Goal: Information Seeking & Learning: Compare options

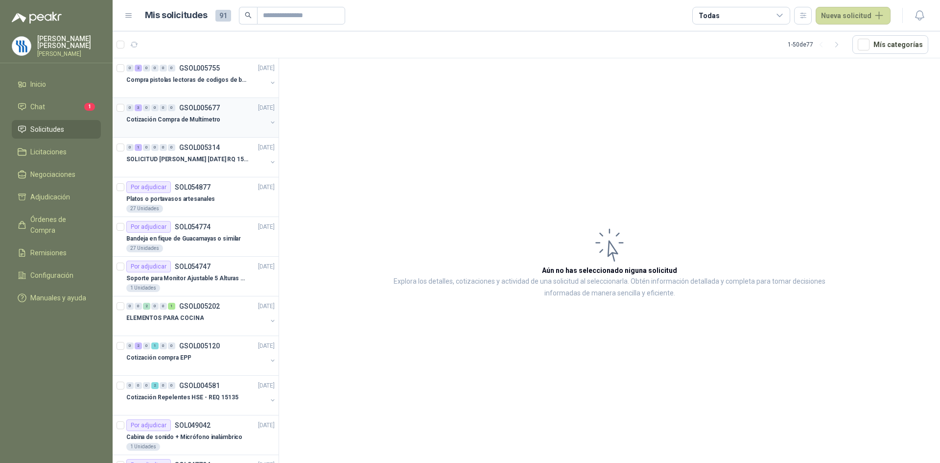
click at [209, 113] on div "0 3 0 0 0 0 GSOL005677 [DATE]" at bounding box center [201, 108] width 150 height 12
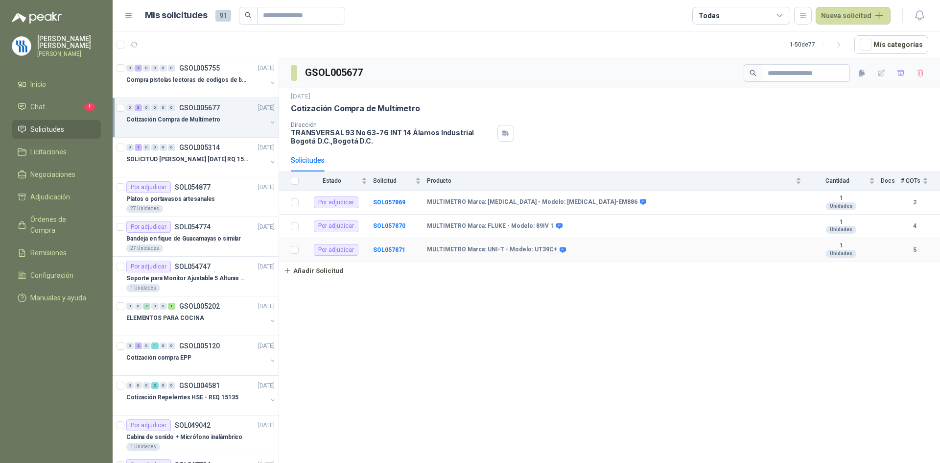
click at [323, 248] on div "Por adjudicar" at bounding box center [336, 250] width 45 height 12
click at [391, 250] on b "SOL057871" at bounding box center [389, 249] width 32 height 7
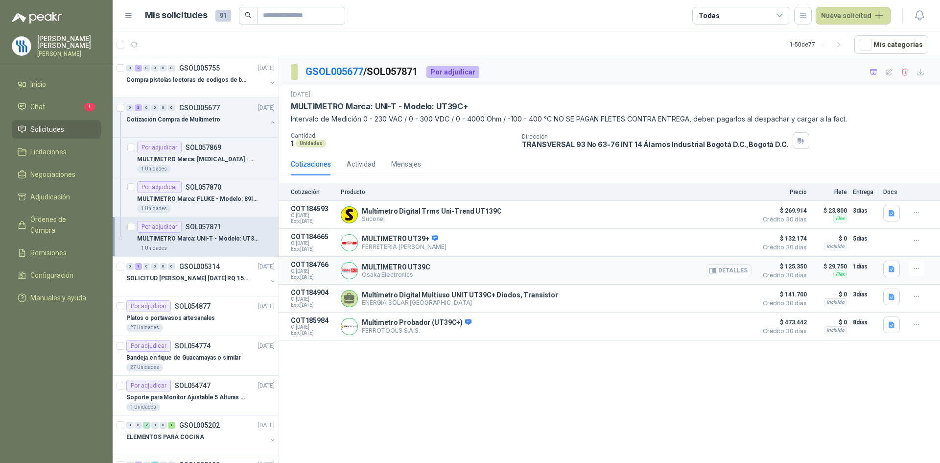
click at [725, 273] on button "Detalles" at bounding box center [729, 270] width 46 height 13
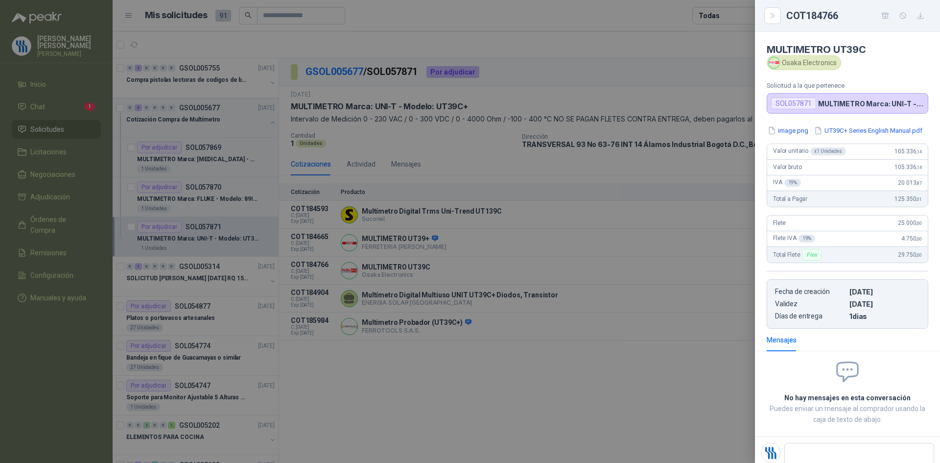
scroll to position [7, 0]
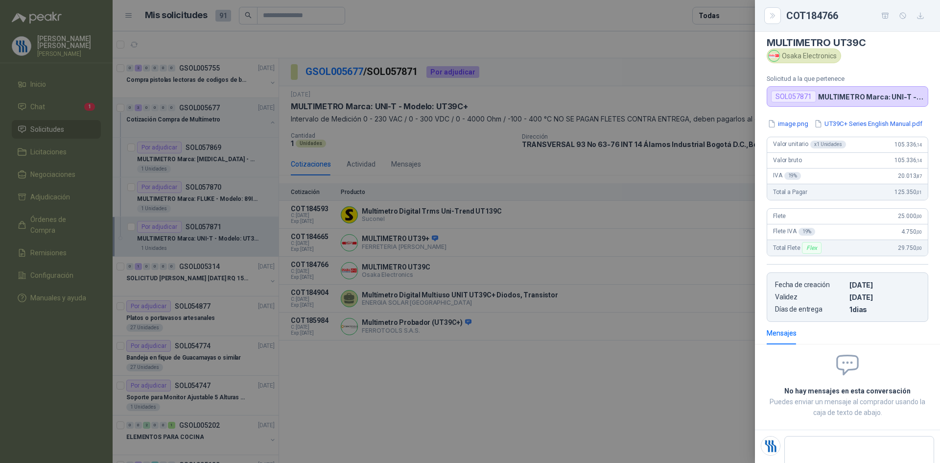
drag, startPoint x: 560, startPoint y: 378, endPoint x: 533, endPoint y: 365, distance: 29.6
click at [560, 378] on div at bounding box center [470, 231] width 940 height 463
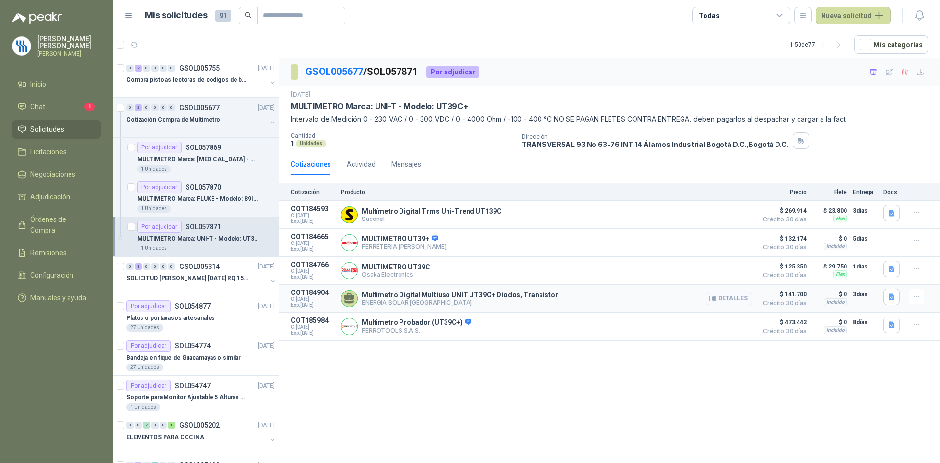
click at [726, 302] on button "Detalles" at bounding box center [729, 298] width 46 height 13
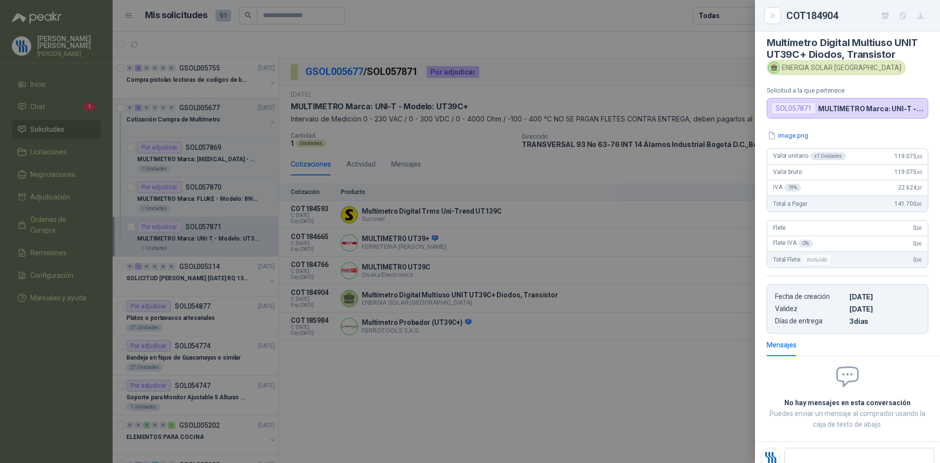
click at [452, 247] on div at bounding box center [470, 231] width 940 height 463
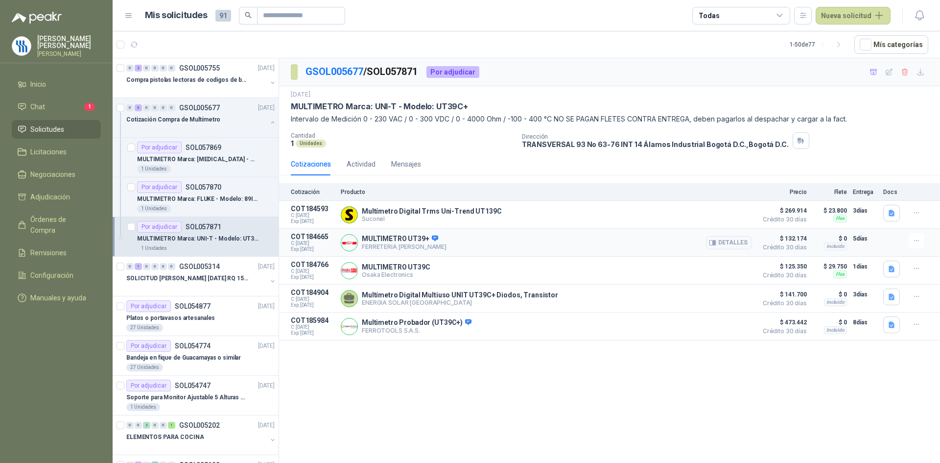
drag, startPoint x: 630, startPoint y: 249, endPoint x: 672, endPoint y: 254, distance: 42.4
click at [635, 250] on div "MULTIMETRO UT39+ FERRETERIA [PERSON_NAME] SAS Detalles" at bounding box center [546, 243] width 411 height 20
click at [716, 240] on icon "button" at bounding box center [712, 242] width 7 height 7
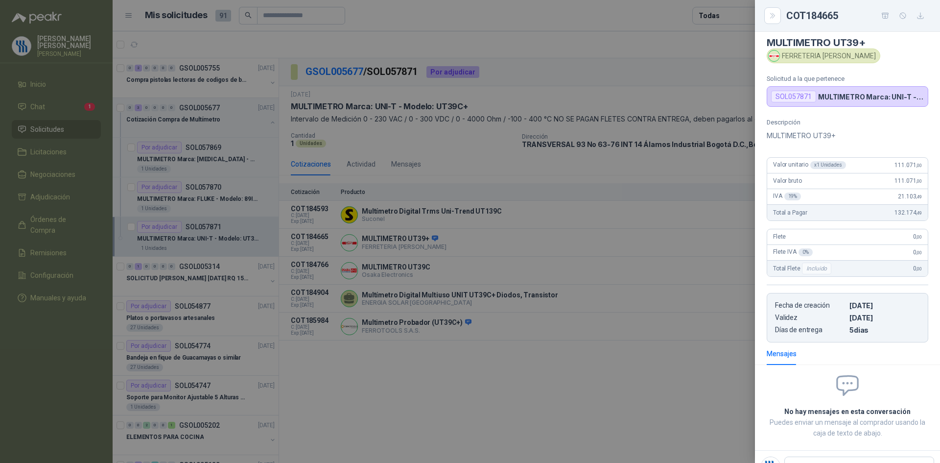
click at [593, 291] on div at bounding box center [470, 231] width 940 height 463
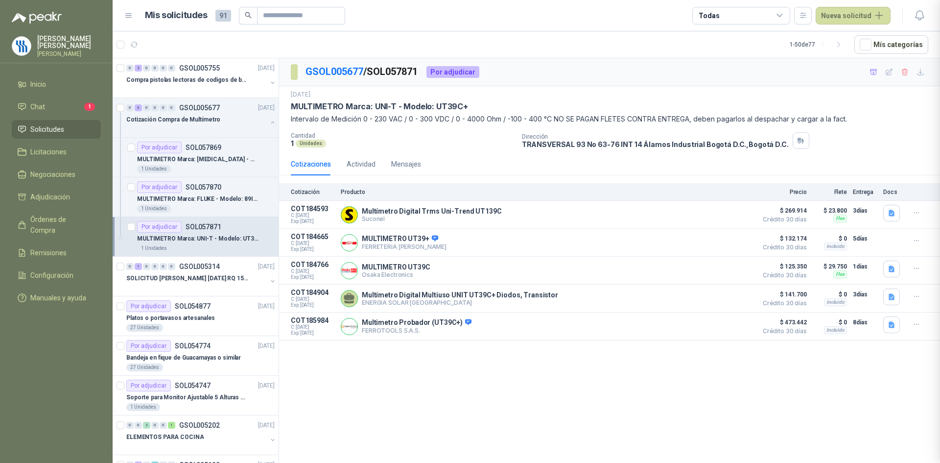
scroll to position [13, 0]
click at [720, 302] on button "Detalles" at bounding box center [729, 298] width 46 height 13
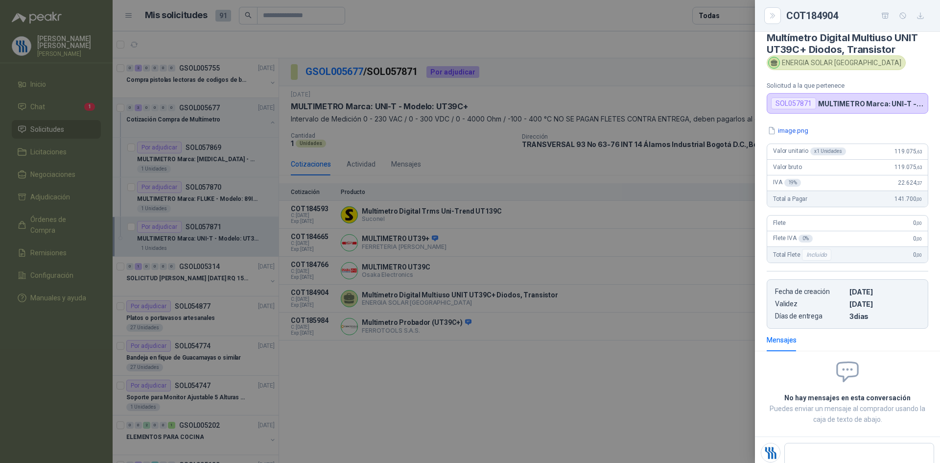
scroll to position [0, 0]
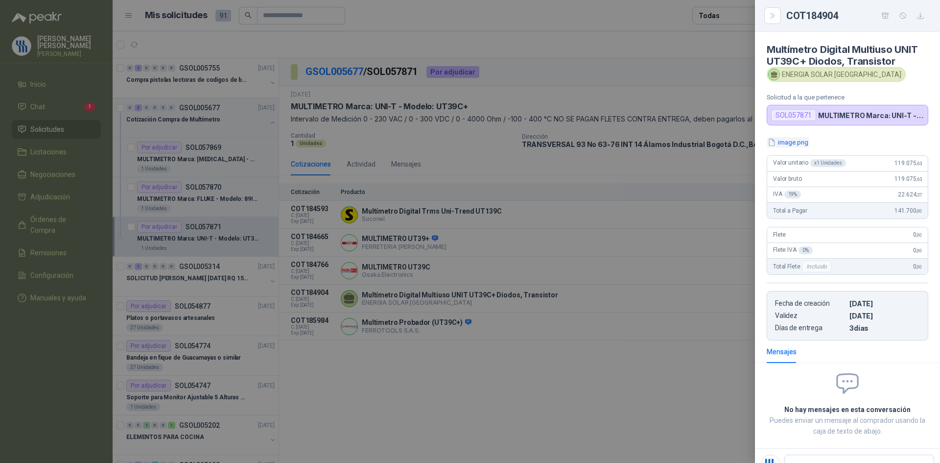
click at [791, 140] on button "image.png" at bounding box center [788, 142] width 43 height 10
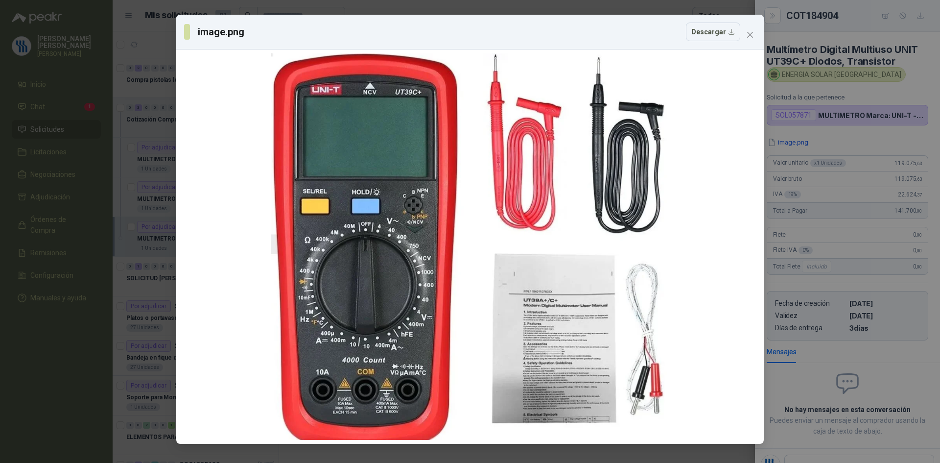
click at [910, 79] on div "image.png Descargar" at bounding box center [470, 231] width 940 height 463
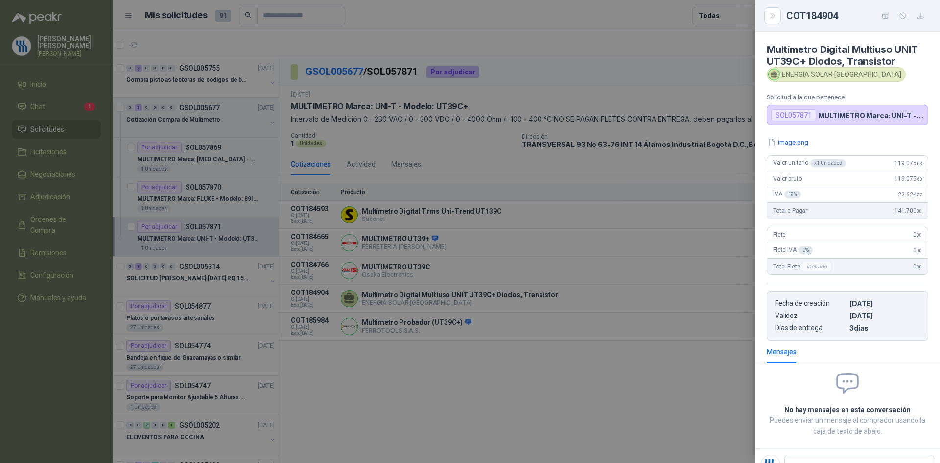
click at [512, 369] on div at bounding box center [470, 231] width 940 height 463
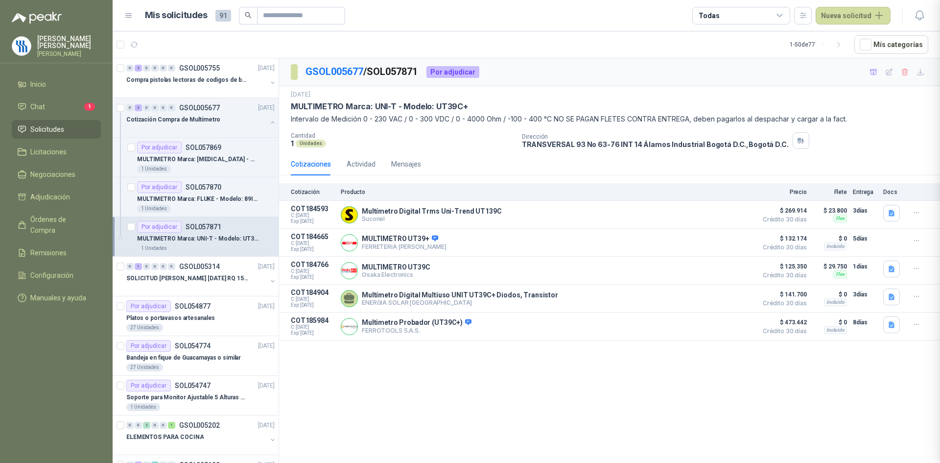
scroll to position [4, 0]
click at [714, 329] on icon "button" at bounding box center [712, 326] width 7 height 7
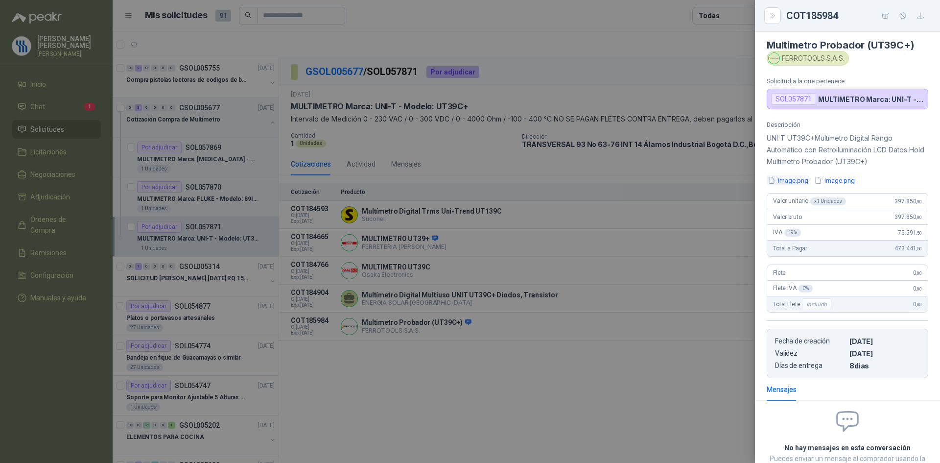
click at [800, 180] on button "image.png" at bounding box center [788, 180] width 43 height 10
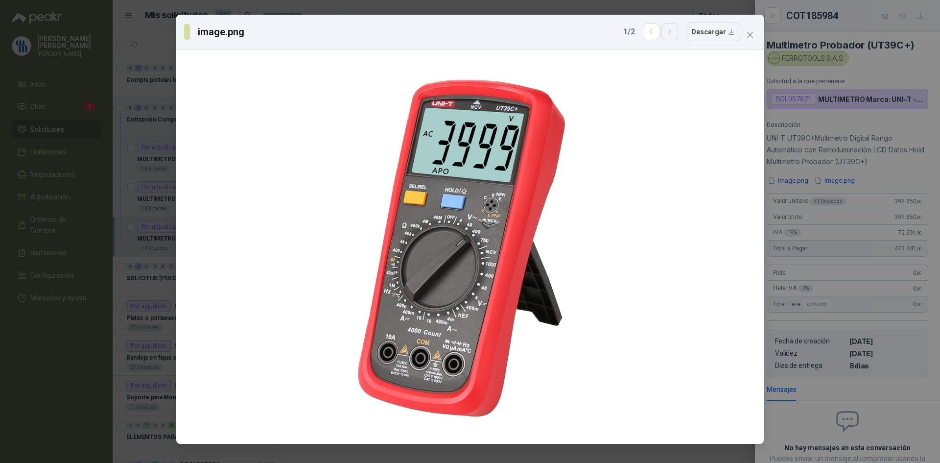
click at [673, 28] on icon "button" at bounding box center [670, 32] width 8 height 8
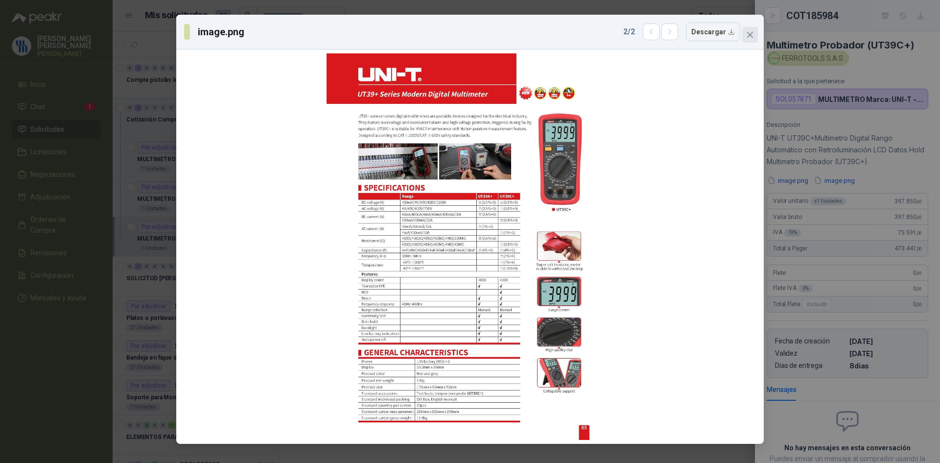
click at [751, 31] on icon "close" at bounding box center [750, 35] width 8 height 8
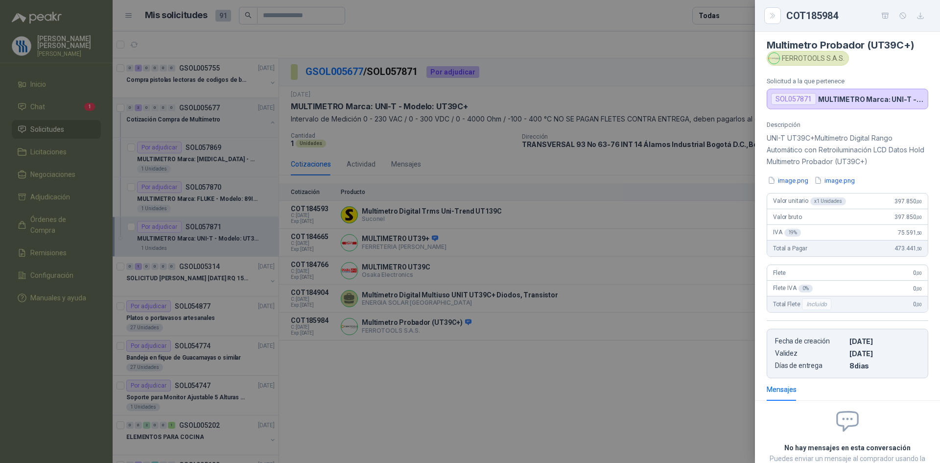
click at [547, 365] on div at bounding box center [470, 231] width 940 height 463
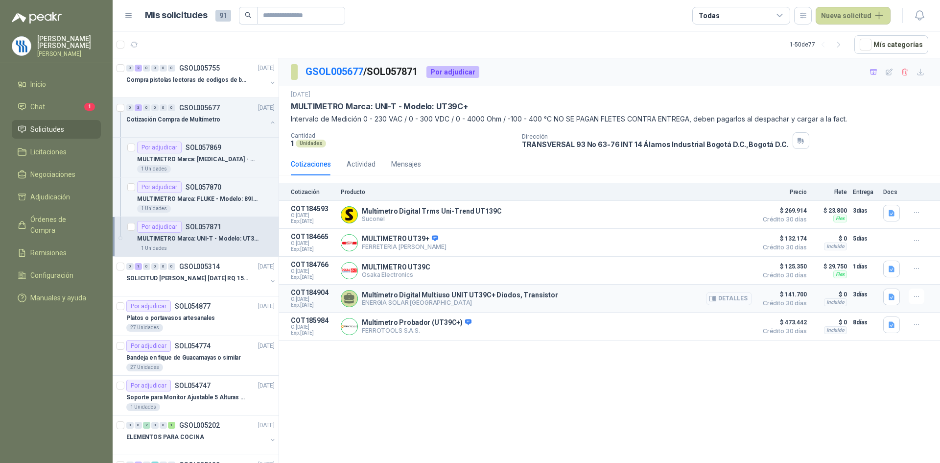
click at [723, 305] on button "Detalles" at bounding box center [729, 298] width 46 height 13
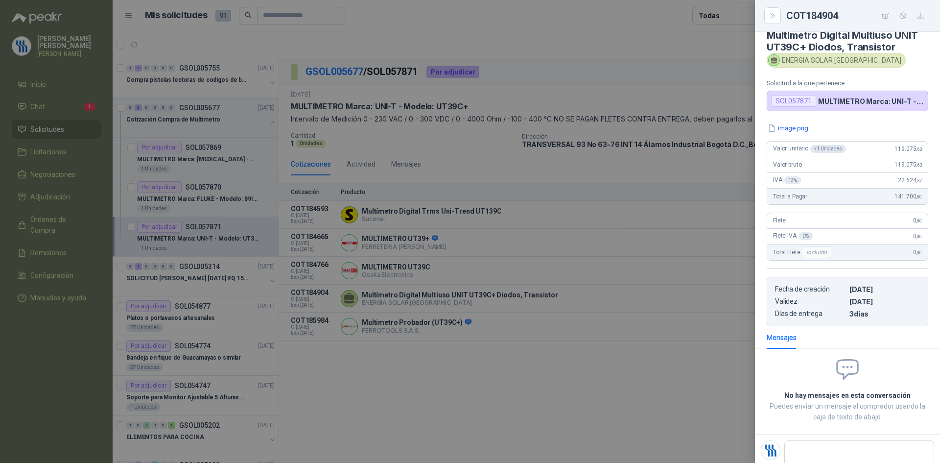
scroll to position [0, 0]
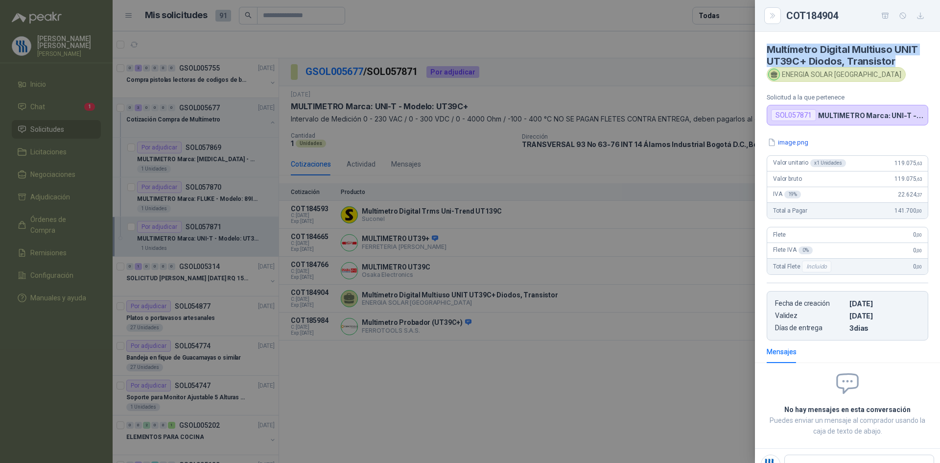
drag, startPoint x: 894, startPoint y: 61, endPoint x: 780, endPoint y: 52, distance: 113.9
click at [761, 47] on article "Multímetro Digital Multiuso UNIT UT39C+ Diodos, Transistor ENERGIA SOLAR COLOMB…" at bounding box center [847, 79] width 185 height 94
copy h4 "Multímetro Digital Multiuso UNIT UT39C+ Diodos, Transistor"
click at [840, 18] on div "COT184904" at bounding box center [857, 16] width 142 height 16
click at [422, 74] on div at bounding box center [470, 231] width 940 height 463
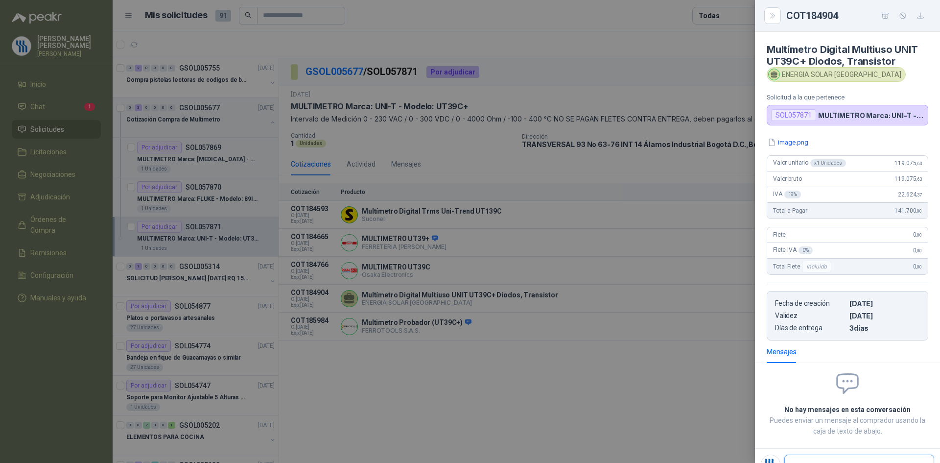
scroll to position [4, 0]
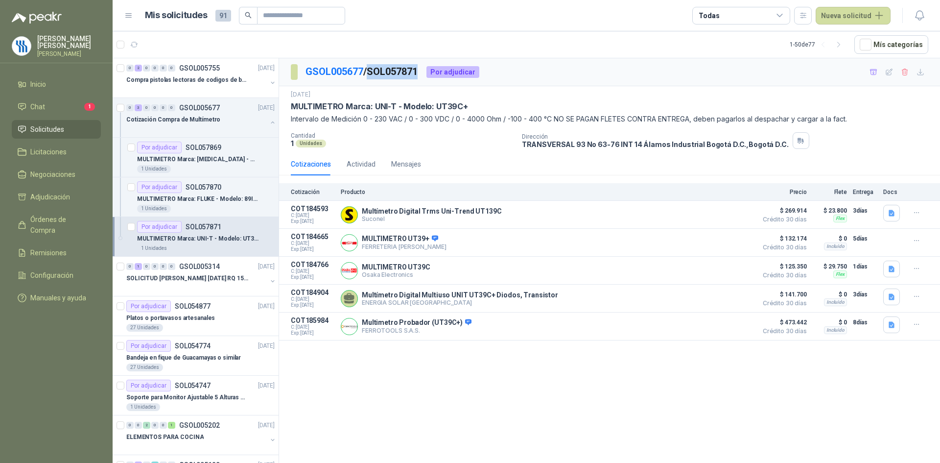
drag, startPoint x: 423, startPoint y: 71, endPoint x: 374, endPoint y: 66, distance: 49.3
click at [374, 66] on p "GSOL005677 / SOL057871" at bounding box center [362, 71] width 113 height 15
copy p "SOL057871"
click at [730, 303] on button "Detalles" at bounding box center [729, 298] width 46 height 13
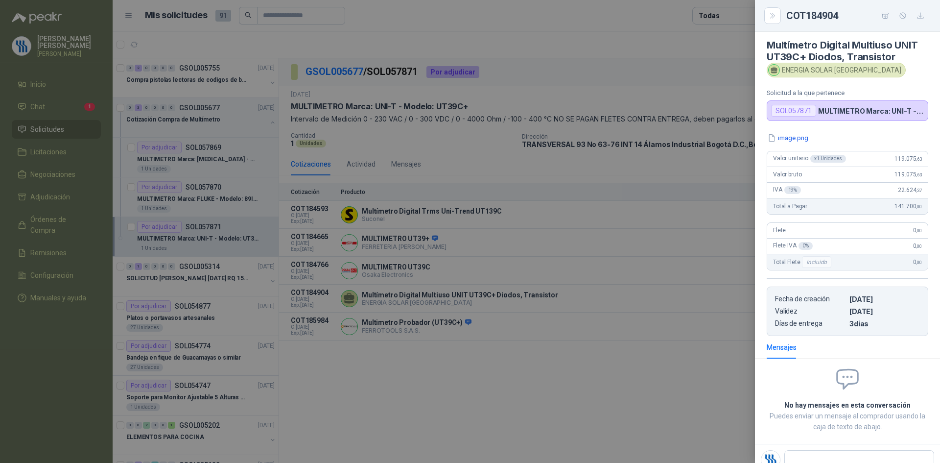
click at [842, 15] on div "COT184904" at bounding box center [857, 16] width 142 height 16
drag, startPoint x: 839, startPoint y: 16, endPoint x: 787, endPoint y: 17, distance: 51.9
click at [787, 17] on div "COT184904" at bounding box center [857, 16] width 142 height 16
copy div "COT184904"
click at [808, 136] on button "image.png" at bounding box center [788, 138] width 43 height 10
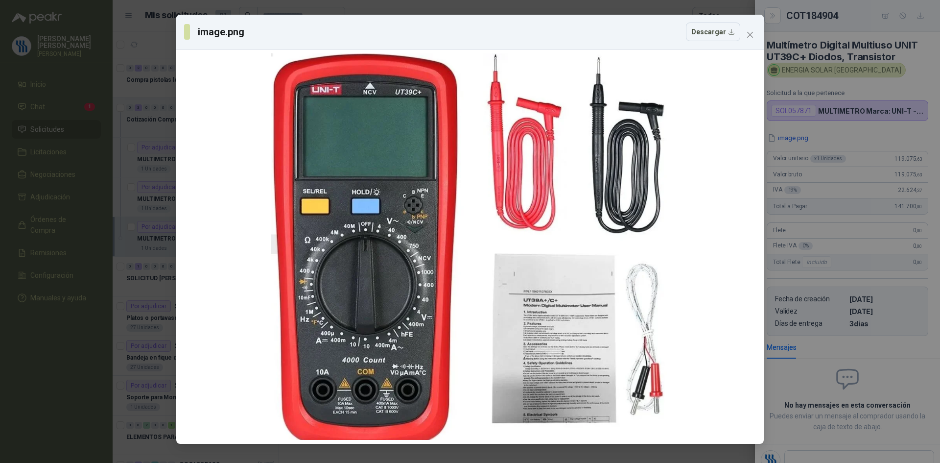
click at [897, 73] on div "image.png Descargar" at bounding box center [470, 231] width 940 height 463
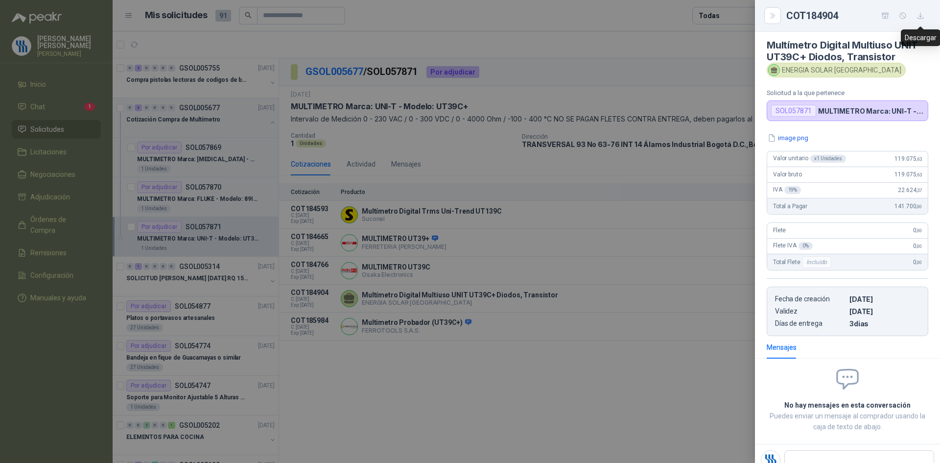
click at [920, 14] on icon "button" at bounding box center [921, 16] width 8 height 8
click at [830, 70] on div "ENERGIA SOLAR [GEOGRAPHIC_DATA]" at bounding box center [836, 70] width 139 height 15
drag, startPoint x: 869, startPoint y: 69, endPoint x: 864, endPoint y: 75, distance: 8.0
click at [873, 76] on div "ENERGIA SOLAR [GEOGRAPHIC_DATA]" at bounding box center [848, 70] width 162 height 15
copy div "ENERGIA SOLAR [GEOGRAPHIC_DATA]"
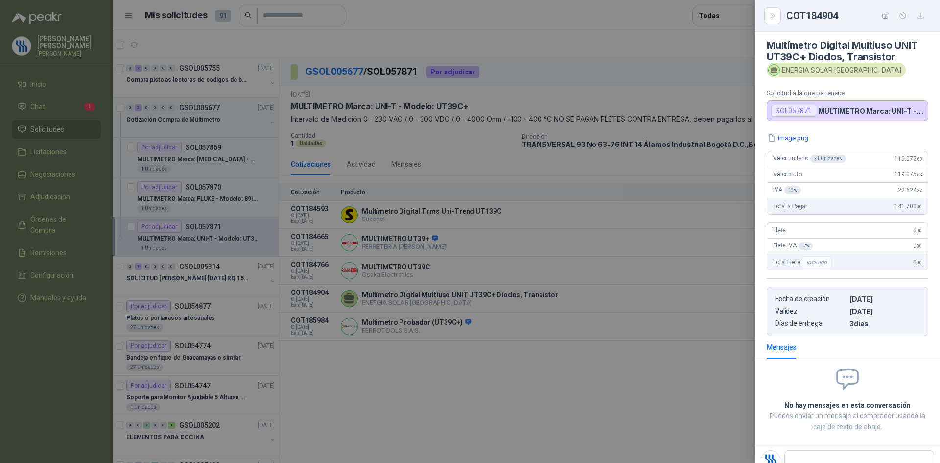
click at [612, 278] on div at bounding box center [470, 231] width 940 height 463
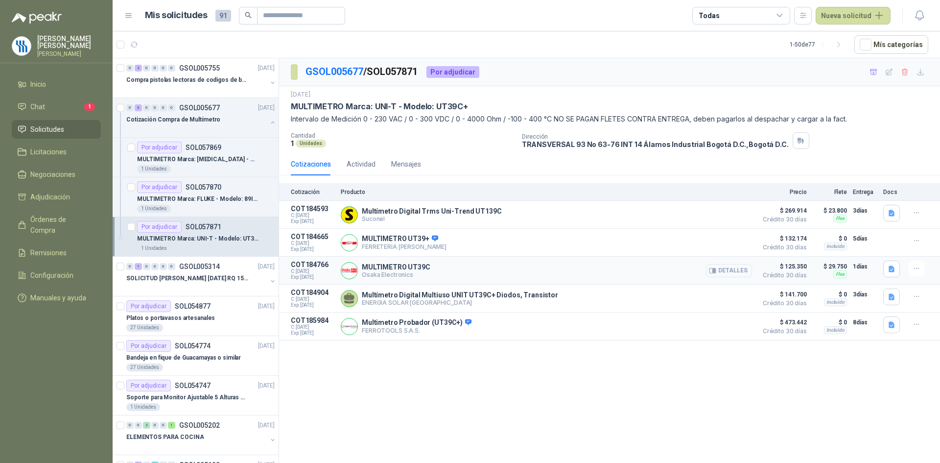
click at [722, 273] on button "Detalles" at bounding box center [729, 270] width 46 height 13
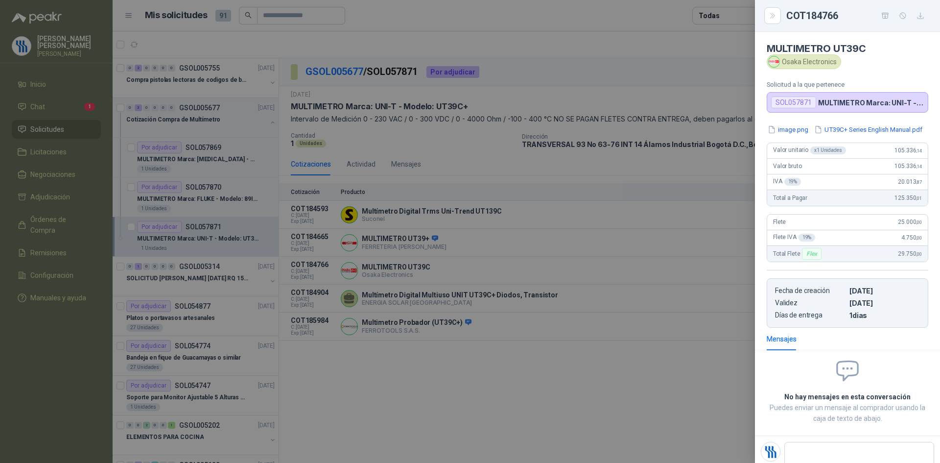
scroll to position [0, 0]
drag, startPoint x: 783, startPoint y: 65, endPoint x: 840, endPoint y: 71, distance: 57.6
click at [840, 71] on article "MULTIMETRO UT39C Osaka Electronics Solicitud a la que pertenece SOL057871 MULTI…" at bounding box center [847, 73] width 185 height 82
copy div "Osaka Electronics"
click at [417, 379] on div at bounding box center [470, 231] width 940 height 463
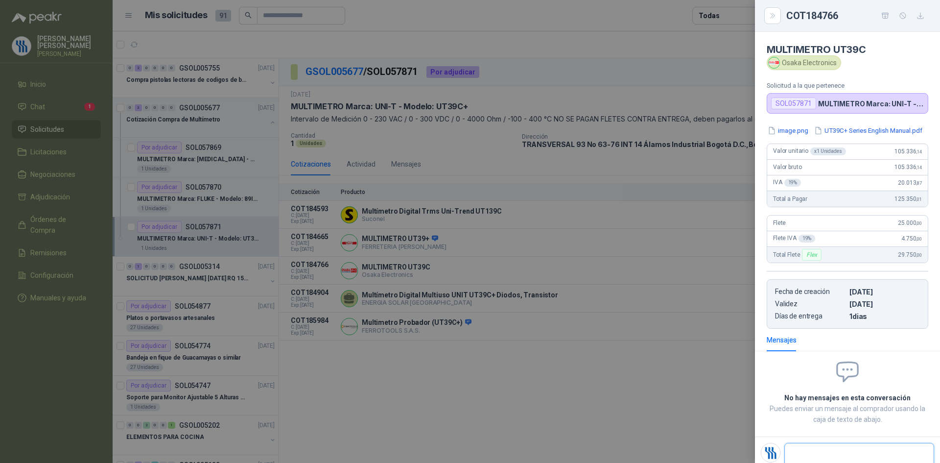
scroll to position [7, 0]
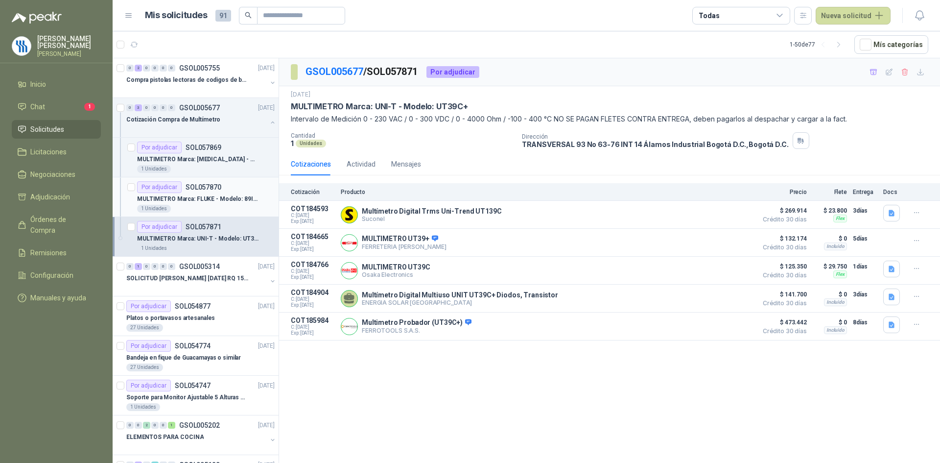
click at [200, 198] on p "MULTIMETRO Marca: FLUKE - Modelo: 89IV 1" at bounding box center [198, 198] width 122 height 9
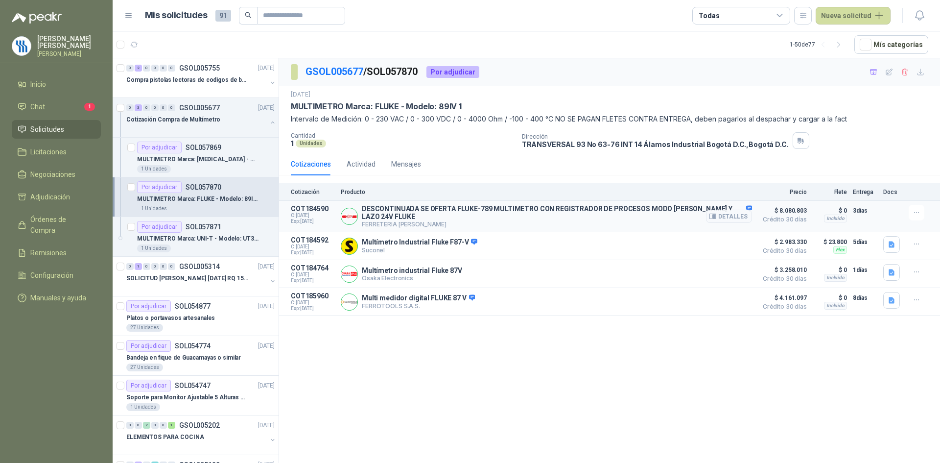
click at [603, 212] on p "DESCONTINUADA SE OFERTA FLUKE-789 MULTIMETRO CON REGISTRADOR DE PROCESOS MODO […" at bounding box center [557, 213] width 390 height 16
click at [723, 213] on button "Detalles" at bounding box center [729, 216] width 46 height 13
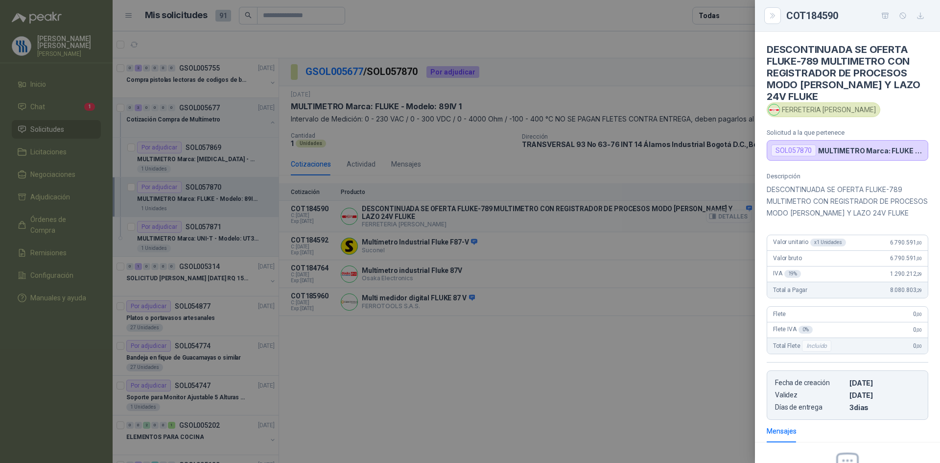
scroll to position [80, 0]
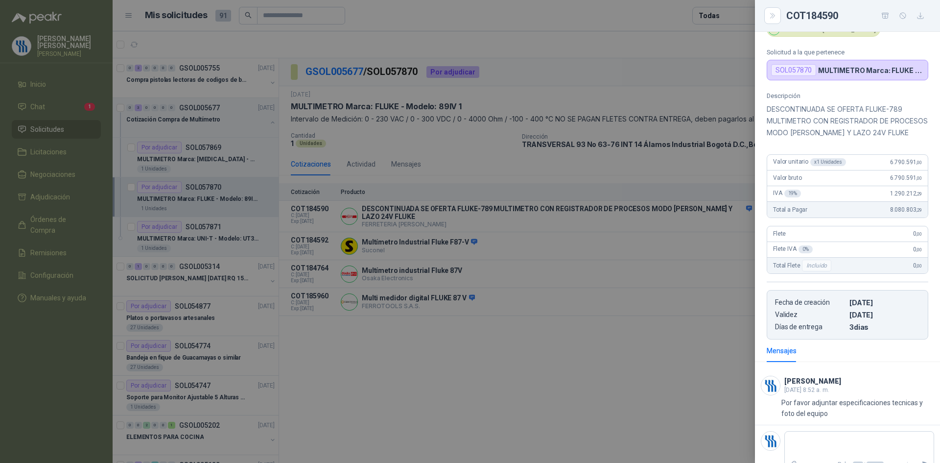
click at [677, 333] on div at bounding box center [470, 231] width 940 height 463
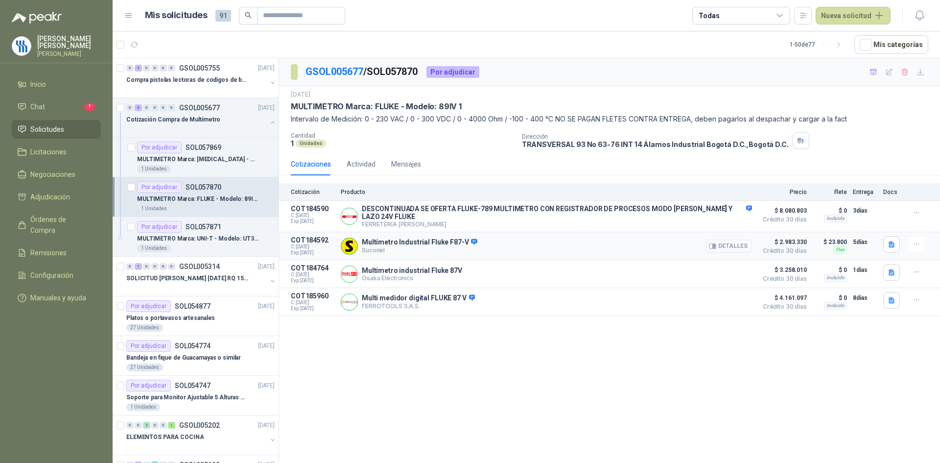
click at [731, 243] on button "Detalles" at bounding box center [729, 245] width 46 height 13
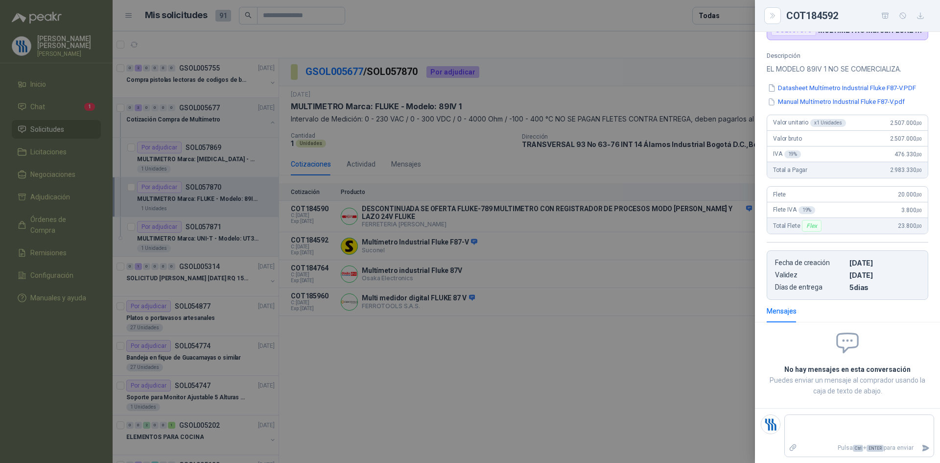
scroll to position [57, 0]
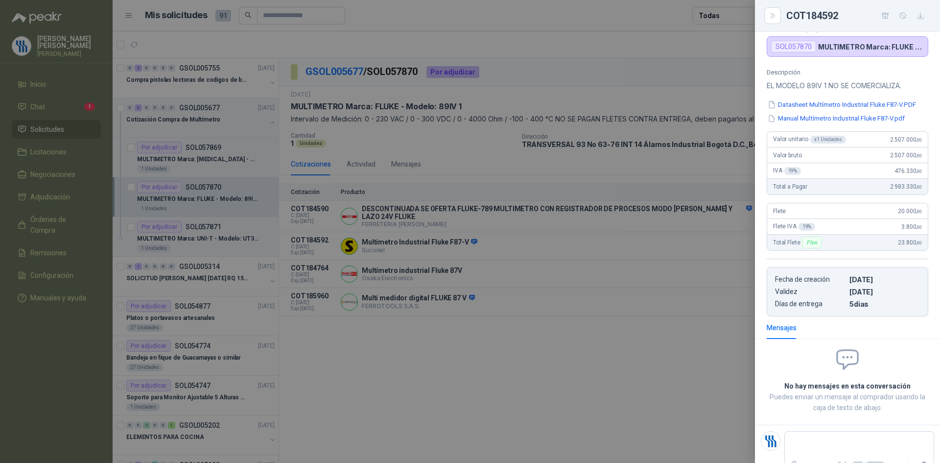
click at [720, 316] on div at bounding box center [470, 231] width 940 height 463
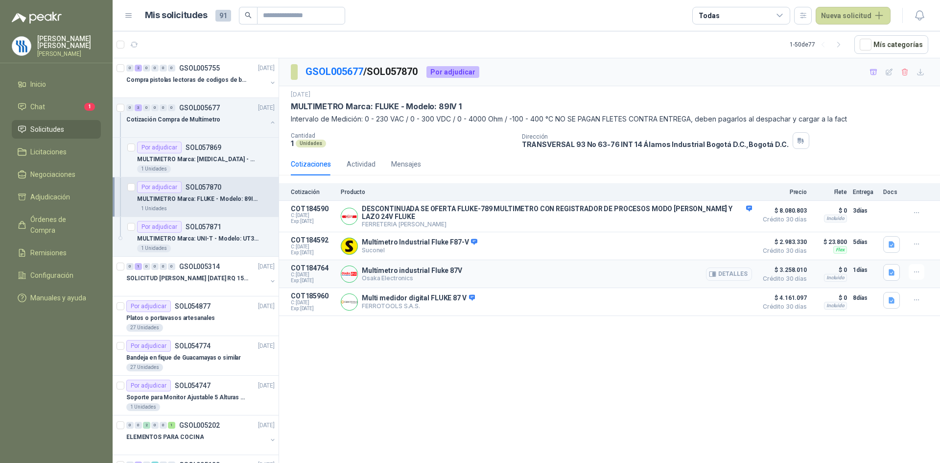
click at [740, 268] on button "Detalles" at bounding box center [729, 273] width 46 height 13
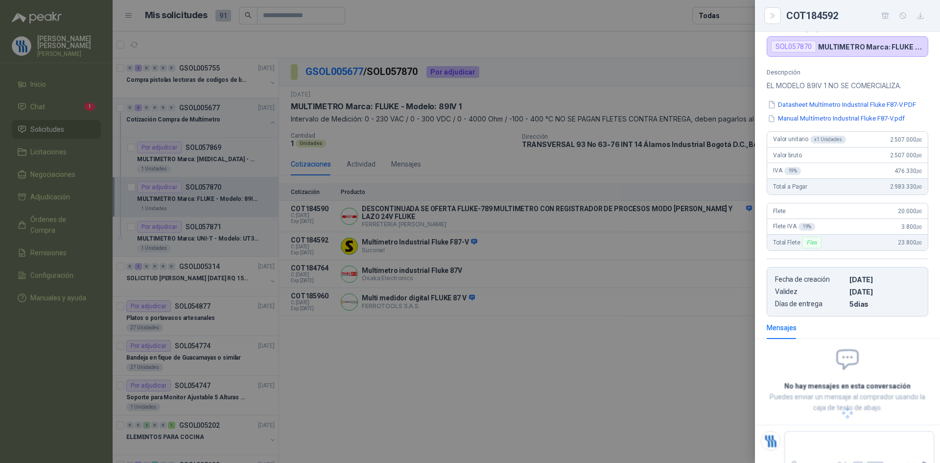
scroll to position [45, 0]
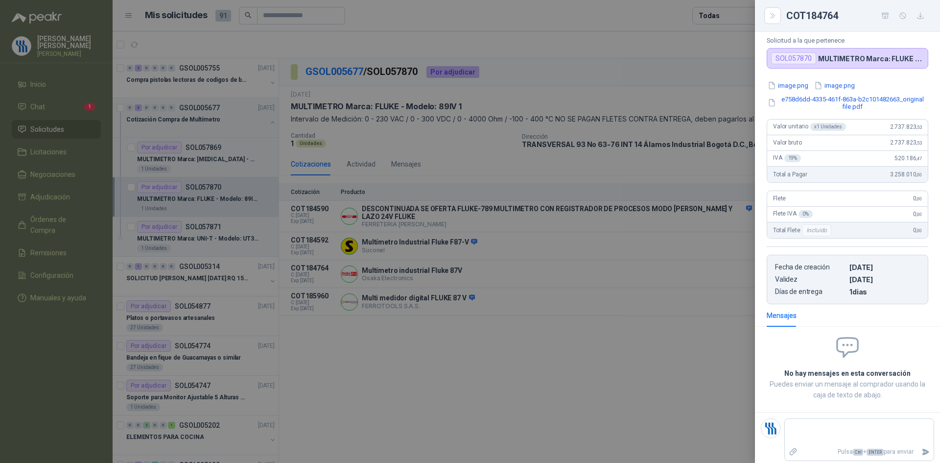
click at [716, 306] on div at bounding box center [470, 231] width 940 height 463
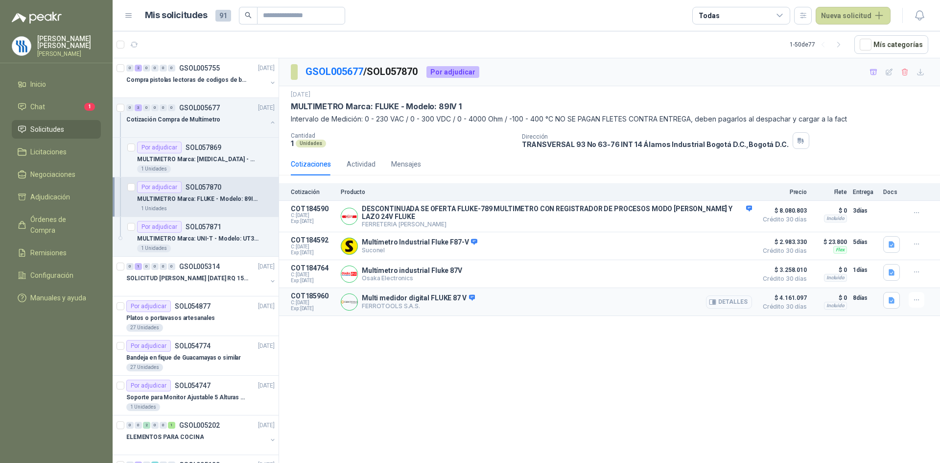
click at [712, 301] on icon "button" at bounding box center [712, 301] width 7 height 7
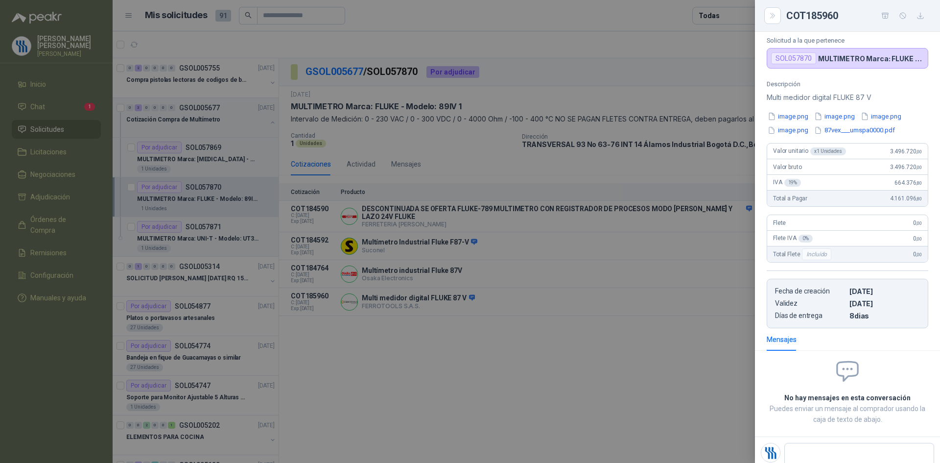
drag, startPoint x: 465, startPoint y: 384, endPoint x: 318, endPoint y: 424, distance: 152.3
click at [464, 384] on div at bounding box center [470, 231] width 940 height 463
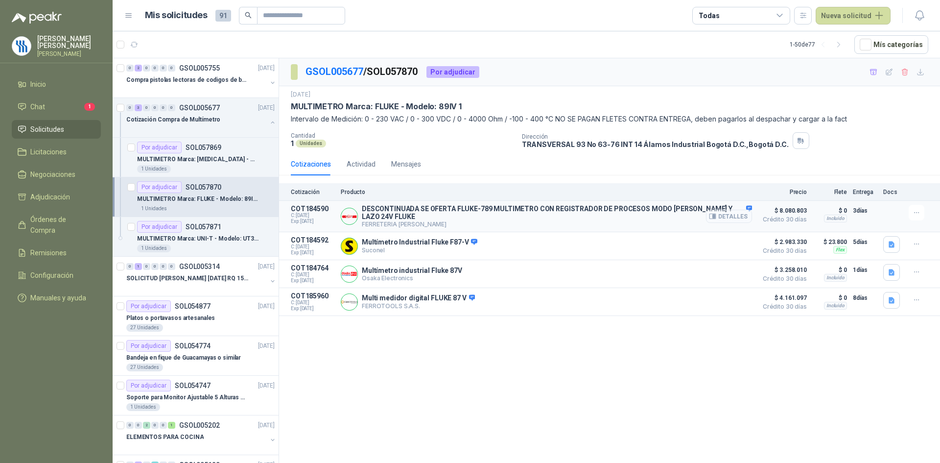
click at [727, 216] on button "Detalles" at bounding box center [729, 216] width 46 height 13
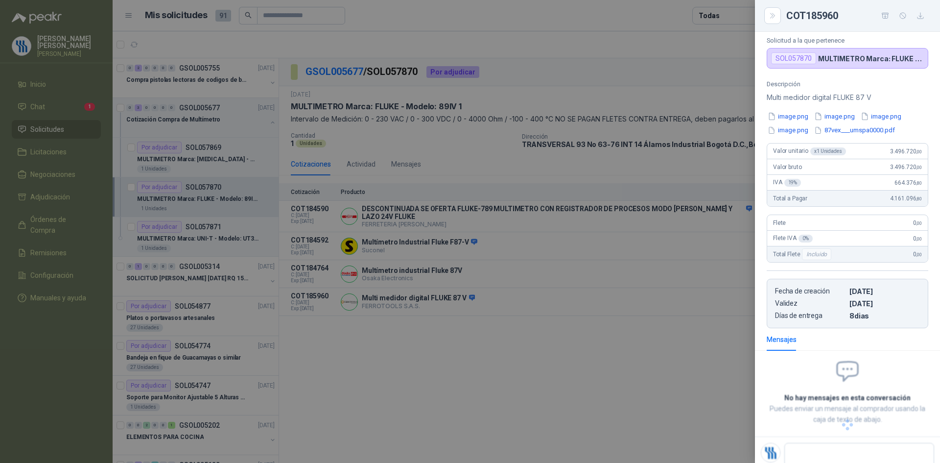
click at [517, 378] on div at bounding box center [470, 231] width 940 height 463
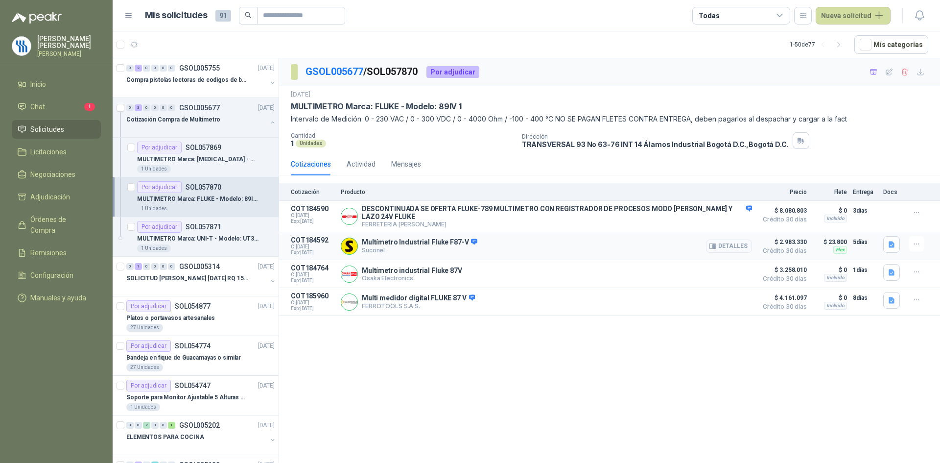
click at [732, 247] on button "Detalles" at bounding box center [729, 245] width 46 height 13
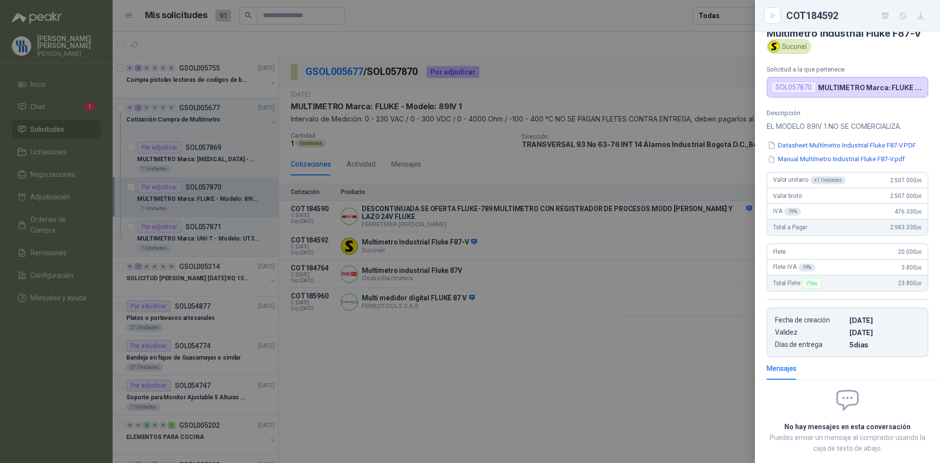
scroll to position [0, 0]
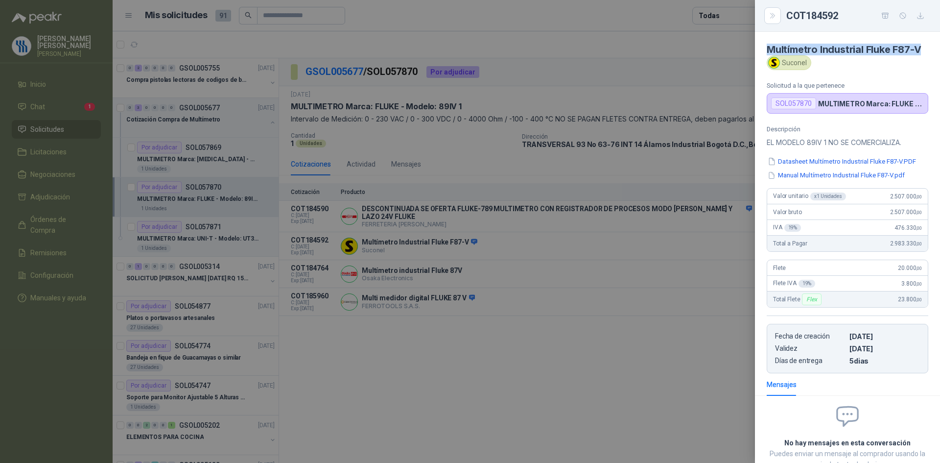
drag, startPoint x: 777, startPoint y: 60, endPoint x: 766, endPoint y: 48, distance: 15.9
click at [766, 48] on article "Multímetro Industrial Fluke F87-V Suconel Solicitud a la que pertenece SOL05787…" at bounding box center [847, 73] width 185 height 82
copy h4 "Multímetro Industrial Fluke F87-V"
click at [424, 94] on div at bounding box center [470, 231] width 940 height 463
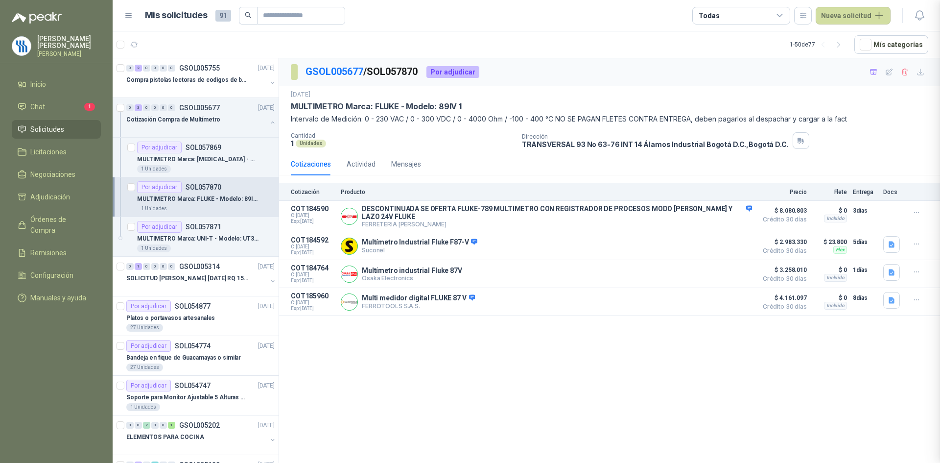
scroll to position [85, 0]
drag, startPoint x: 424, startPoint y: 71, endPoint x: 375, endPoint y: 78, distance: 49.0
click at [375, 78] on p "GSOL005677 / SOL057870" at bounding box center [362, 71] width 113 height 15
copy p "SOL057870"
click at [727, 243] on button "Detalles" at bounding box center [729, 245] width 46 height 13
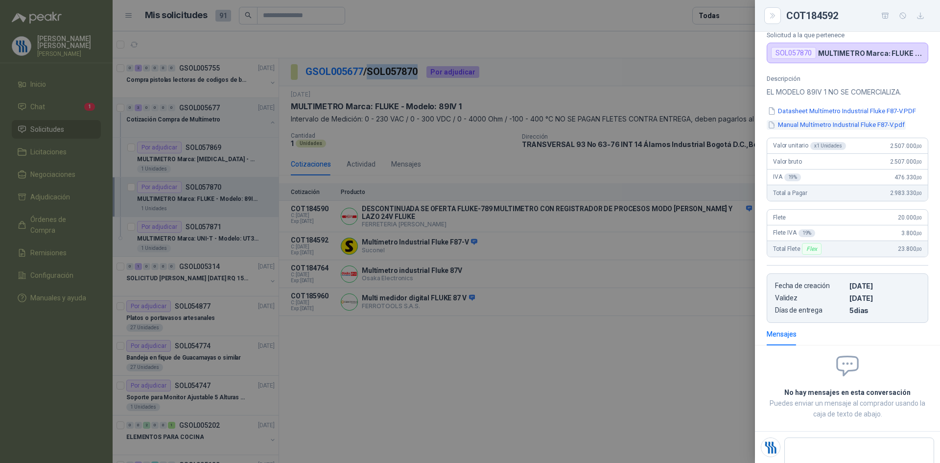
scroll to position [0, 0]
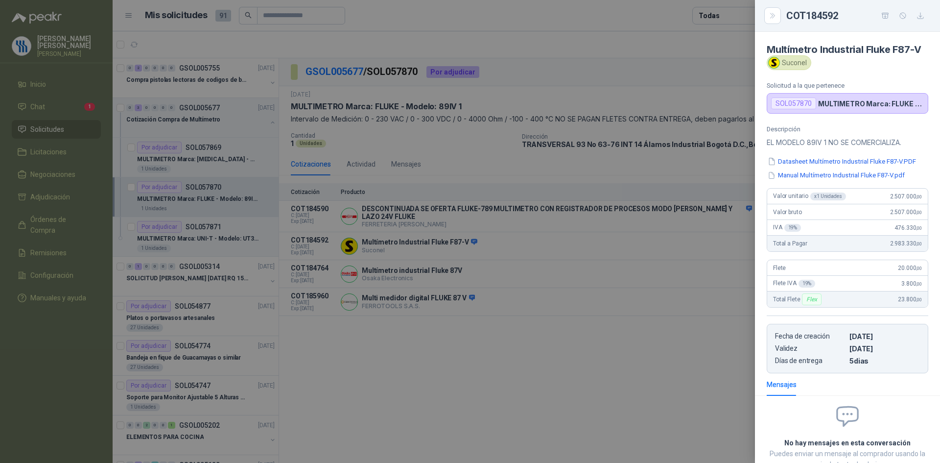
click at [845, 55] on h4 "Multímetro Industrial Fluke F87-V" at bounding box center [848, 50] width 162 height 12
drag, startPoint x: 838, startPoint y: 18, endPoint x: 788, endPoint y: 20, distance: 50.0
click at [788, 20] on div "COT184592" at bounding box center [857, 16] width 142 height 16
copy div "COT184592"
click at [833, 166] on button "Datasheet Multímetro Industrial Fluke F87-V.PDF" at bounding box center [842, 161] width 150 height 10
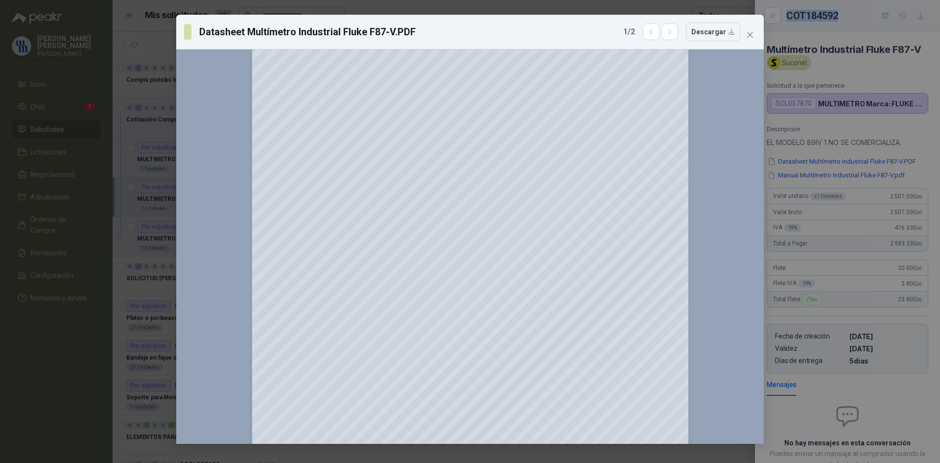
scroll to position [392, 0]
click at [731, 31] on button "Descargar" at bounding box center [713, 32] width 54 height 19
click at [674, 32] on icon "button" at bounding box center [670, 32] width 8 height 8
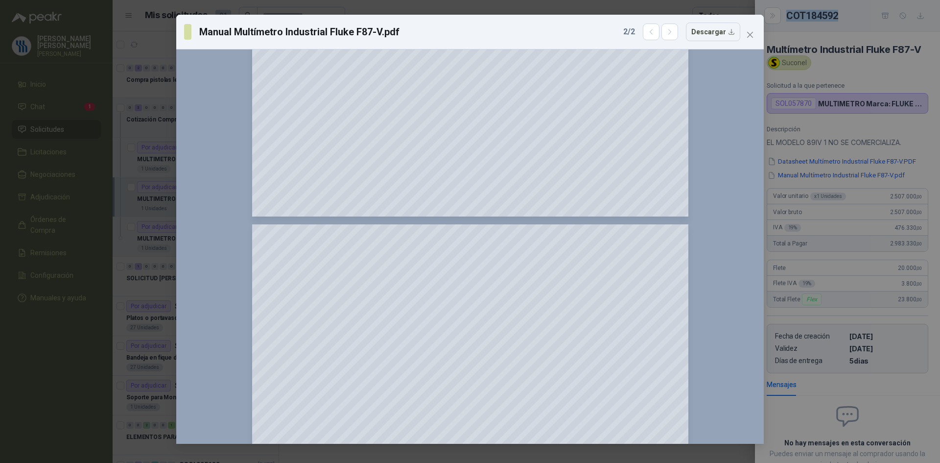
scroll to position [1910, 0]
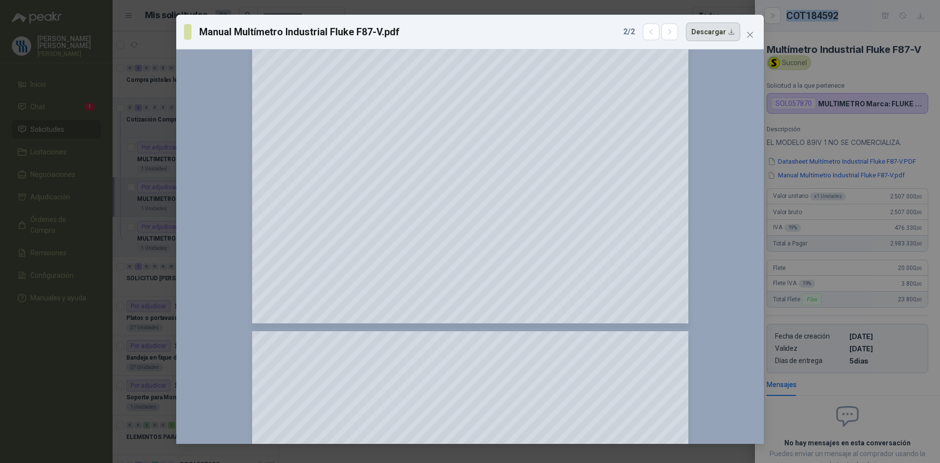
click at [731, 37] on button "Descargar" at bounding box center [713, 32] width 54 height 19
drag, startPoint x: 874, startPoint y: 70, endPoint x: 844, endPoint y: 79, distance: 32.2
click at [874, 70] on div "Manual Multímetro Industrial Fluke F87-V.pdf 2 / 2 Descargar 150 %" at bounding box center [470, 231] width 940 height 463
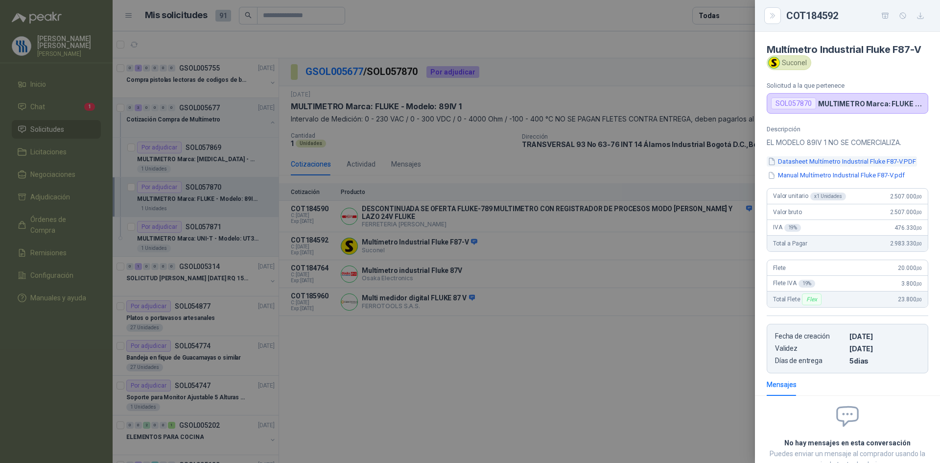
click at [808, 166] on button "Datasheet Multímetro Industrial Fluke F87-V.PDF" at bounding box center [842, 161] width 150 height 10
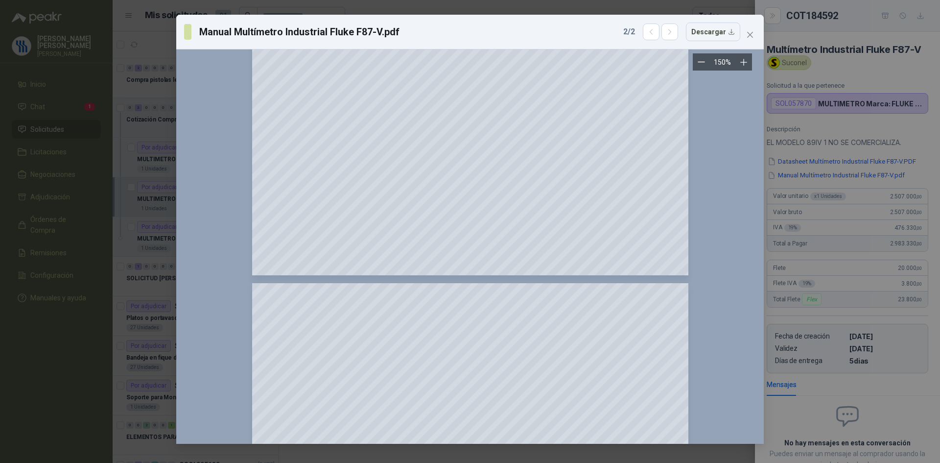
scroll to position [0, 0]
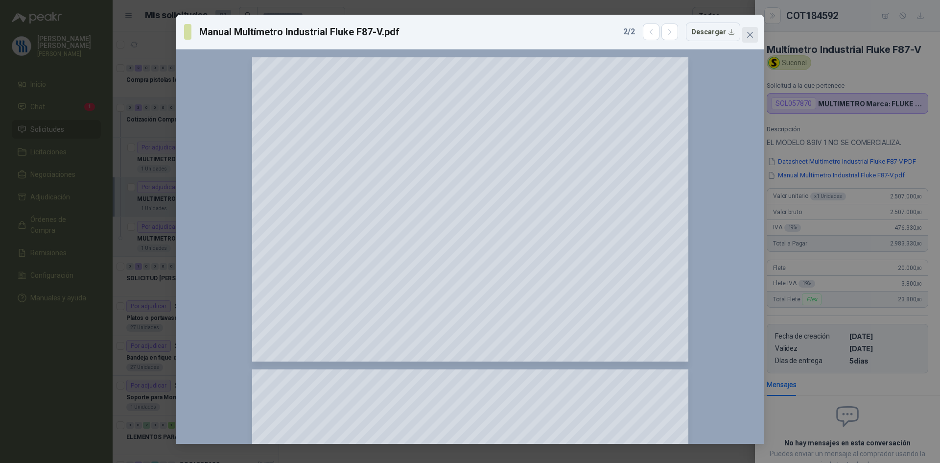
click at [753, 35] on icon "close" at bounding box center [750, 35] width 8 height 8
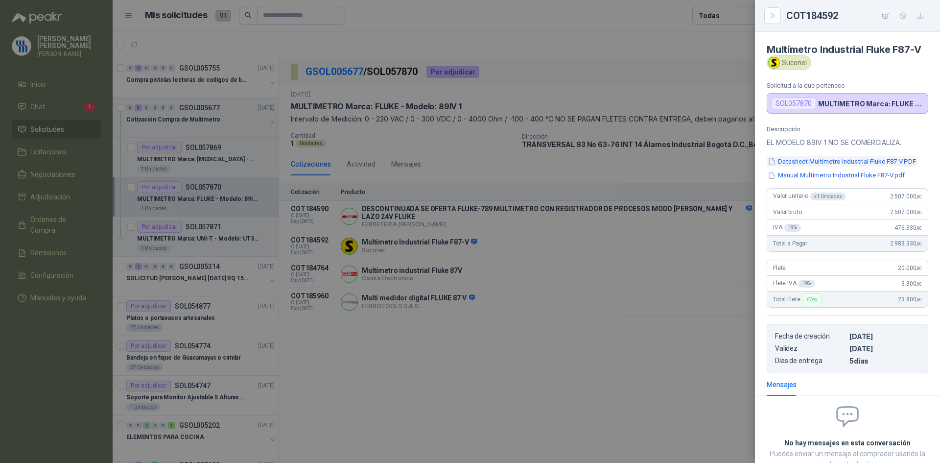
click at [821, 166] on button "Datasheet Multímetro Industrial Fluke F87-V.PDF" at bounding box center [842, 161] width 150 height 10
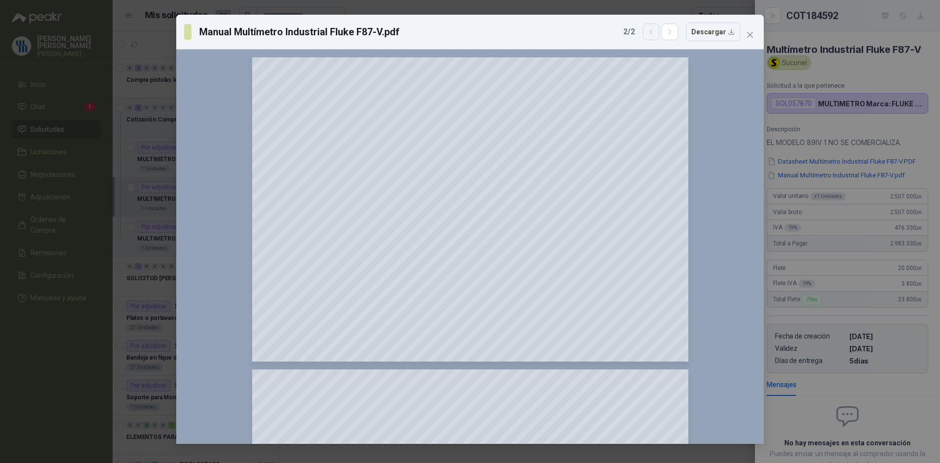
click at [660, 31] on button "button" at bounding box center [651, 32] width 17 height 17
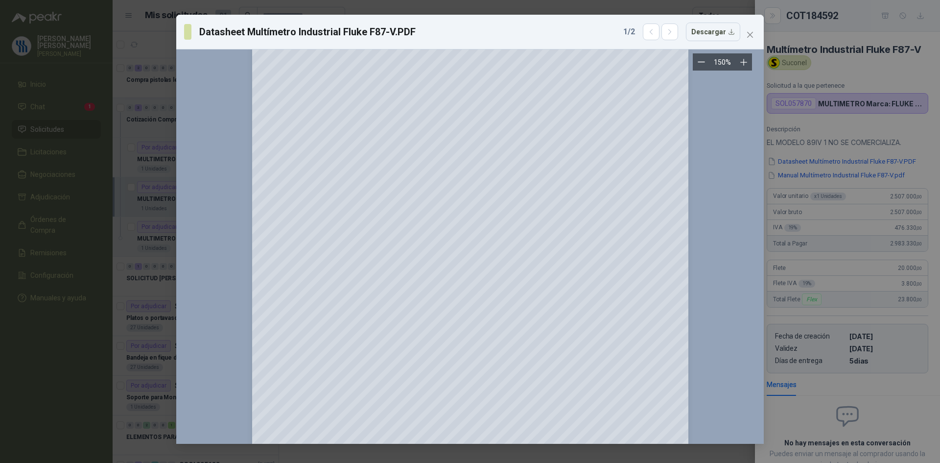
scroll to position [49, 0]
click at [855, 71] on div "Datasheet Multímetro Industrial Fluke F87-V.PDF 1 / 2 Descargar 150 %" at bounding box center [470, 231] width 940 height 463
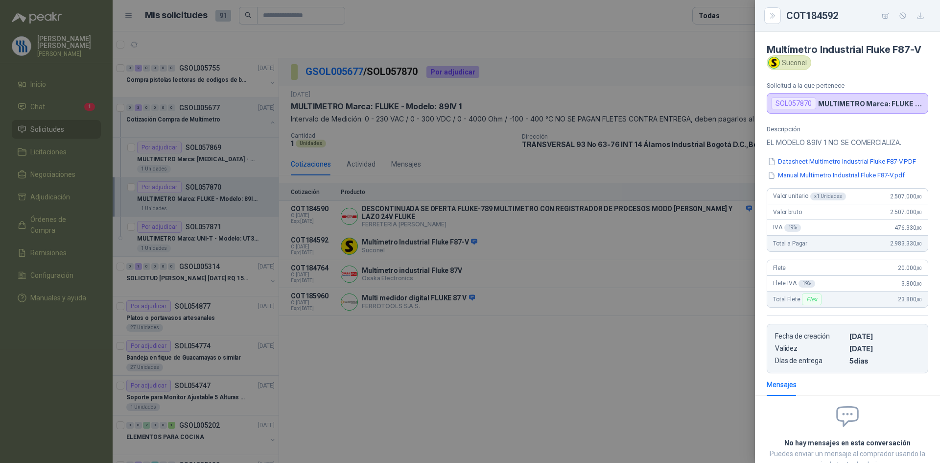
click at [409, 243] on div at bounding box center [470, 231] width 940 height 463
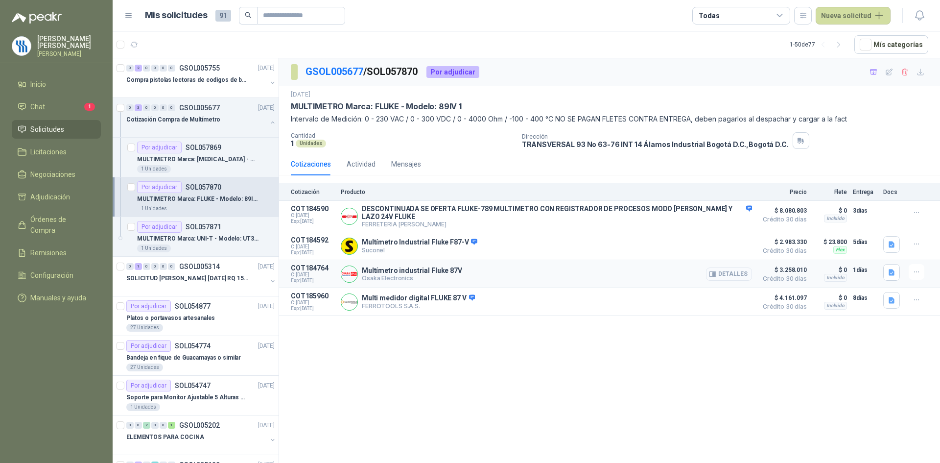
click at [728, 271] on button "Detalles" at bounding box center [729, 273] width 46 height 13
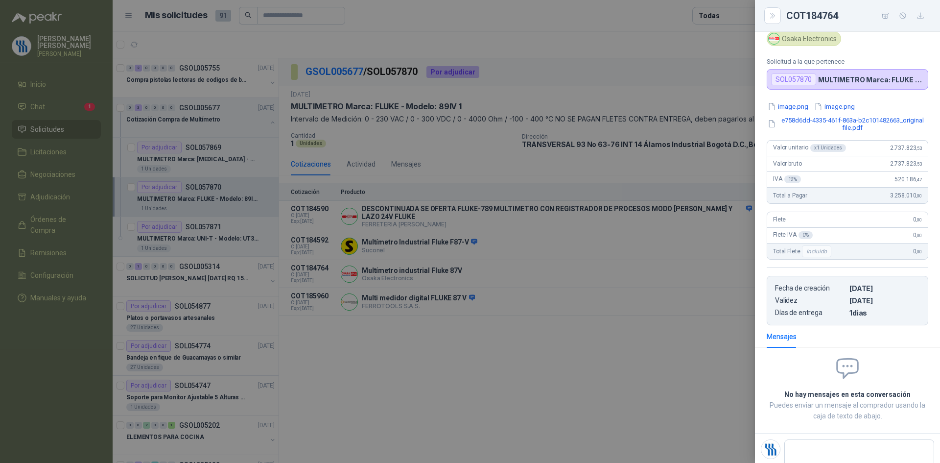
scroll to position [0, 0]
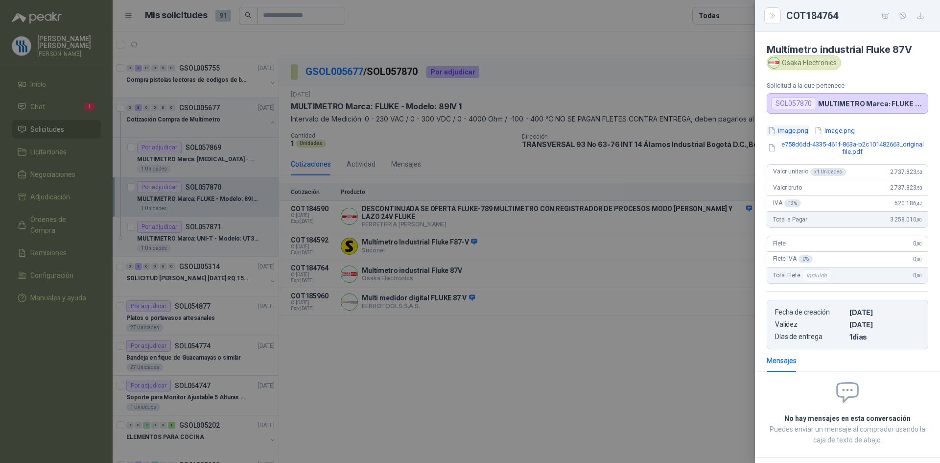
click at [795, 131] on button "image.png" at bounding box center [788, 130] width 43 height 10
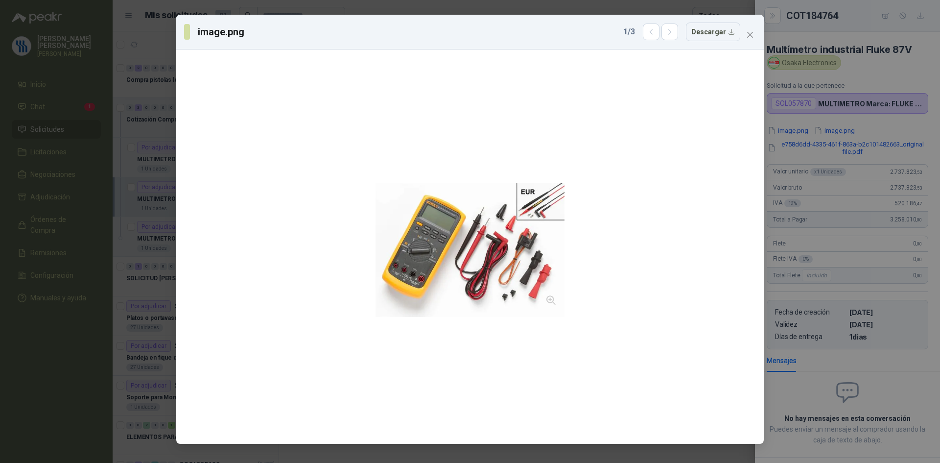
click at [859, 65] on div "image.png 1 / 3 Descargar" at bounding box center [470, 231] width 940 height 463
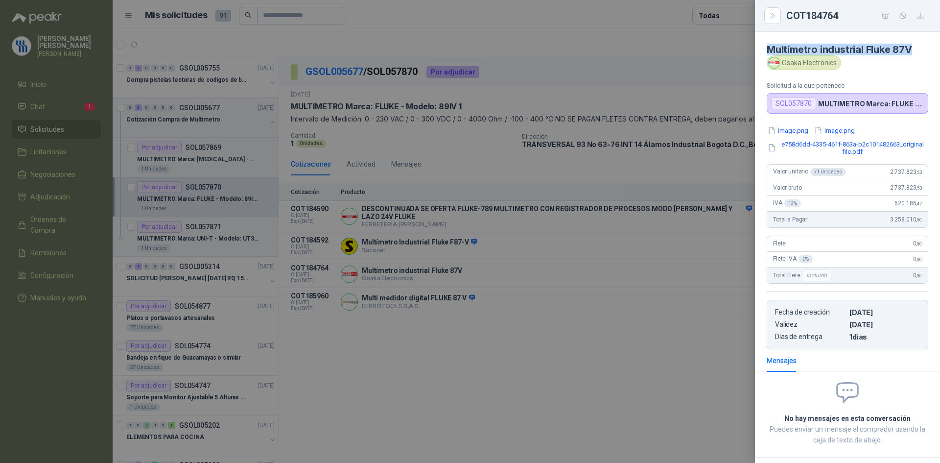
drag, startPoint x: 914, startPoint y: 49, endPoint x: 764, endPoint y: 50, distance: 149.3
click at [764, 50] on article "Multímetro industrial Fluke 87V Osaka Electronics Solicitud a la que pertenece …" at bounding box center [847, 73] width 185 height 82
copy h4 "Multímetro industrial Fluke 87V"
drag, startPoint x: 840, startPoint y: 16, endPoint x: 787, endPoint y: 16, distance: 52.4
click at [787, 16] on div "COT184764" at bounding box center [857, 16] width 142 height 16
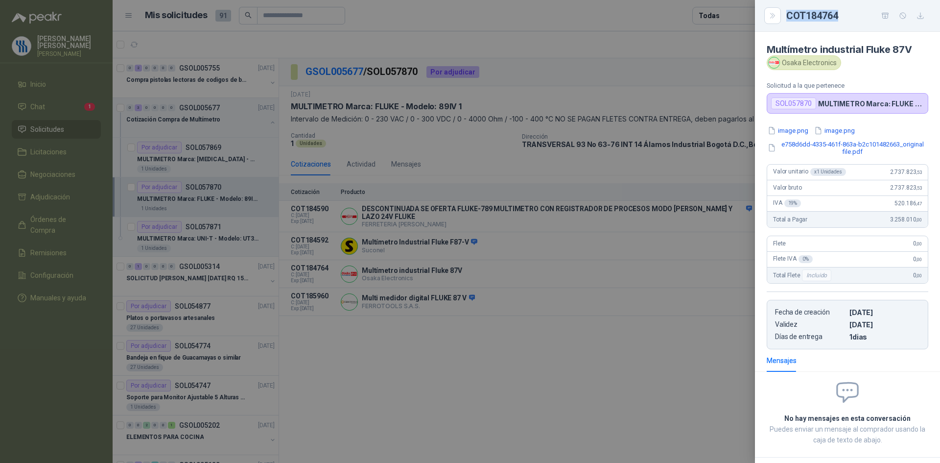
copy div "COT184764"
drag, startPoint x: 836, startPoint y: 63, endPoint x: 781, endPoint y: 66, distance: 55.4
click at [781, 66] on div "Osaka Electronics" at bounding box center [804, 62] width 74 height 15
click at [804, 132] on button "image.png" at bounding box center [788, 130] width 43 height 10
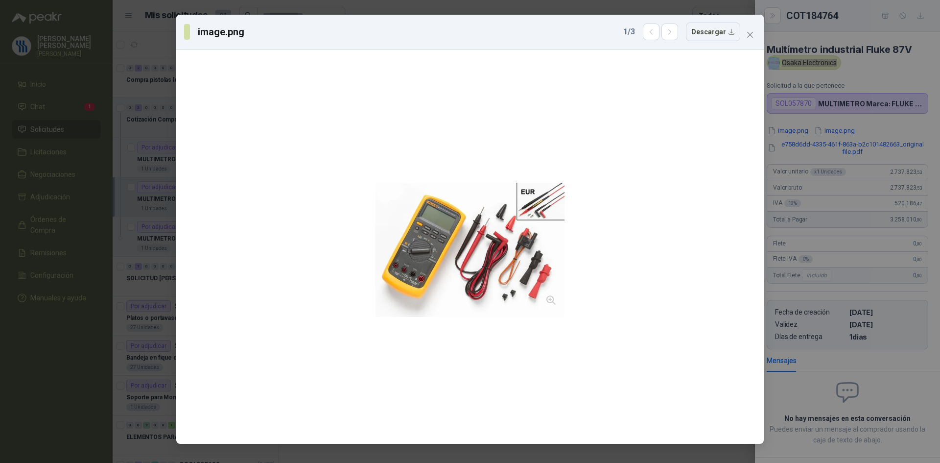
drag, startPoint x: 874, startPoint y: 67, endPoint x: 856, endPoint y: 75, distance: 19.3
click at [874, 68] on div "image.png 1 / 3 Descargar" at bounding box center [470, 231] width 940 height 463
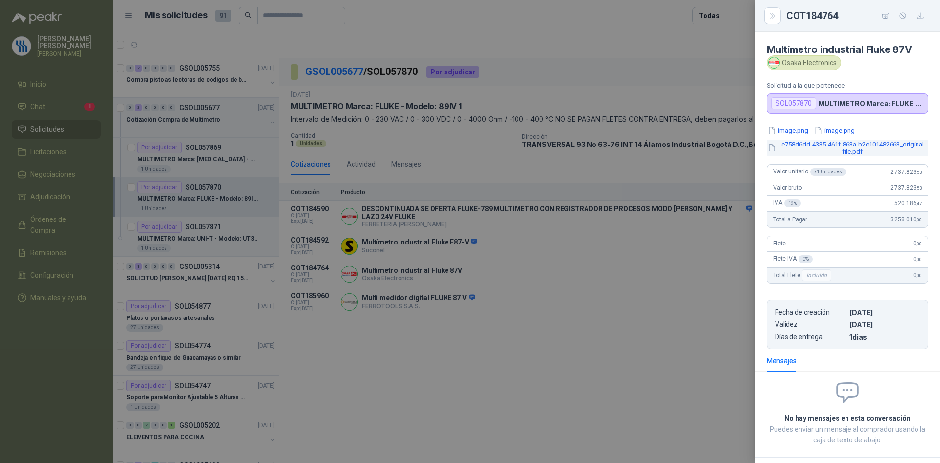
click at [840, 149] on button "e758d6dd-4335-461f-863a-b2c101482663_original file.pdf" at bounding box center [848, 148] width 162 height 17
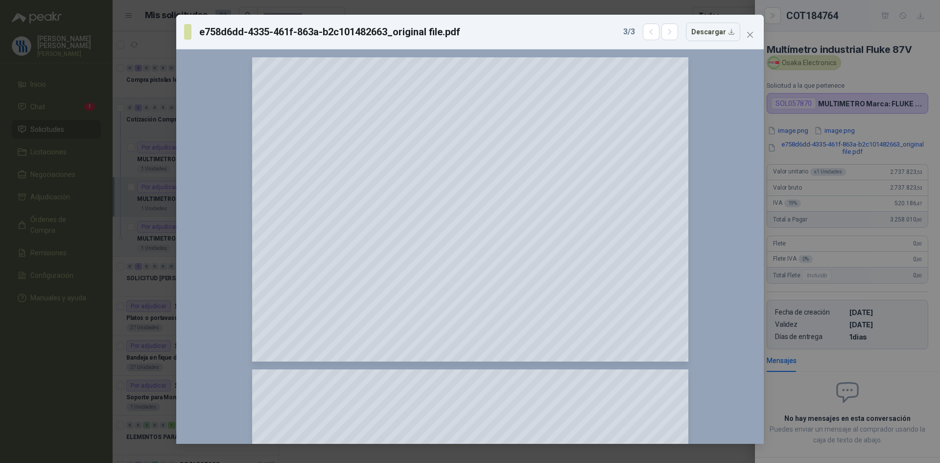
click at [808, 46] on div "e758d6dd-4335-461f-863a-b2c101482663_original file.pdf 3 / 3 Descargar 150 %" at bounding box center [470, 231] width 940 height 463
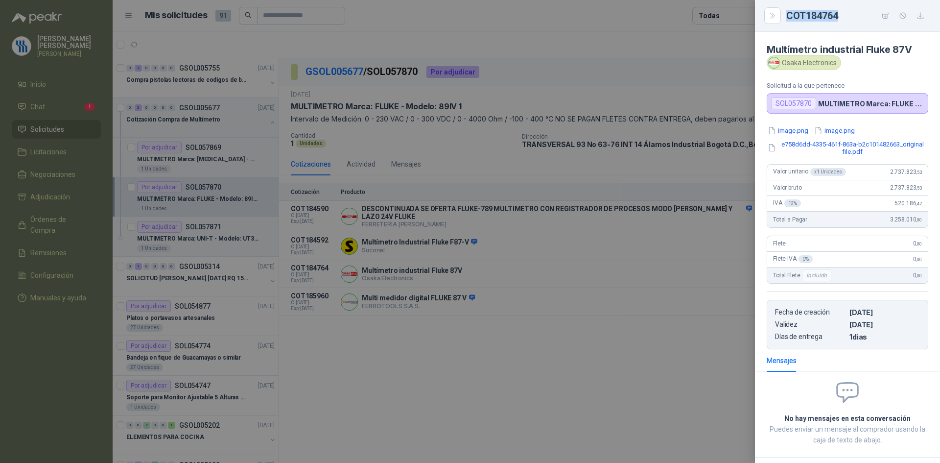
drag, startPoint x: 840, startPoint y: 16, endPoint x: 788, endPoint y: 21, distance: 52.6
click at [788, 21] on div "COT184764" at bounding box center [857, 16] width 142 height 16
click at [844, 132] on button "image.png" at bounding box center [834, 130] width 43 height 10
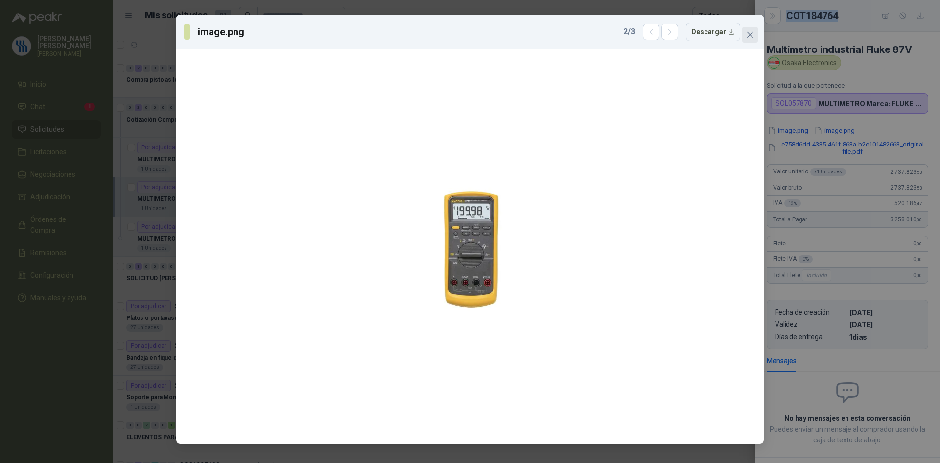
click at [744, 29] on button "Close" at bounding box center [750, 35] width 16 height 16
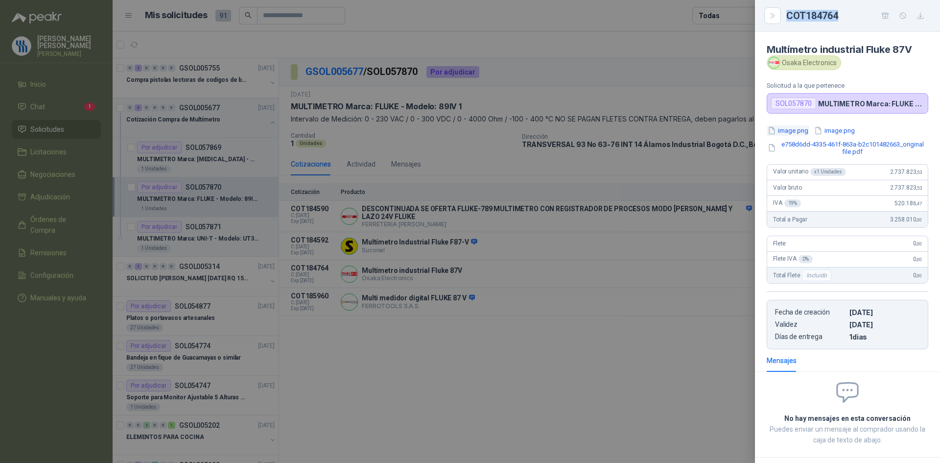
click at [796, 129] on button "image.png" at bounding box center [788, 130] width 43 height 10
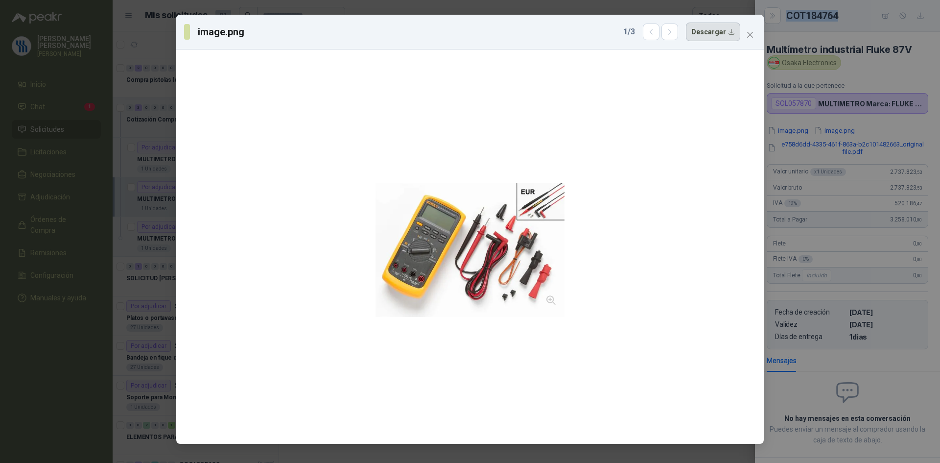
click at [733, 32] on button "Descargar" at bounding box center [713, 32] width 54 height 19
click at [849, 145] on div "image.png 1 / 3 Descargar" at bounding box center [470, 231] width 940 height 463
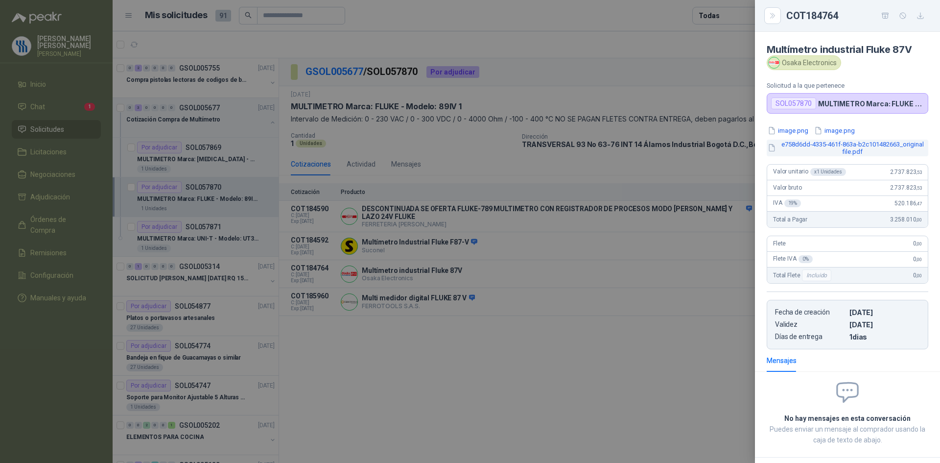
click at [839, 147] on button "e758d6dd-4335-461f-863a-b2c101482663_original file.pdf" at bounding box center [848, 148] width 162 height 17
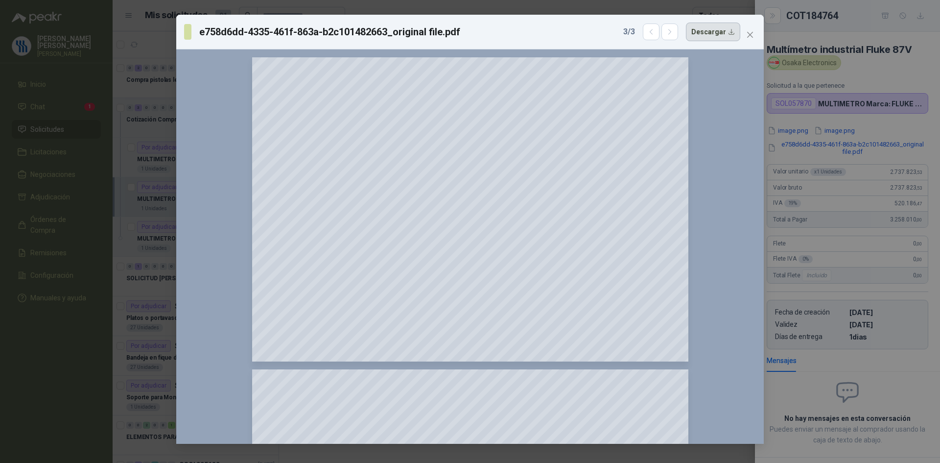
click at [735, 32] on button "Descargar" at bounding box center [713, 32] width 54 height 19
click at [889, 71] on div "e758d6dd-4335-461f-863a-b2c101482663_original file.pdf 3 / 3 Descargar 150 %" at bounding box center [470, 231] width 940 height 463
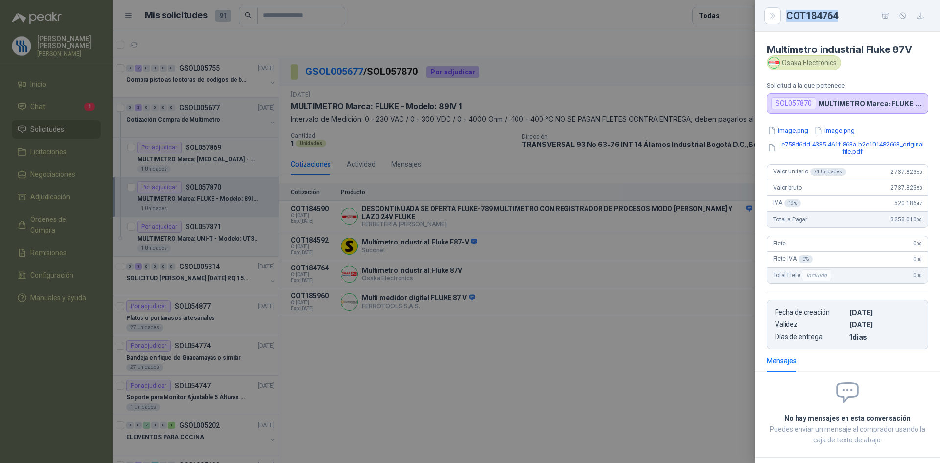
drag, startPoint x: 845, startPoint y: 14, endPoint x: 788, endPoint y: 16, distance: 56.3
click at [788, 16] on div "COT184764" at bounding box center [857, 16] width 142 height 16
click at [489, 248] on div at bounding box center [470, 231] width 940 height 463
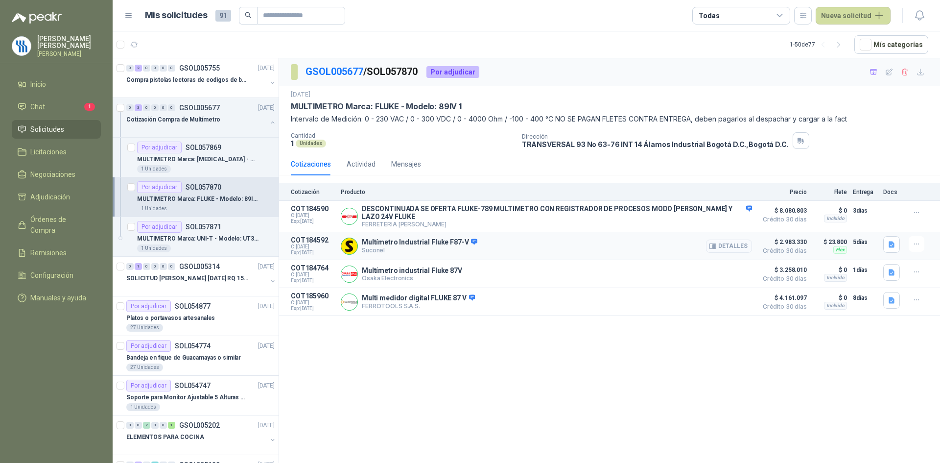
click at [720, 241] on button "Detalles" at bounding box center [729, 245] width 46 height 13
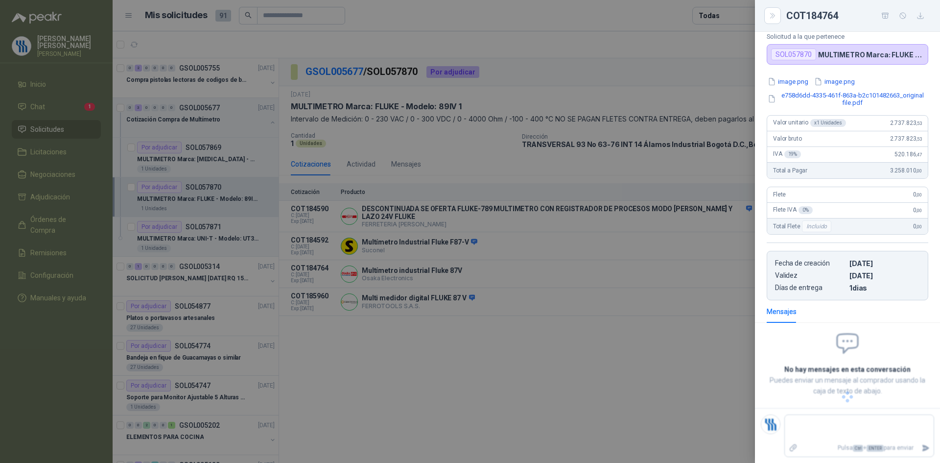
scroll to position [62, 0]
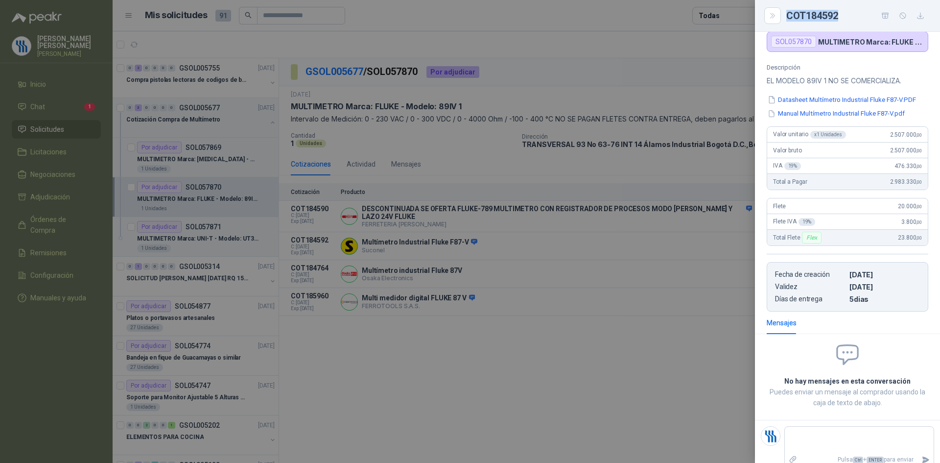
drag, startPoint x: 842, startPoint y: 17, endPoint x: 787, endPoint y: 18, distance: 54.9
click at [787, 18] on div "COT184592" at bounding box center [857, 16] width 142 height 16
click at [803, 105] on button "Datasheet Multímetro Industrial Fluke F87-V.PDF" at bounding box center [842, 99] width 150 height 10
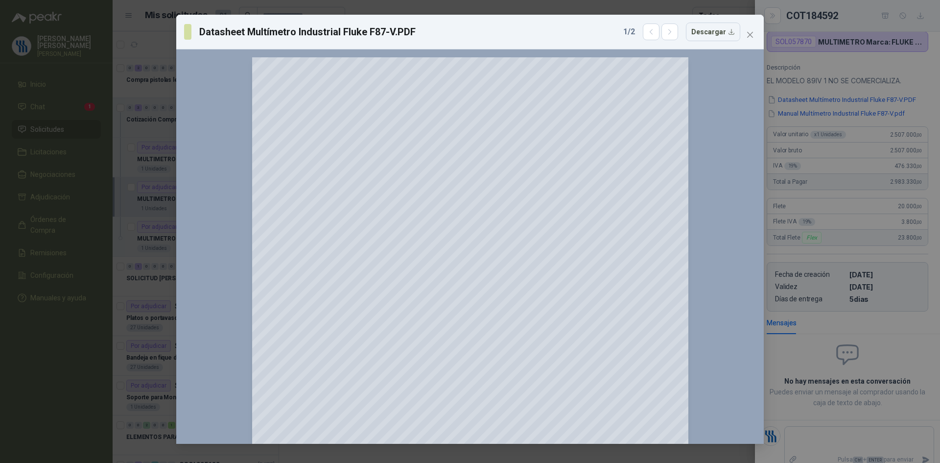
click at [138, 115] on div "Datasheet Multímetro Industrial Fluke F87-V.PDF 1 / 2 Descargar 150 %" at bounding box center [470, 231] width 940 height 463
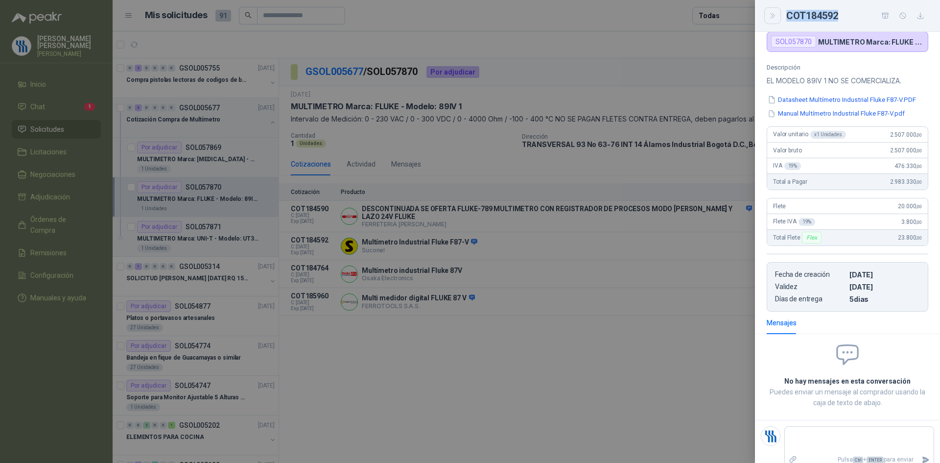
drag, startPoint x: 839, startPoint y: 16, endPoint x: 774, endPoint y: 21, distance: 64.8
click at [774, 21] on div "COT184592" at bounding box center [848, 16] width 162 height 16
click at [470, 355] on div at bounding box center [470, 231] width 940 height 463
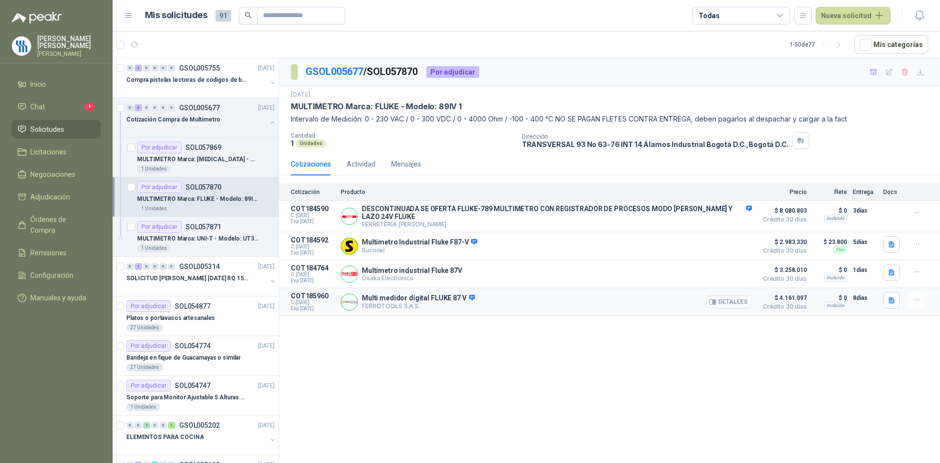
click at [730, 299] on button "Detalles" at bounding box center [729, 301] width 46 height 13
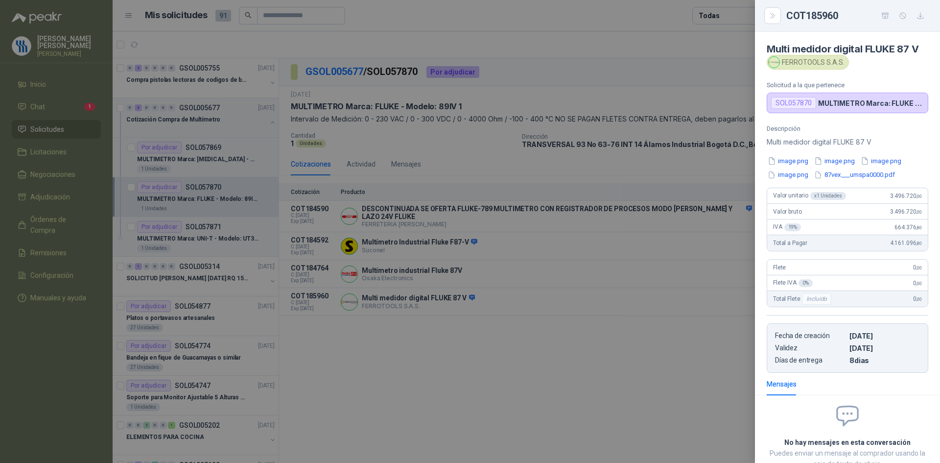
scroll to position [0, 0]
drag, startPoint x: 843, startPoint y: 65, endPoint x: 784, endPoint y: 66, distance: 58.3
click at [784, 66] on div "FERROTOOLS S.A.S." at bounding box center [808, 62] width 82 height 15
drag, startPoint x: 782, startPoint y: 63, endPoint x: 843, endPoint y: 62, distance: 60.2
click at [843, 62] on div "FERROTOOLS S.A.S." at bounding box center [808, 62] width 82 height 15
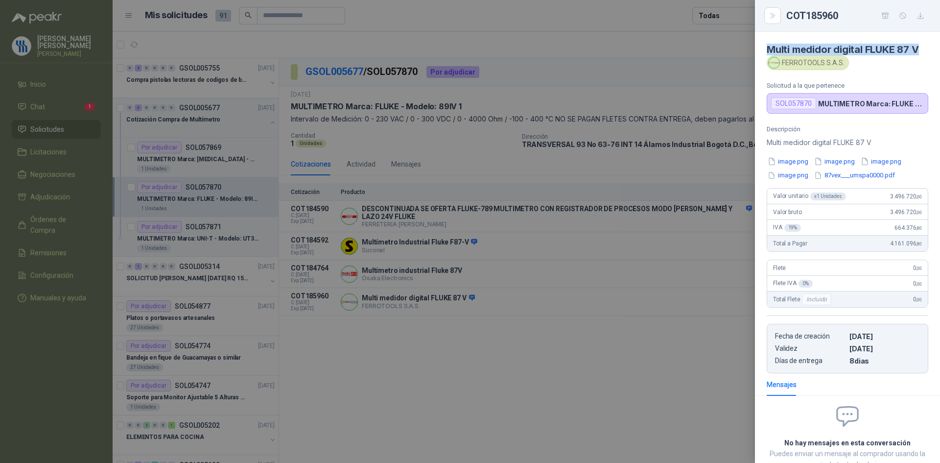
drag, startPoint x: 921, startPoint y: 49, endPoint x: 768, endPoint y: 50, distance: 152.8
click at [768, 50] on article "Multi medidor digital FLUKE 87 V FERROTOOLS S.A.S. Solicitud a la que pertenece…" at bounding box center [847, 73] width 185 height 82
click at [413, 73] on div at bounding box center [470, 231] width 940 height 463
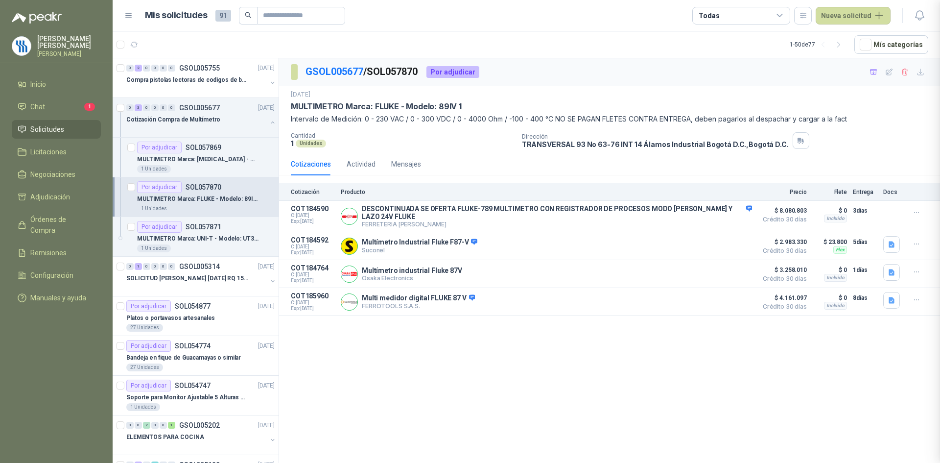
scroll to position [73, 0]
drag, startPoint x: 424, startPoint y: 70, endPoint x: 373, endPoint y: 71, distance: 50.9
click at [373, 71] on p "GSOL005677 / SOL057870" at bounding box center [362, 71] width 113 height 15
click at [732, 304] on button "Detalles" at bounding box center [729, 301] width 46 height 13
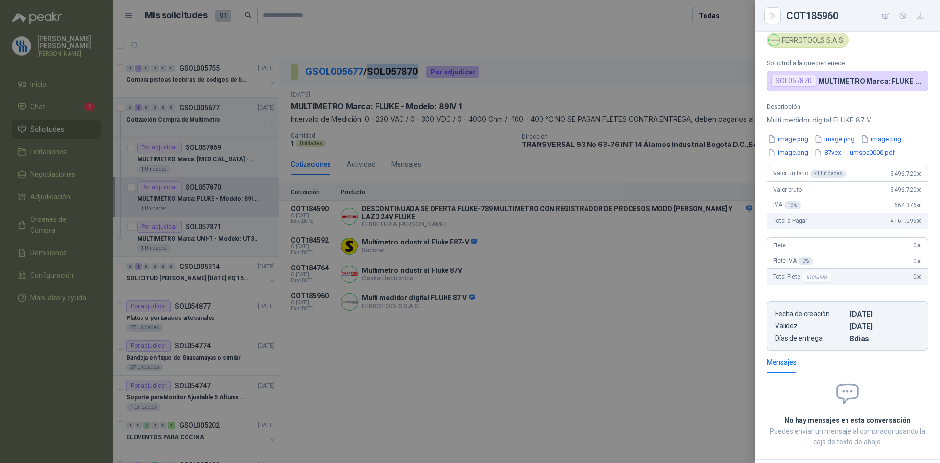
scroll to position [0, 0]
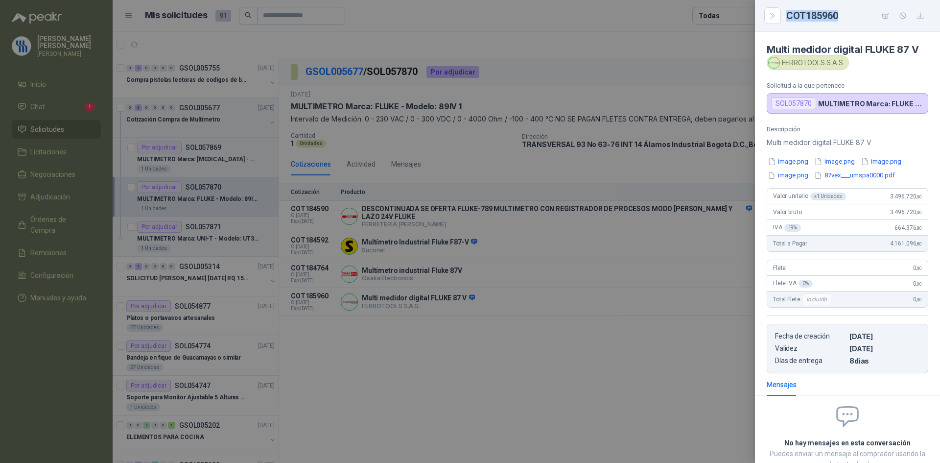
drag, startPoint x: 839, startPoint y: 17, endPoint x: 789, endPoint y: 17, distance: 50.4
click at [789, 17] on div "COT185960" at bounding box center [857, 16] width 142 height 16
click at [804, 163] on button "image.png" at bounding box center [788, 161] width 43 height 10
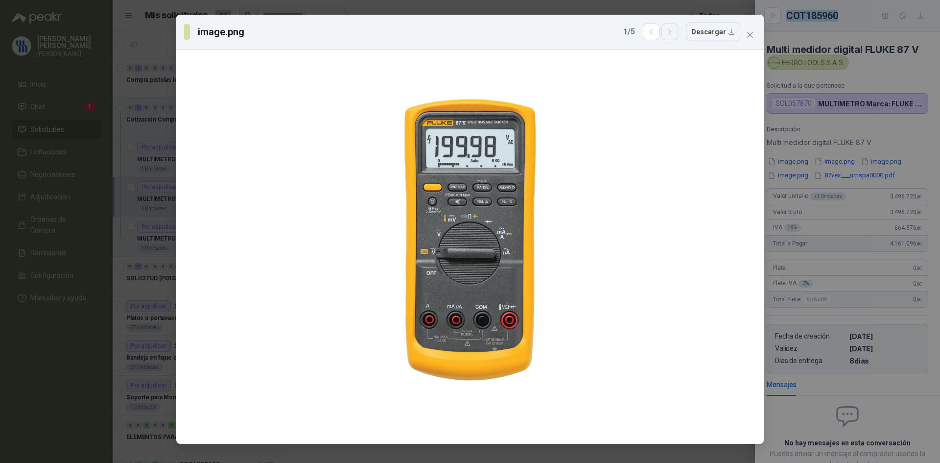
click at [676, 39] on button "button" at bounding box center [669, 32] width 17 height 17
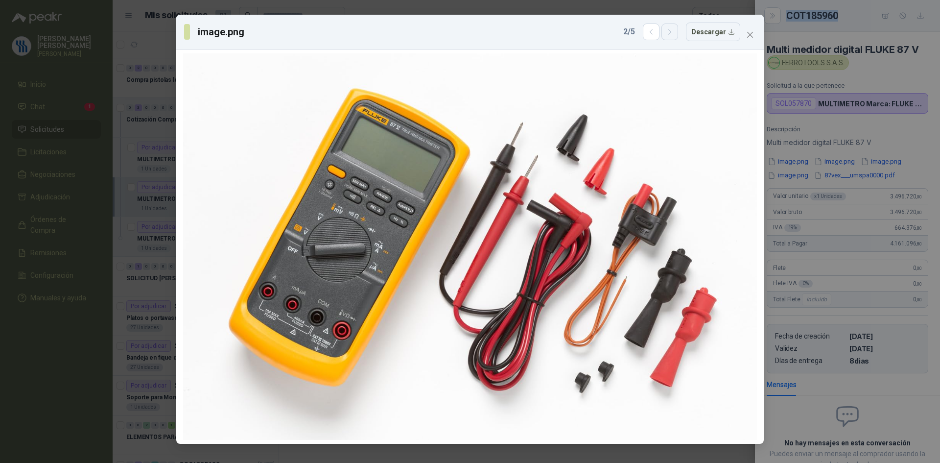
click at [676, 39] on button "button" at bounding box center [669, 32] width 17 height 17
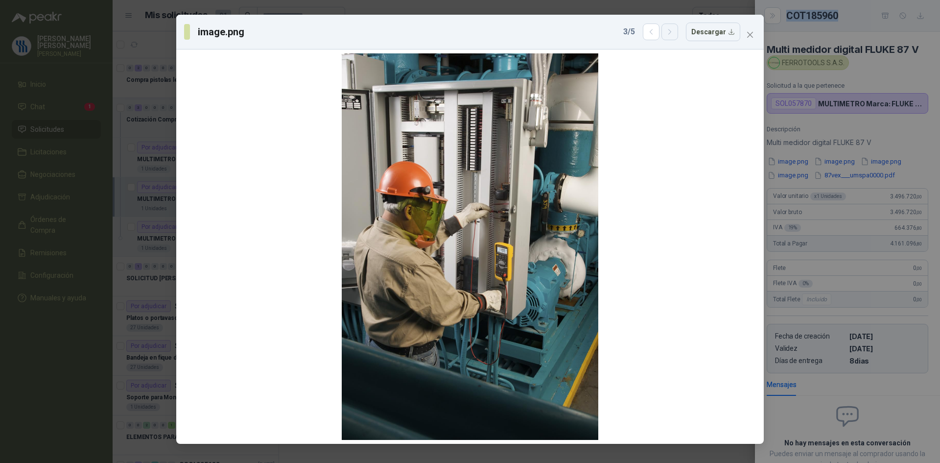
click at [675, 38] on button "button" at bounding box center [669, 32] width 17 height 17
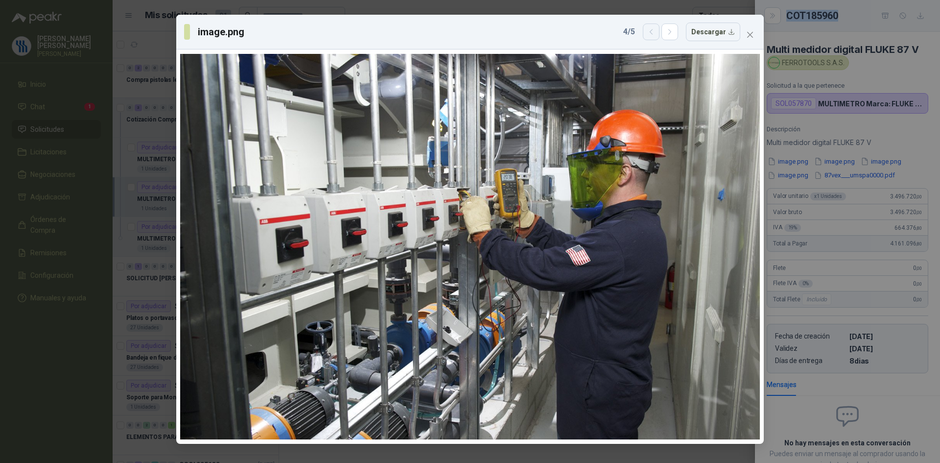
click at [653, 37] on button "button" at bounding box center [651, 32] width 17 height 17
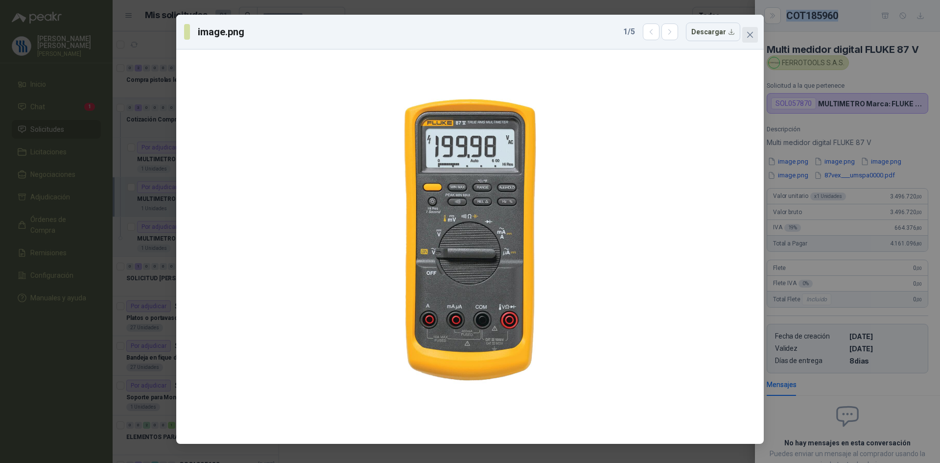
click at [750, 33] on icon "close" at bounding box center [750, 35] width 8 height 8
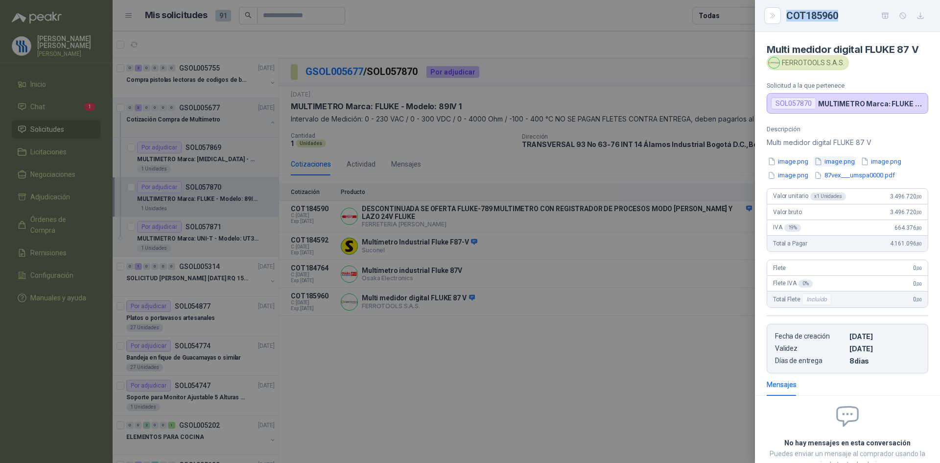
click at [845, 165] on button "image.png" at bounding box center [834, 161] width 43 height 10
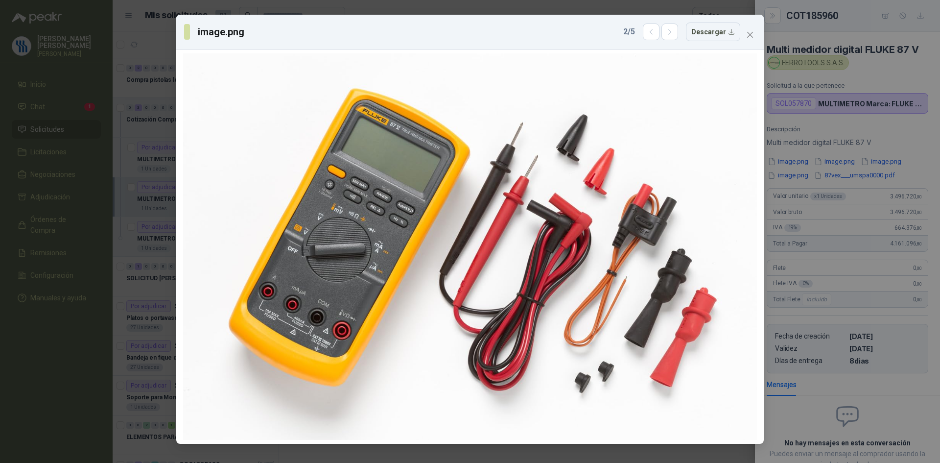
click at [888, 153] on div "image.png 2 / 5 Descargar" at bounding box center [470, 231] width 940 height 463
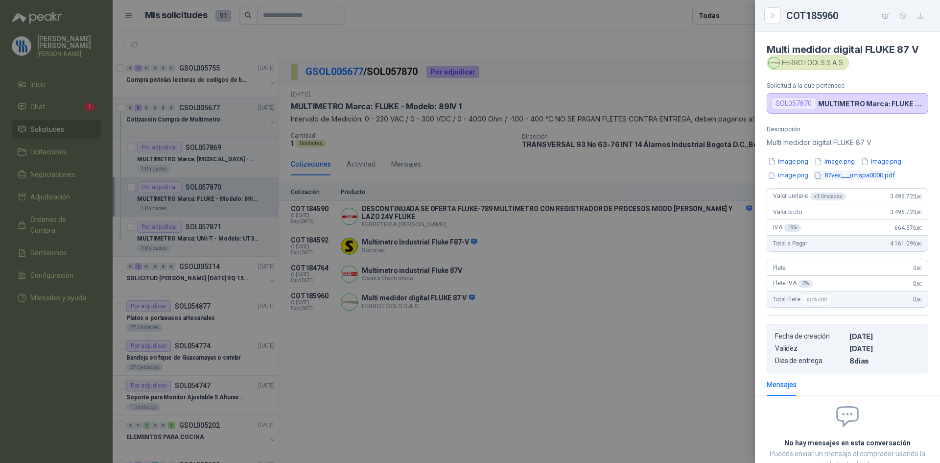
click at [875, 177] on button "87vex___umspa0000.pdf" at bounding box center [854, 175] width 83 height 10
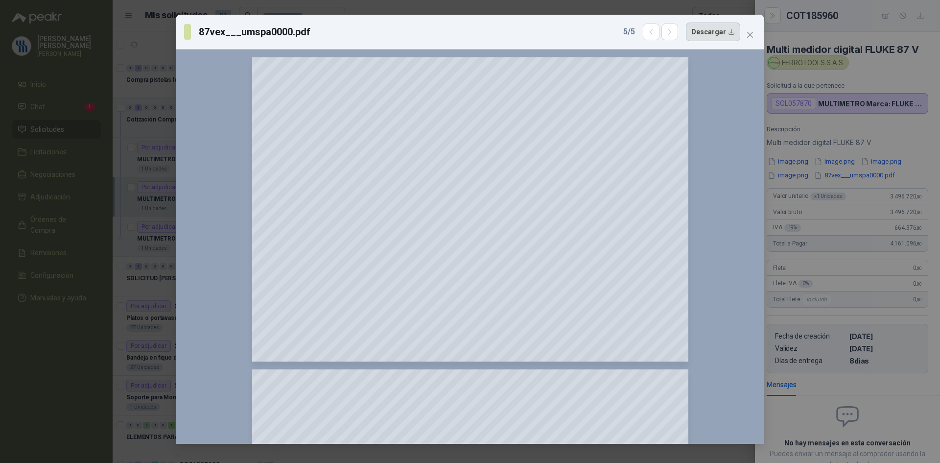
click at [730, 33] on button "Descargar" at bounding box center [713, 32] width 54 height 19
click at [914, 138] on div "87vex___umspa0000.pdf 5 / 5 Descargar 150 %" at bounding box center [470, 231] width 940 height 463
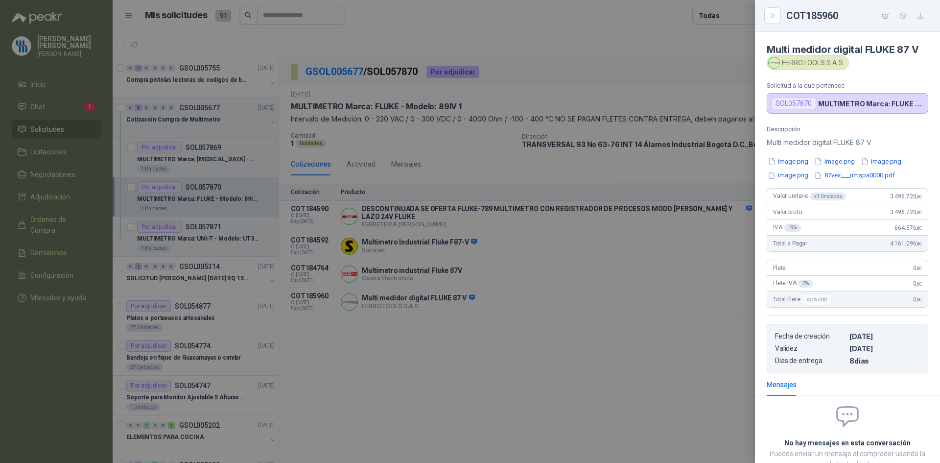
click at [799, 165] on button "image.png" at bounding box center [788, 161] width 43 height 10
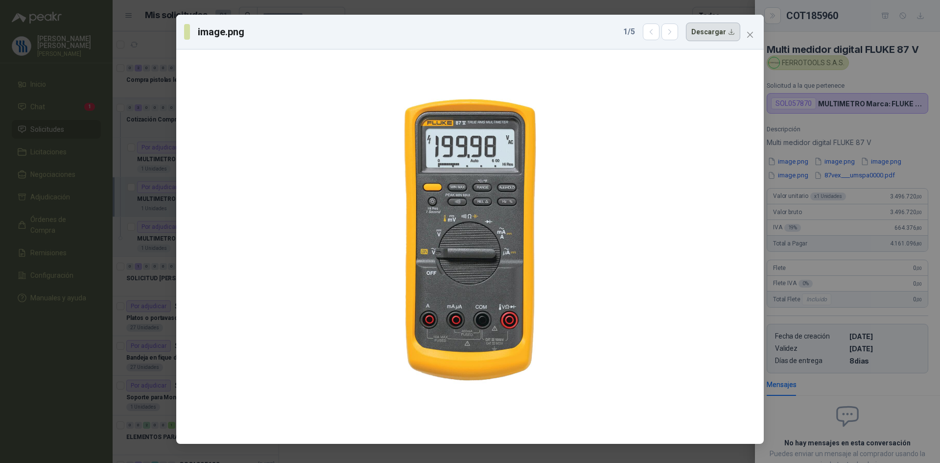
click at [732, 35] on button "Descargar" at bounding box center [713, 32] width 54 height 19
click at [873, 47] on div "image.png 1 / 5 Descargar" at bounding box center [470, 231] width 940 height 463
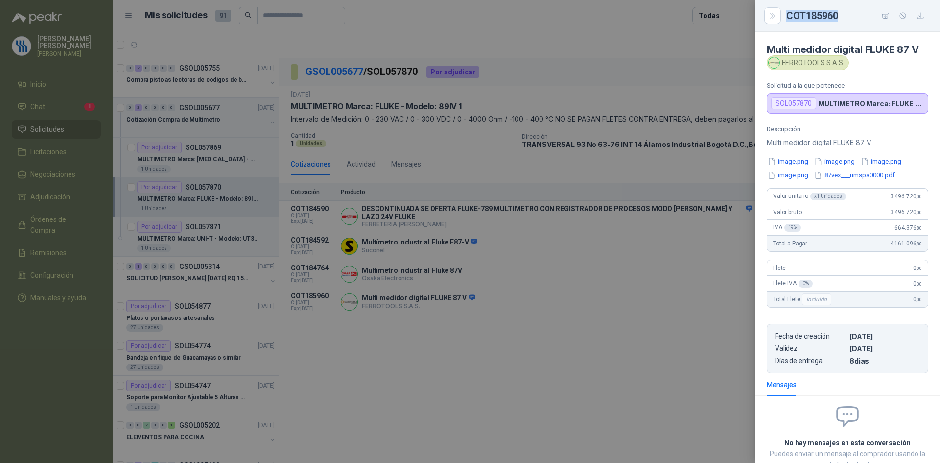
drag, startPoint x: 838, startPoint y: 18, endPoint x: 785, endPoint y: 17, distance: 52.4
click at [786, 17] on div "COT185960" at bounding box center [848, 16] width 162 height 16
copy div "COT185960"
click at [216, 149] on div at bounding box center [470, 231] width 940 height 463
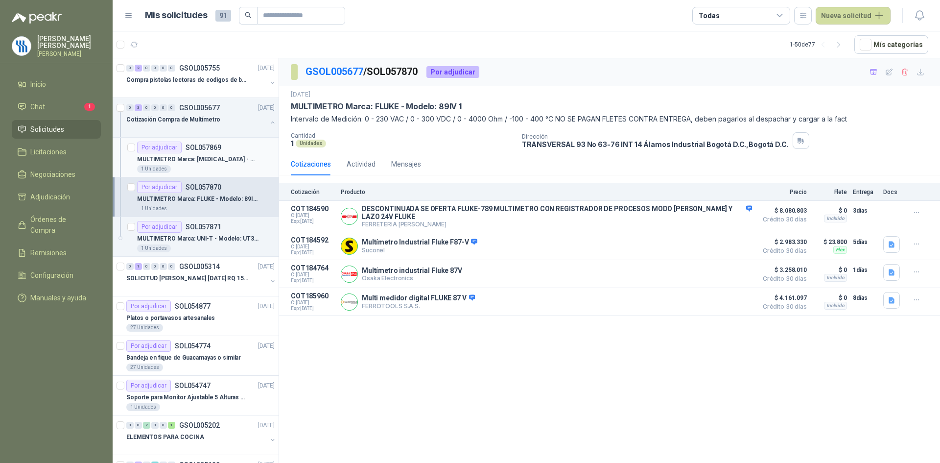
click at [208, 158] on p "MULTIMETRO Marca: [MEDICAL_DATA] - Modelo: [MEDICAL_DATA]-EM886" at bounding box center [198, 159] width 122 height 9
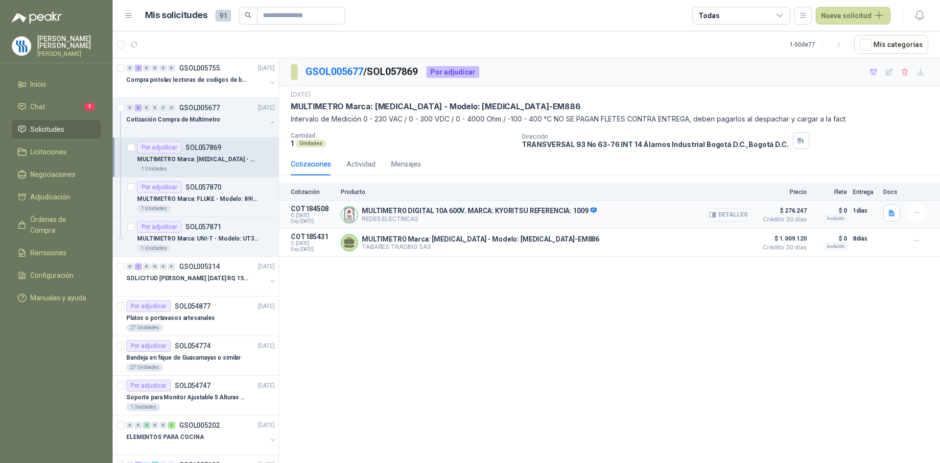
click at [721, 216] on button "Detalles" at bounding box center [729, 214] width 46 height 13
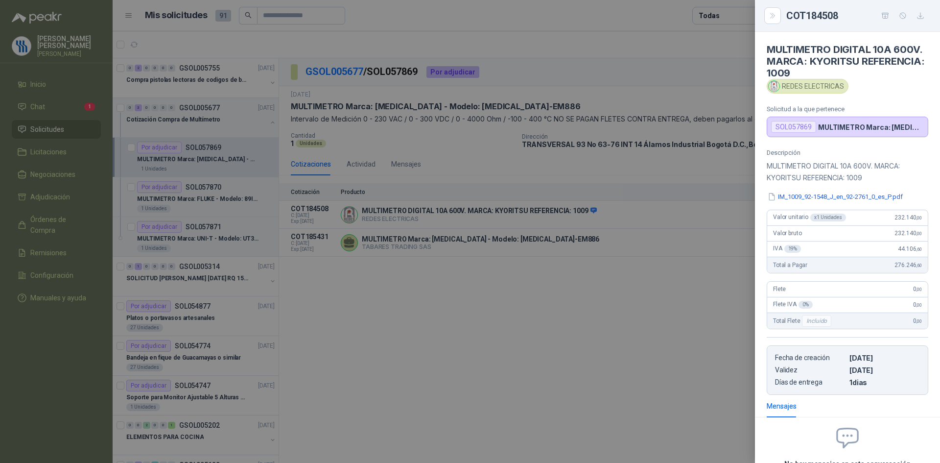
scroll to position [90, 0]
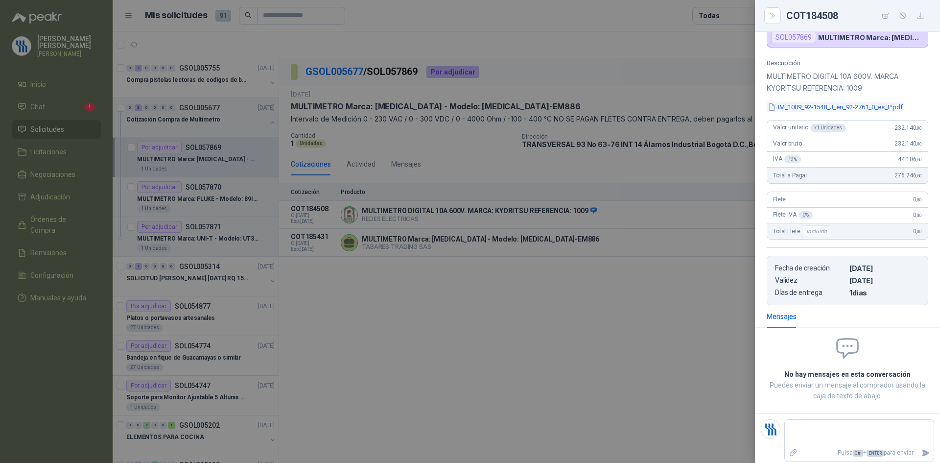
click at [799, 104] on button "IM_1009_92-1548_J_en_92-2761_0_es_P.pdf" at bounding box center [835, 107] width 137 height 10
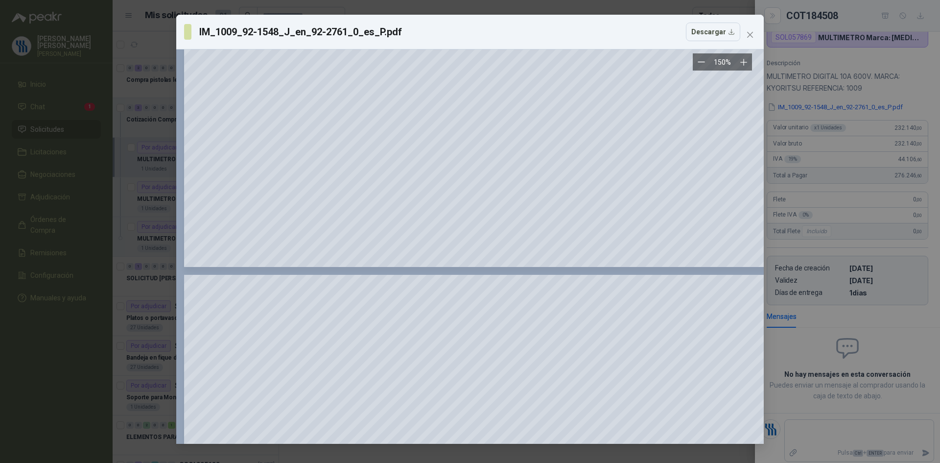
scroll to position [2252, 0]
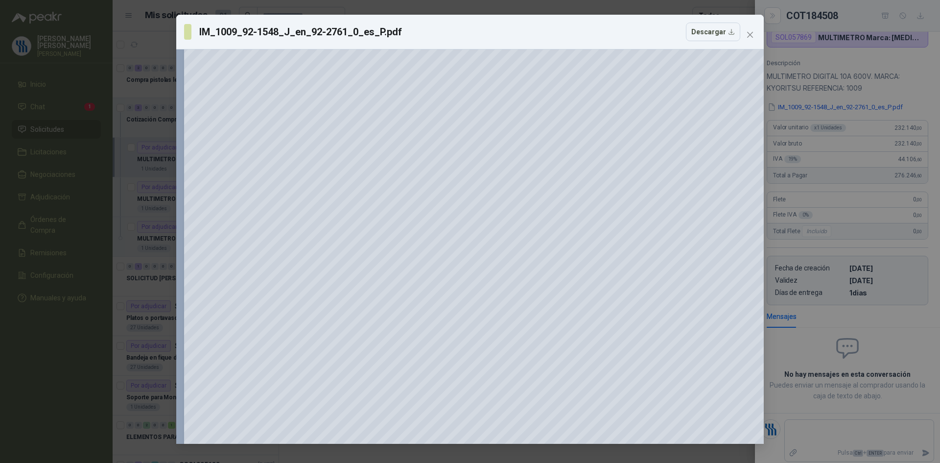
click at [863, 98] on div "IM_1009_92-1548_J_en_92-2761_0_es_P.pdf Descargar 150 %" at bounding box center [470, 231] width 940 height 463
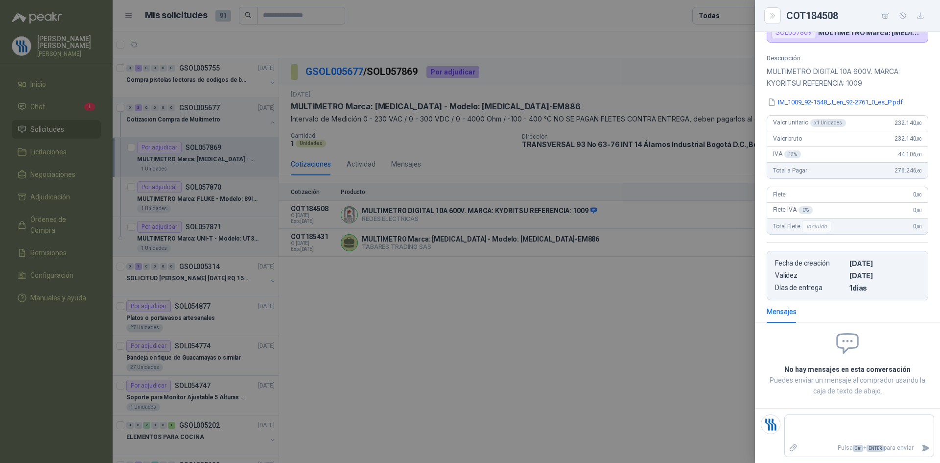
scroll to position [0, 0]
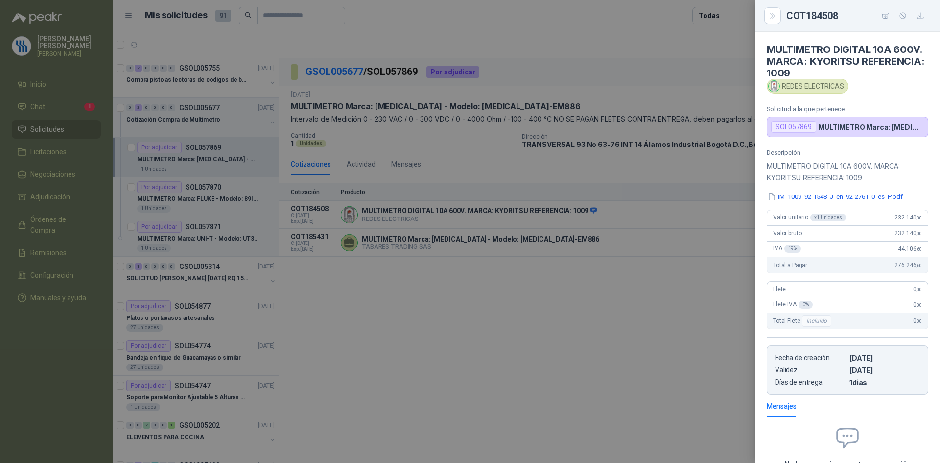
drag, startPoint x: 532, startPoint y: 253, endPoint x: 542, endPoint y: 249, distance: 9.9
click at [533, 252] on div at bounding box center [470, 231] width 940 height 463
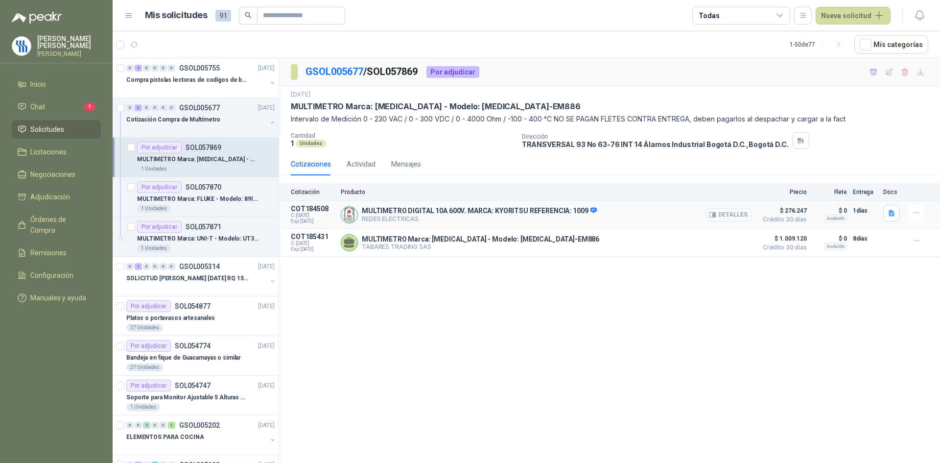
click at [728, 214] on button "Detalles" at bounding box center [729, 214] width 46 height 13
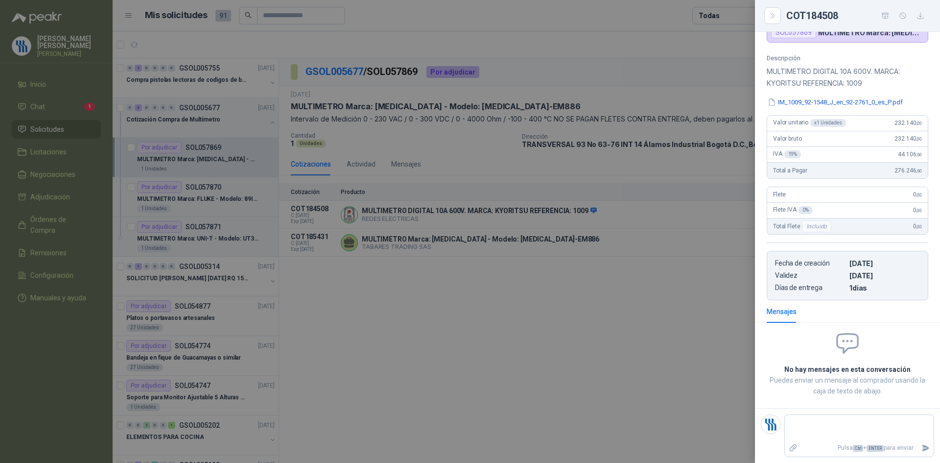
click at [693, 276] on div at bounding box center [470, 231] width 940 height 463
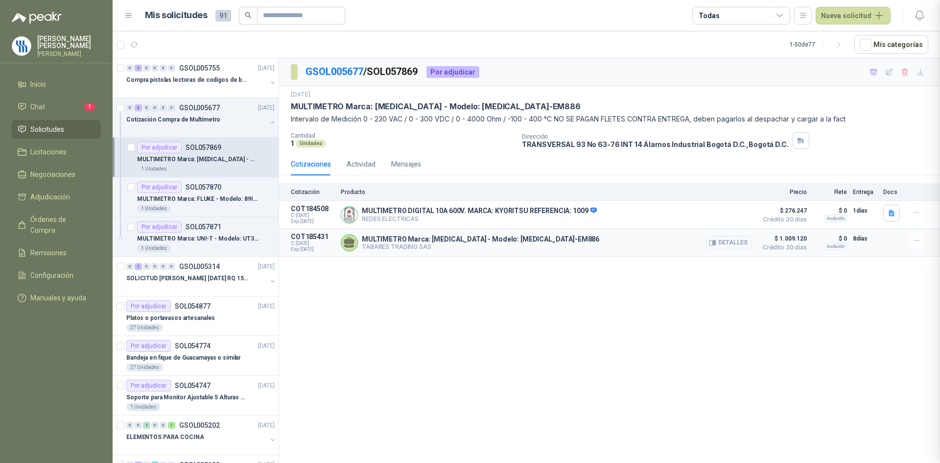
click at [710, 233] on article "COT185431 C: 30/09/2025 Exp: 17/10/2025 MULTIMETRO Marca: PCE - Modelo: PCE-EM8…" at bounding box center [609, 243] width 661 height 28
click at [710, 236] on div "Detalles" at bounding box center [729, 243] width 46 height 20
click at [720, 243] on button "Detalles" at bounding box center [729, 242] width 46 height 13
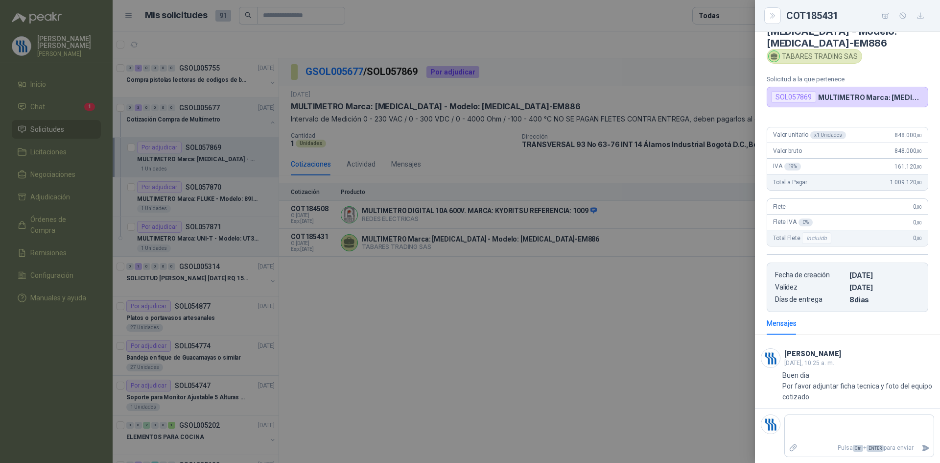
scroll to position [18, 0]
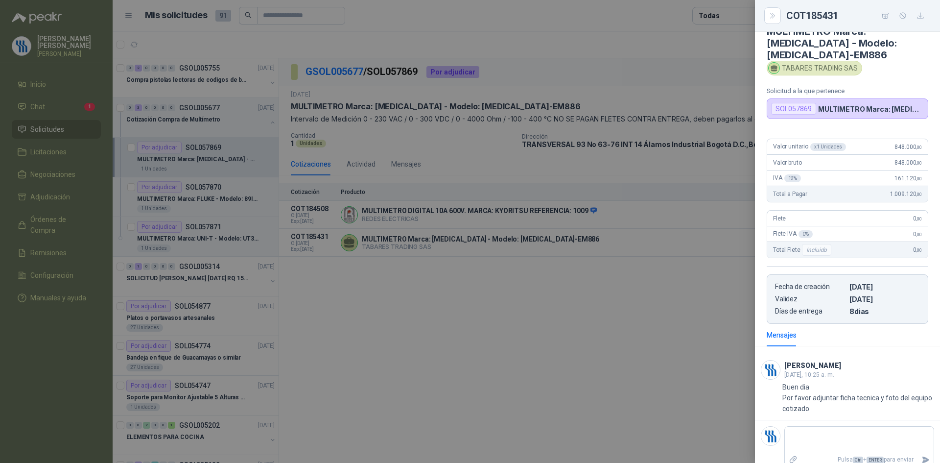
drag, startPoint x: 800, startPoint y: 289, endPoint x: 775, endPoint y: 256, distance: 41.5
click at [797, 295] on p "Validez" at bounding box center [810, 299] width 71 height 8
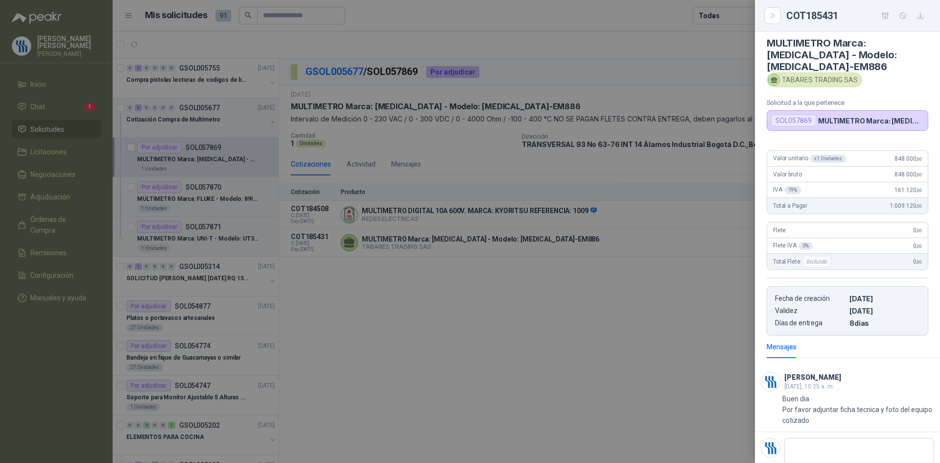
scroll to position [0, 0]
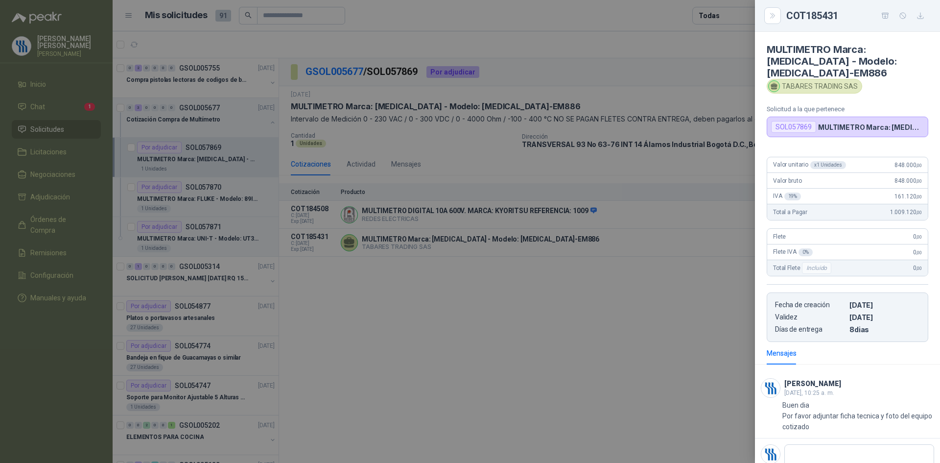
drag, startPoint x: 533, startPoint y: 297, endPoint x: 532, endPoint y: 272, distance: 25.5
click at [532, 295] on div at bounding box center [470, 231] width 940 height 463
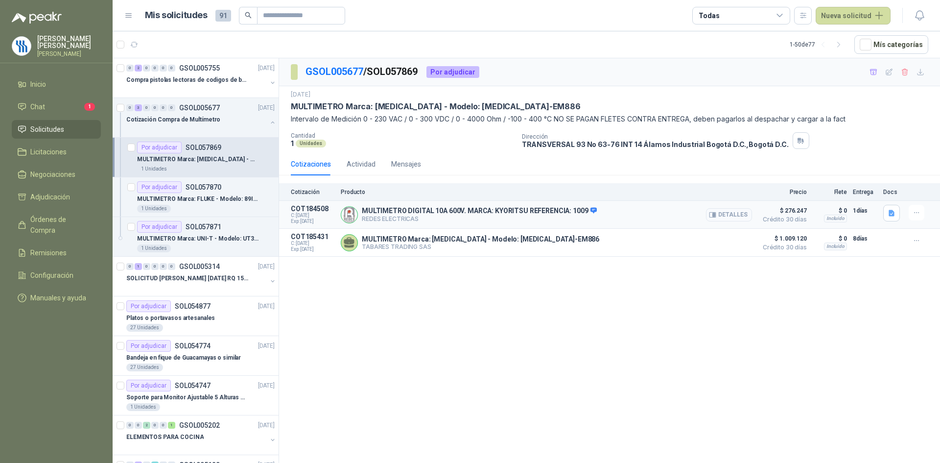
click at [720, 216] on button "Detalles" at bounding box center [729, 214] width 46 height 13
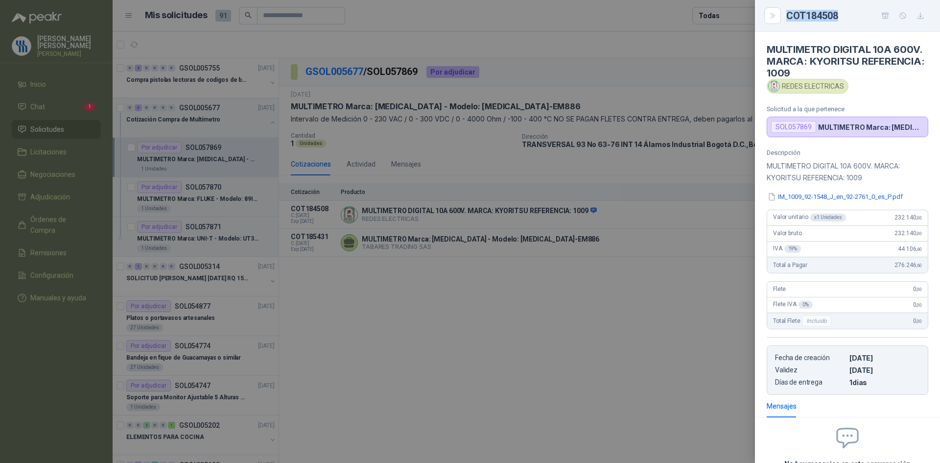
drag, startPoint x: 844, startPoint y: 15, endPoint x: 788, endPoint y: 16, distance: 55.8
click at [788, 16] on div "COT184508" at bounding box center [857, 16] width 142 height 16
copy div "COT184508"
click at [815, 196] on button "IM_1009_92-1548_J_en_92-2761_0_es_P.pdf" at bounding box center [835, 196] width 137 height 10
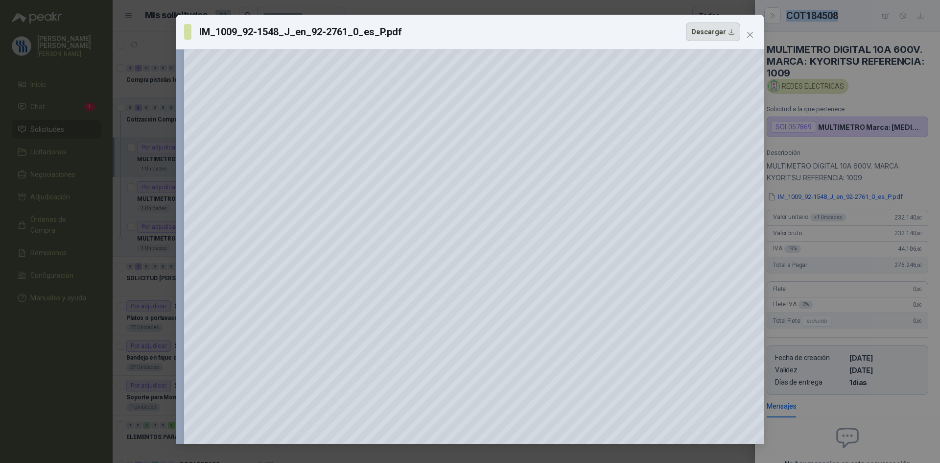
click at [729, 31] on button "Descargar" at bounding box center [713, 32] width 54 height 19
click at [879, 66] on div "IM_1009_92-1548_J_en_92-2761_0_es_P.pdf Descargar 150 %" at bounding box center [470, 231] width 940 height 463
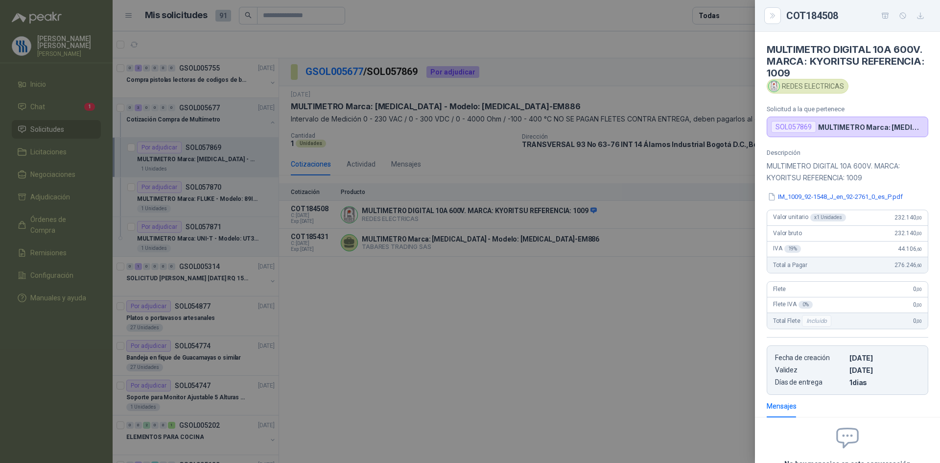
click at [375, 107] on div at bounding box center [470, 231] width 940 height 463
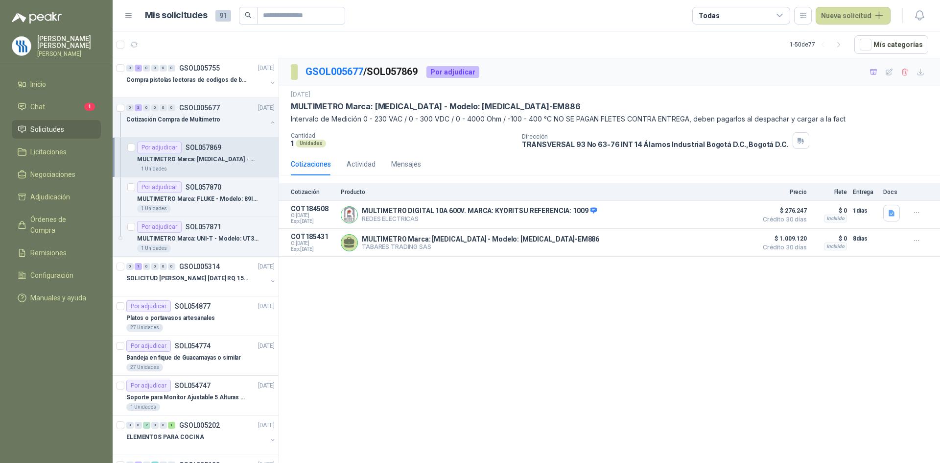
click at [357, 106] on p "MULTIMETRO Marca: [MEDICAL_DATA] - Modelo: [MEDICAL_DATA]-EM886" at bounding box center [436, 106] width 290 height 10
click at [726, 216] on button "Detalles" at bounding box center [729, 214] width 46 height 13
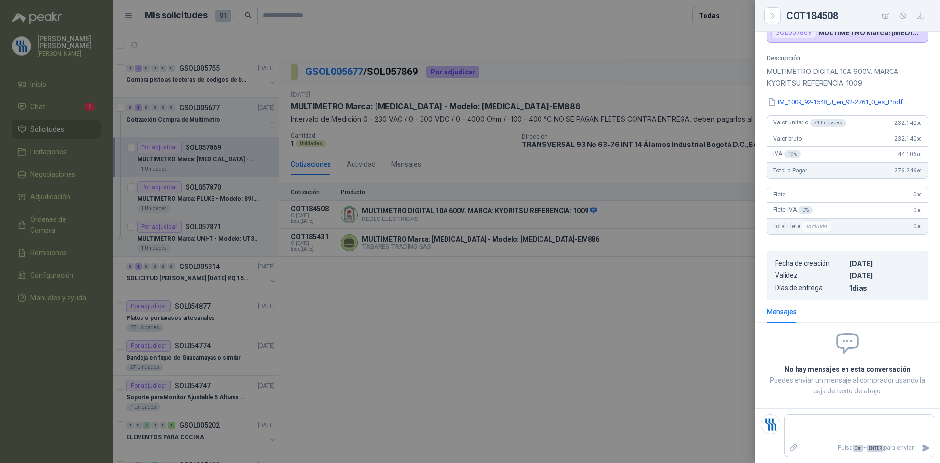
scroll to position [0, 0]
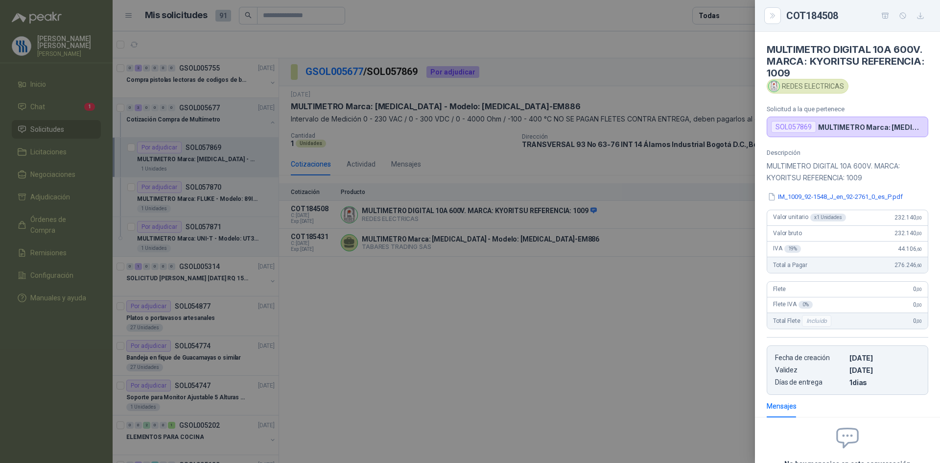
click at [425, 70] on div at bounding box center [470, 231] width 940 height 463
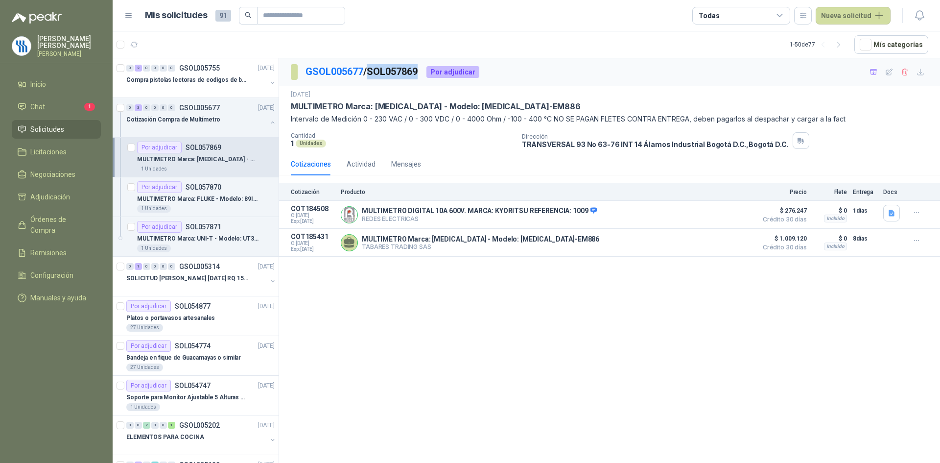
drag, startPoint x: 425, startPoint y: 70, endPoint x: 374, endPoint y: 81, distance: 52.5
click at [374, 81] on div "GSOL005677 / SOL057869 Por adjudicar" at bounding box center [609, 72] width 661 height 28
copy p "SOL057869"
click at [736, 216] on button "Detalles" at bounding box center [729, 214] width 46 height 13
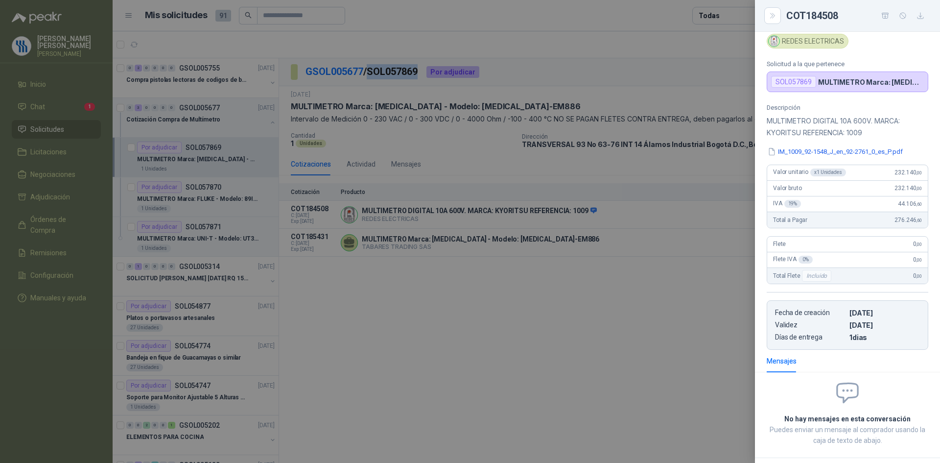
scroll to position [0, 0]
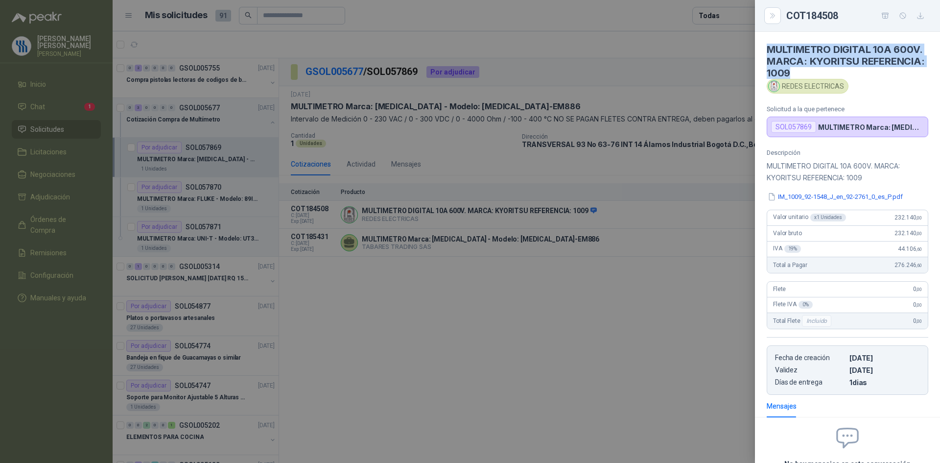
drag, startPoint x: 858, startPoint y: 73, endPoint x: 764, endPoint y: 46, distance: 97.8
click at [764, 46] on article "MULTIMETRO DIGITAL 10A 600V. MARCA: KYORITSU REFERENCIA: 1009 REDES ELECTRICAS …" at bounding box center [847, 84] width 185 height 105
copy h4 "MULTIMETRO DIGITAL 10A 600V. MARCA: KYORITSU REFERENCIA: 1009"
click at [412, 68] on div at bounding box center [470, 231] width 940 height 463
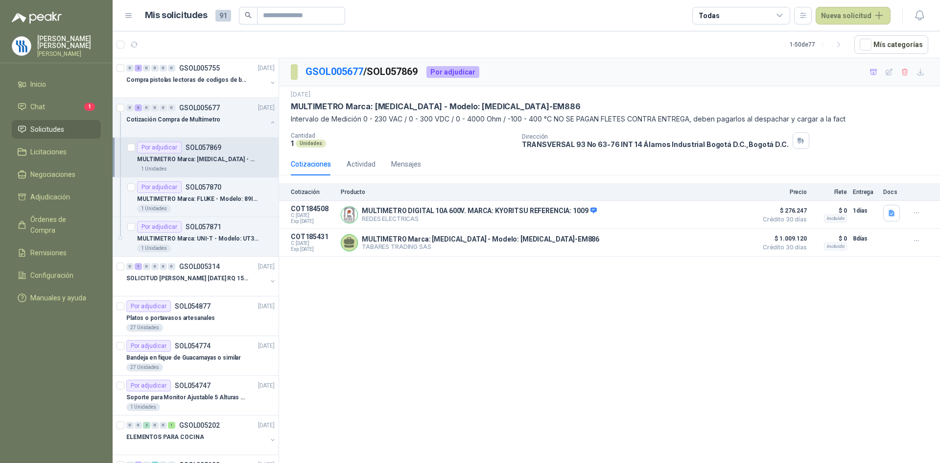
click at [417, 72] on p "GSOL005677 / SOL057869" at bounding box center [362, 71] width 113 height 15
drag, startPoint x: 425, startPoint y: 70, endPoint x: 374, endPoint y: 73, distance: 51.1
click at [374, 73] on p "GSOL005677 / SOL057869" at bounding box center [362, 71] width 113 height 15
copy p "SOL057869"
click at [734, 213] on button "Detalles" at bounding box center [729, 214] width 46 height 13
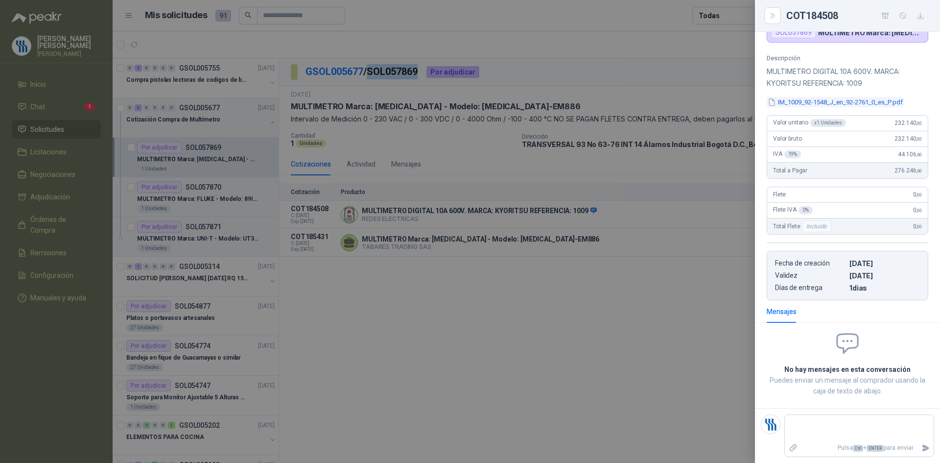
scroll to position [0, 0]
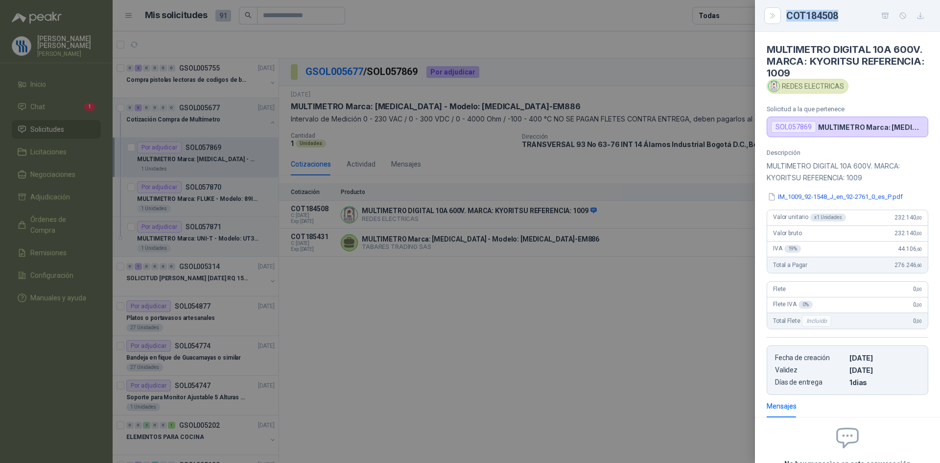
drag, startPoint x: 840, startPoint y: 16, endPoint x: 786, endPoint y: 19, distance: 53.9
click at [786, 19] on div "COT184508" at bounding box center [848, 16] width 162 height 16
copy div "COT184508"
drag, startPoint x: 868, startPoint y: 177, endPoint x: 762, endPoint y: 166, distance: 106.3
click at [762, 166] on div "Descripción MULTIMETRO DIGITAL 10A 600V. MARCA: KYORITSU REFERENCIA: 1009 IM_10…" at bounding box center [847, 272] width 185 height 246
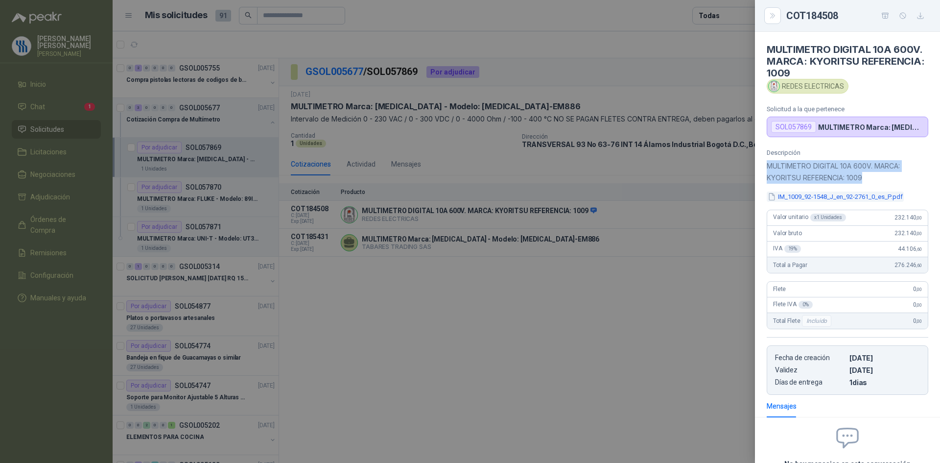
copy p "MULTIMETRO DIGITAL 10A 600V. MARCA: KYORITSU REFERENCIA: 1009"
click at [809, 196] on button "IM_1009_92-1548_J_en_92-2761_0_es_P.pdf" at bounding box center [835, 196] width 137 height 10
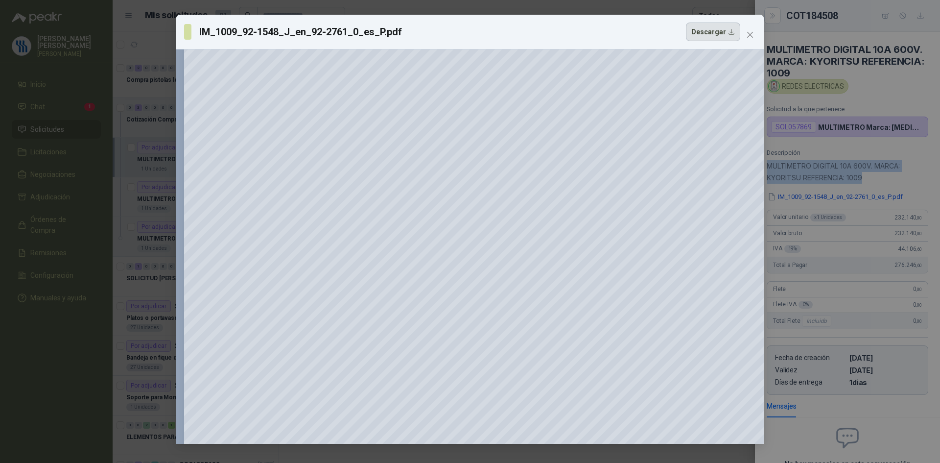
click at [729, 35] on button "Descargar" at bounding box center [713, 32] width 54 height 19
click at [877, 82] on div "IM_1009_92-1548_J_en_92-2761_0_es_P.pdf Descargar 150 %" at bounding box center [470, 231] width 940 height 463
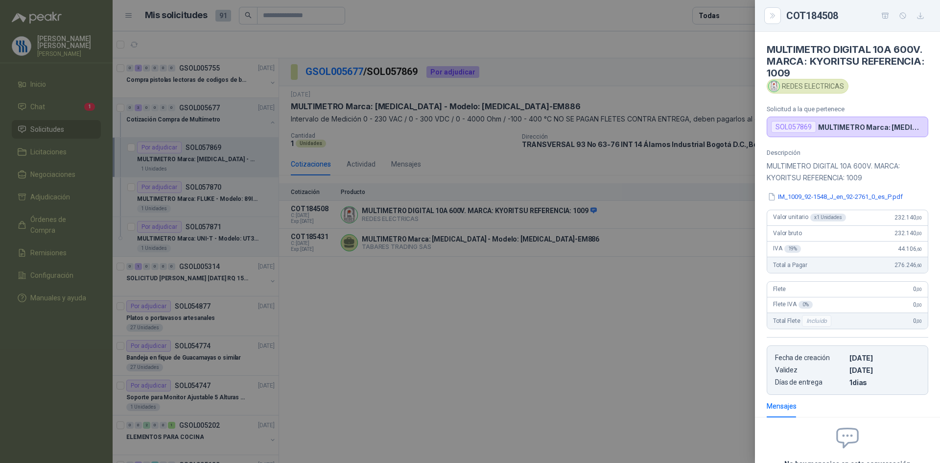
drag, startPoint x: 840, startPoint y: 14, endPoint x: 785, endPoint y: 21, distance: 55.3
click at [785, 21] on div "COT184508" at bounding box center [848, 16] width 162 height 16
drag, startPoint x: 789, startPoint y: 18, endPoint x: 832, endPoint y: 26, distance: 44.4
click at [832, 26] on div "COT184508" at bounding box center [847, 16] width 185 height 32
copy div "COT184508"
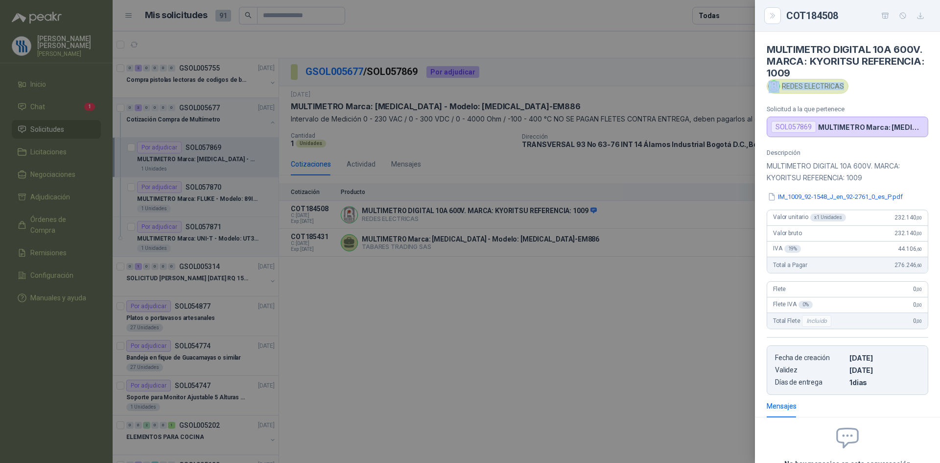
drag, startPoint x: 843, startPoint y: 84, endPoint x: 842, endPoint y: 89, distance: 5.5
click at [842, 89] on div "REDES ELECTRICAS" at bounding box center [808, 86] width 82 height 15
copy div "REDES ELECTRICAS"
drag, startPoint x: 532, startPoint y: 244, endPoint x: 598, endPoint y: 242, distance: 66.6
click at [532, 243] on div at bounding box center [470, 231] width 940 height 463
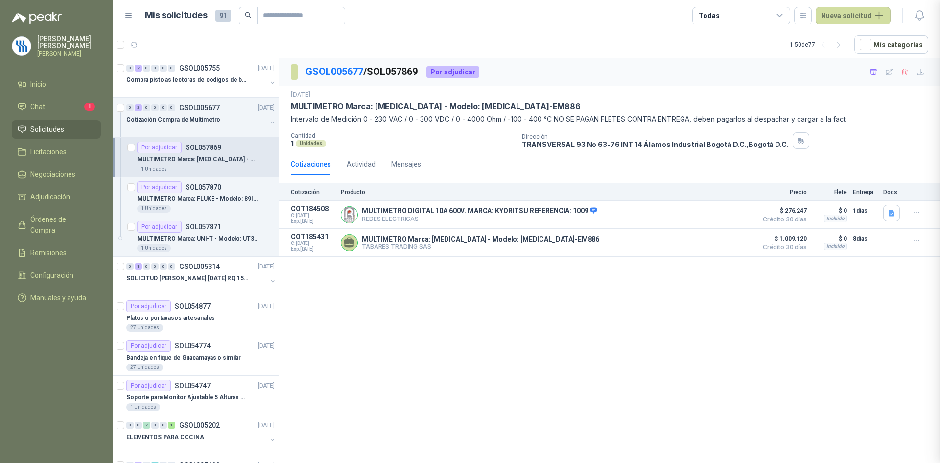
scroll to position [94, 0]
click at [720, 242] on button "Detalles" at bounding box center [729, 242] width 46 height 13
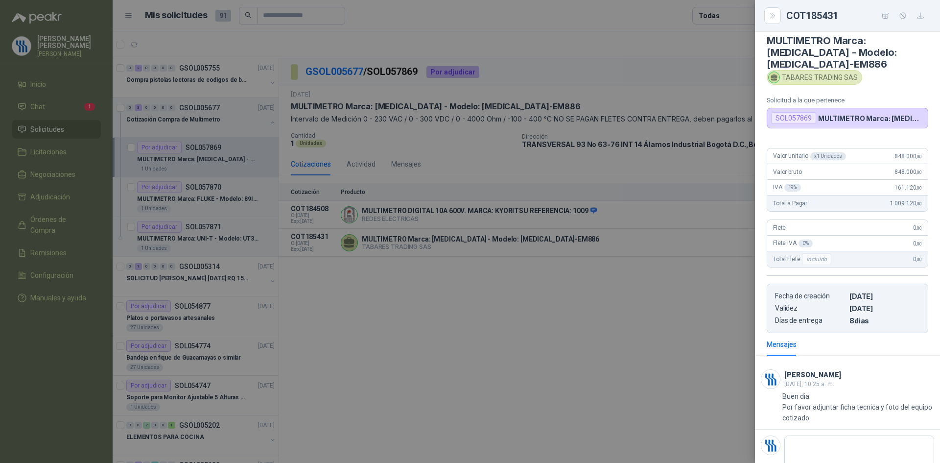
scroll to position [0, 0]
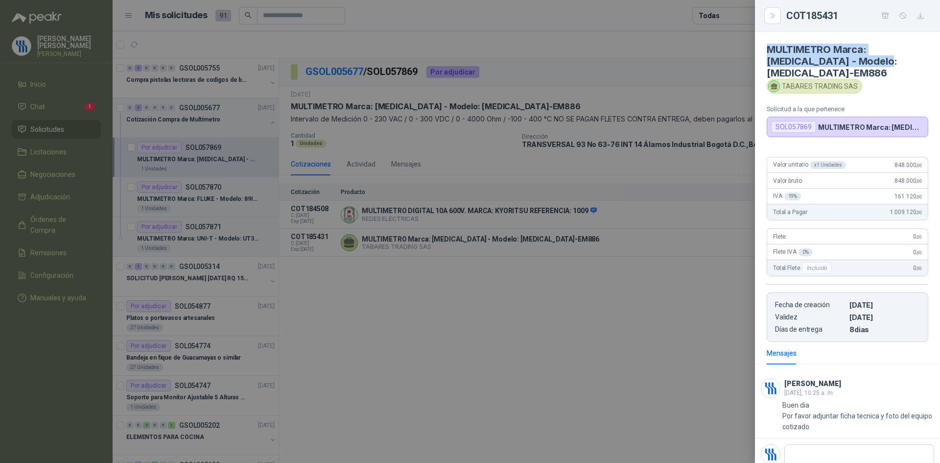
drag, startPoint x: 864, startPoint y: 63, endPoint x: 767, endPoint y: 44, distance: 98.7
click at [767, 44] on h4 "MULTIMETRO Marca: PCE - Modelo: PCE-EM886" at bounding box center [848, 61] width 162 height 35
copy h4 "MULTIMETRO Marca: PCE - Modelo: PCE-EM886"
click at [423, 71] on div at bounding box center [470, 231] width 940 height 463
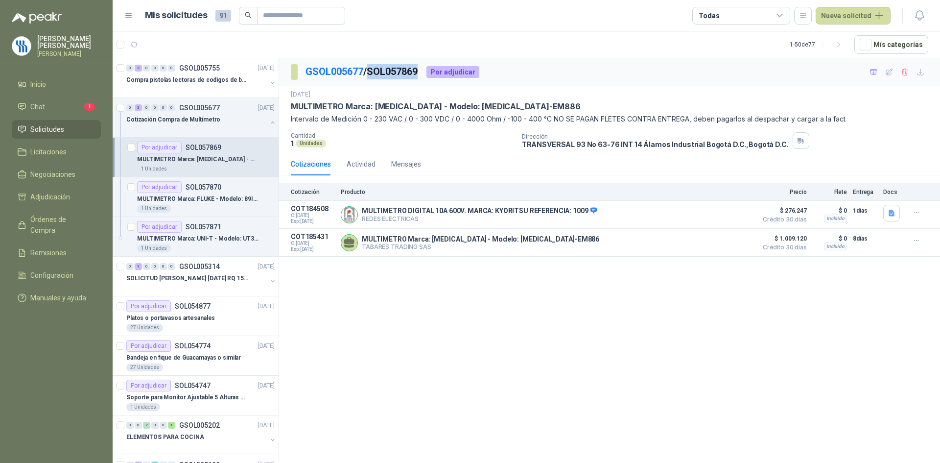
drag, startPoint x: 425, startPoint y: 71, endPoint x: 375, endPoint y: 81, distance: 51.4
click at [375, 81] on div "GSOL005677 / SOL057869 Por adjudicar" at bounding box center [609, 72] width 661 height 28
click at [719, 247] on button "Detalles" at bounding box center [729, 242] width 46 height 13
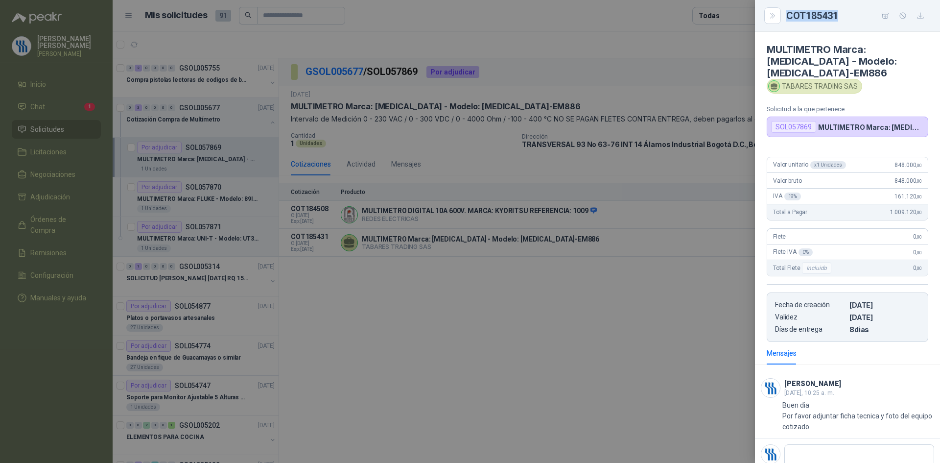
drag, startPoint x: 839, startPoint y: 18, endPoint x: 789, endPoint y: 21, distance: 50.0
click at [789, 21] on div "COT185431" at bounding box center [857, 16] width 142 height 16
click at [923, 13] on icon "button" at bounding box center [921, 16] width 8 height 8
drag, startPoint x: 665, startPoint y: 319, endPoint x: 684, endPoint y: 278, distance: 45.3
click at [665, 317] on div at bounding box center [470, 231] width 940 height 463
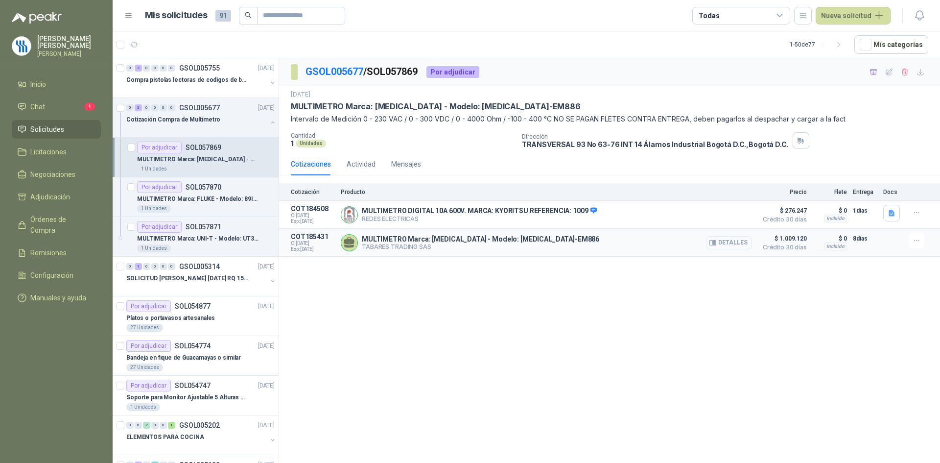
click at [738, 244] on button "Detalles" at bounding box center [729, 242] width 46 height 13
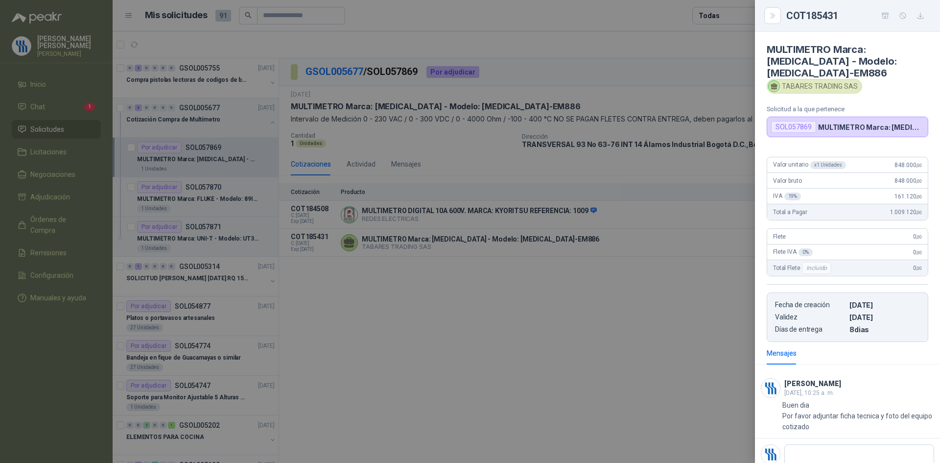
drag, startPoint x: 562, startPoint y: 328, endPoint x: 552, endPoint y: 286, distance: 43.1
click at [560, 326] on div at bounding box center [470, 231] width 940 height 463
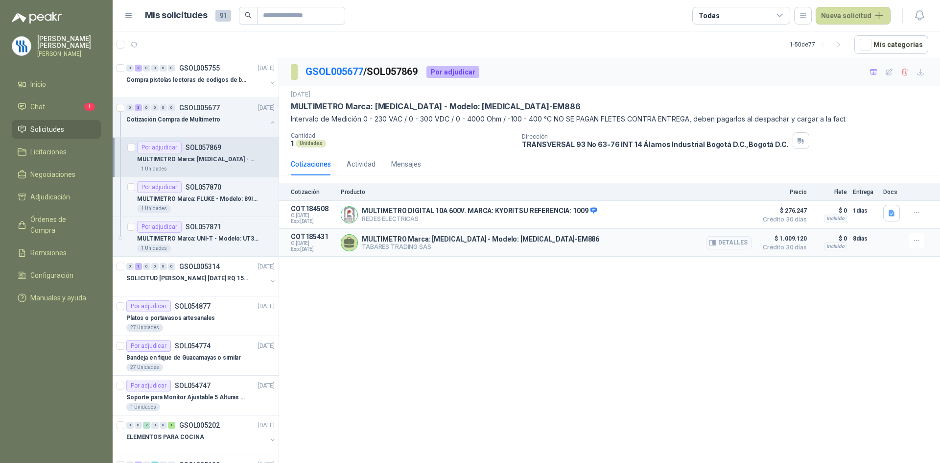
click at [631, 245] on div "MULTIMETRO Marca: PCE - Modelo: PCE-EM886 TABARES TRADING SAS Detalles" at bounding box center [546, 243] width 411 height 20
click at [725, 244] on button "Detalles" at bounding box center [729, 242] width 46 height 13
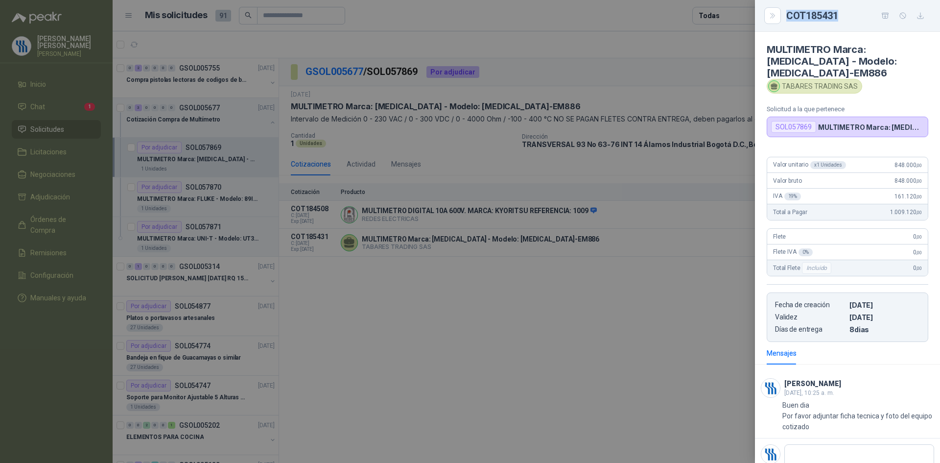
drag, startPoint x: 839, startPoint y: 13, endPoint x: 786, endPoint y: 16, distance: 53.0
click at [786, 16] on div "COT185431" at bounding box center [857, 16] width 142 height 16
click at [453, 310] on div at bounding box center [470, 231] width 940 height 463
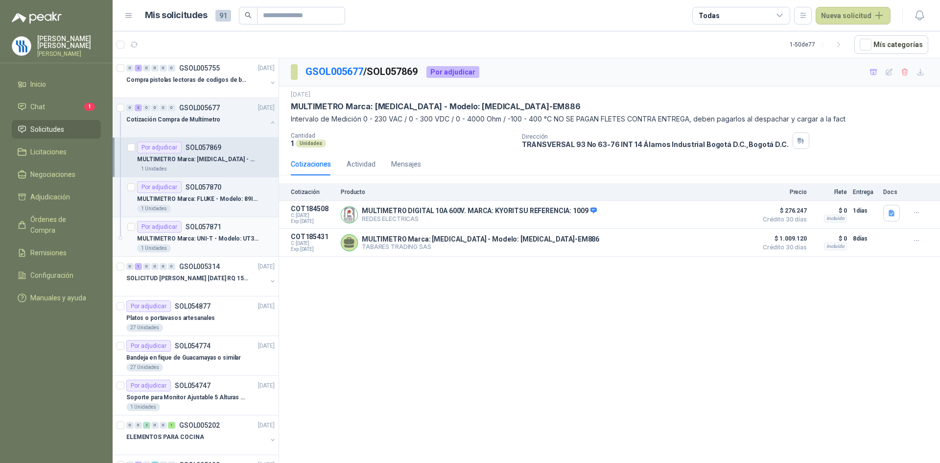
click at [201, 235] on p "MULTIMETRO Marca: UNI-T - Modelo: UT39C+" at bounding box center [198, 238] width 122 height 9
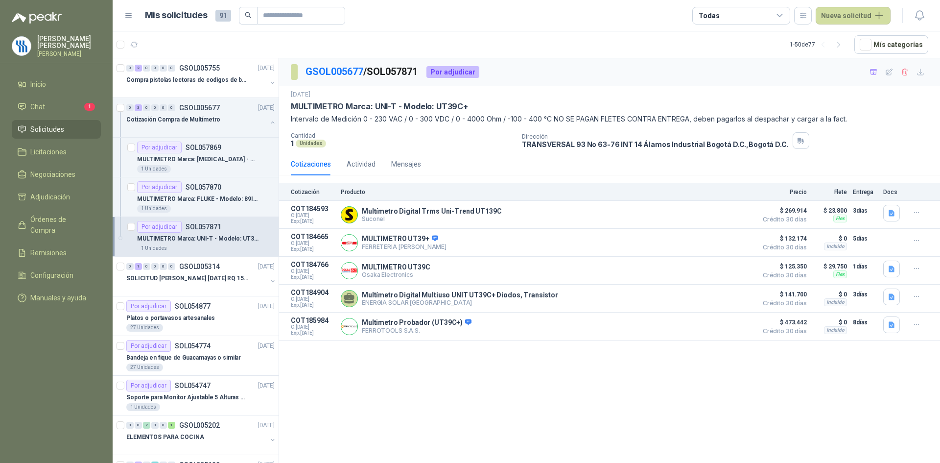
click at [354, 102] on p "MULTIMETRO Marca: UNI-T - Modelo: UT39C+" at bounding box center [379, 106] width 177 height 10
drag, startPoint x: 345, startPoint y: 106, endPoint x: 393, endPoint y: 106, distance: 48.5
click at [393, 106] on p "MULTIMETRO Marca: UNI-T - Modelo: UT39C+" at bounding box center [379, 106] width 177 height 10
click at [292, 106] on p "MULTIMETRO Marca: UNI-T - Modelo: UT39C+" at bounding box center [379, 106] width 177 height 10
drag, startPoint x: 292, startPoint y: 106, endPoint x: 394, endPoint y: 102, distance: 101.9
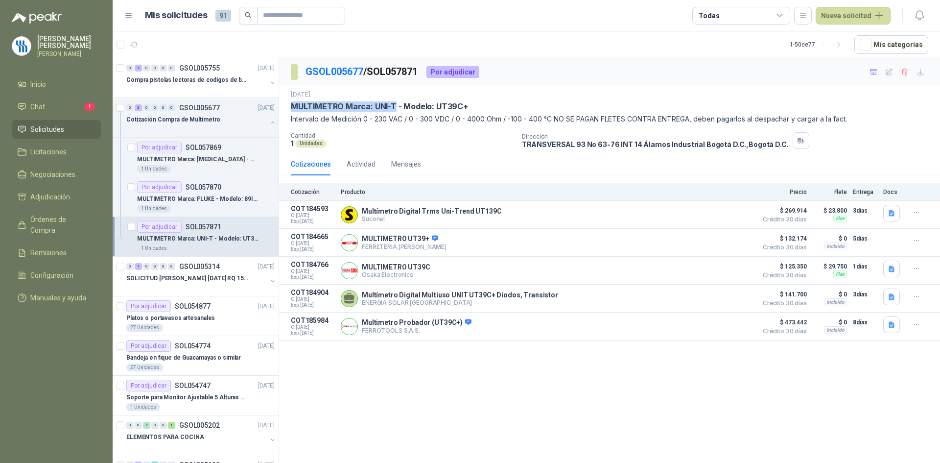
click at [394, 102] on p "MULTIMETRO Marca: UNI-T - Modelo: UT39C+" at bounding box center [379, 106] width 177 height 10
